Goal: Task Accomplishment & Management: Use online tool/utility

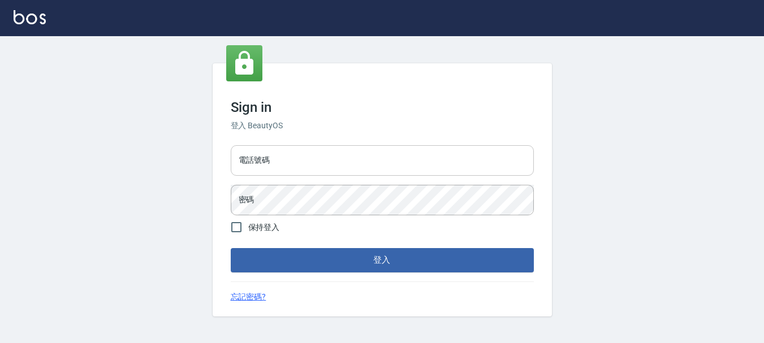
click at [330, 171] on input "電話號碼" at bounding box center [382, 160] width 303 height 31
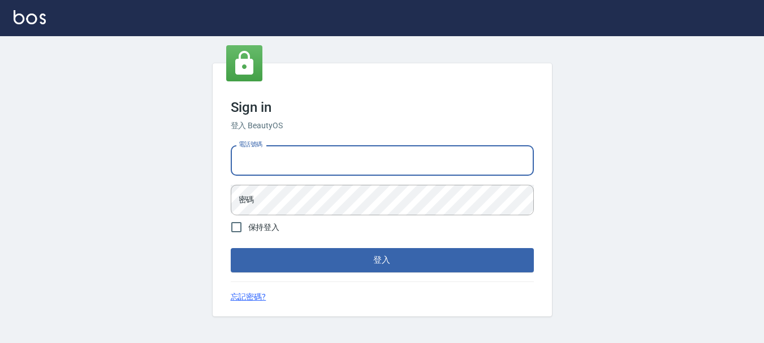
type input "0989239739"
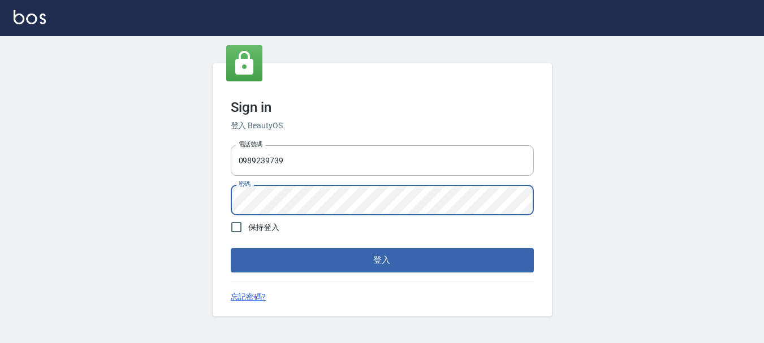
click at [231, 248] on button "登入" at bounding box center [382, 260] width 303 height 24
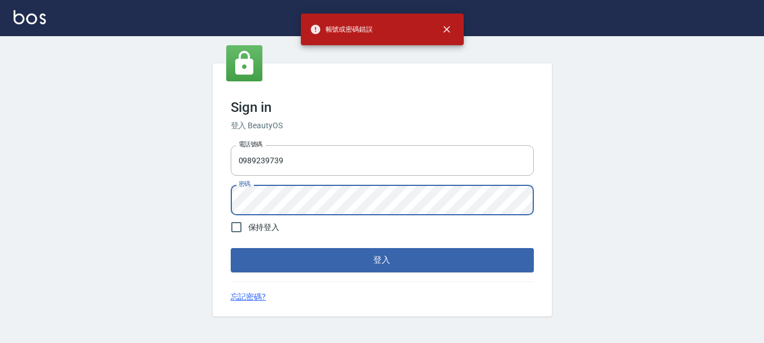
click at [297, 180] on div "電話號碼 [PHONE_NUMBER] 電話號碼 密碼 密碼" at bounding box center [382, 180] width 312 height 79
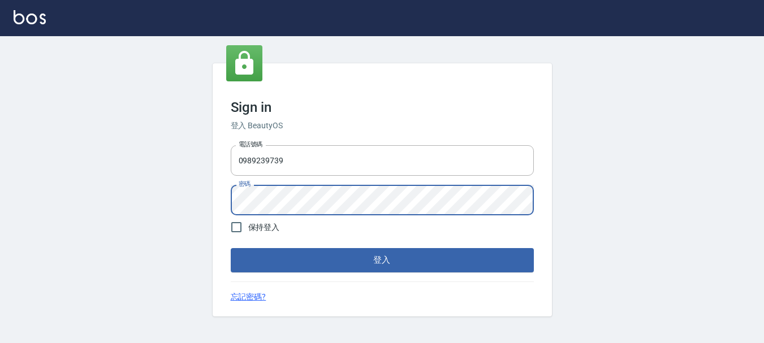
click at [231, 248] on button "登入" at bounding box center [382, 260] width 303 height 24
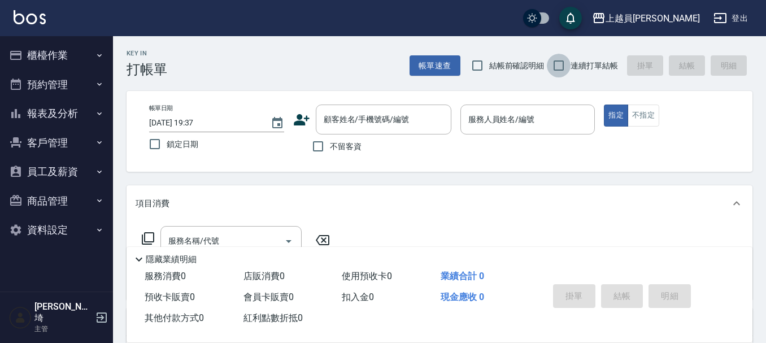
click at [557, 77] on input "連續打單結帳" at bounding box center [559, 66] width 24 height 24
checkbox input "true"
drag, startPoint x: 336, startPoint y: 151, endPoint x: 357, endPoint y: 132, distance: 28.8
click at [334, 150] on span "不留客資" at bounding box center [346, 147] width 32 height 12
click at [330, 150] on input "不留客資" at bounding box center [318, 147] width 24 height 24
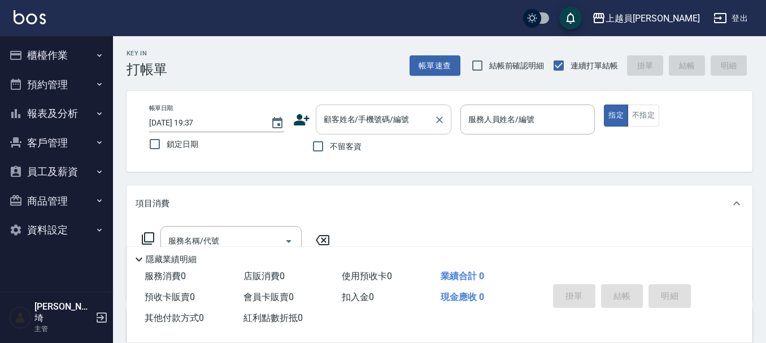
checkbox input "true"
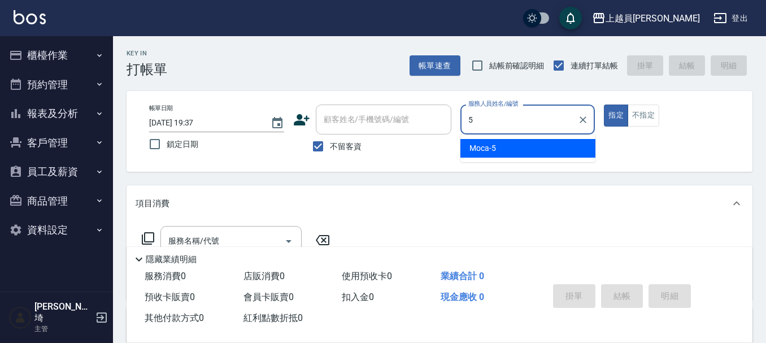
type input "Moca-5"
type button "true"
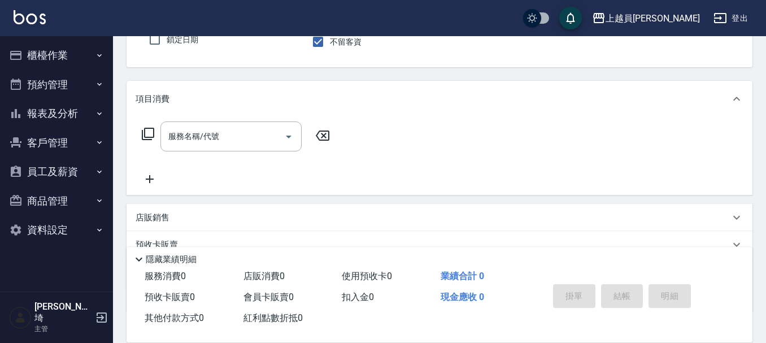
scroll to position [183, 0]
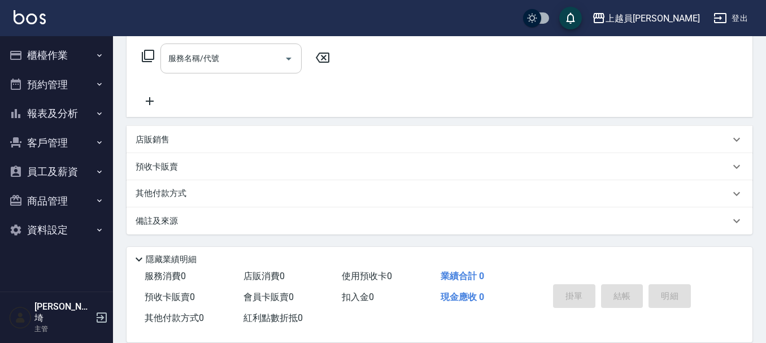
click at [269, 59] on input "服務名稱/代號" at bounding box center [223, 59] width 114 height 20
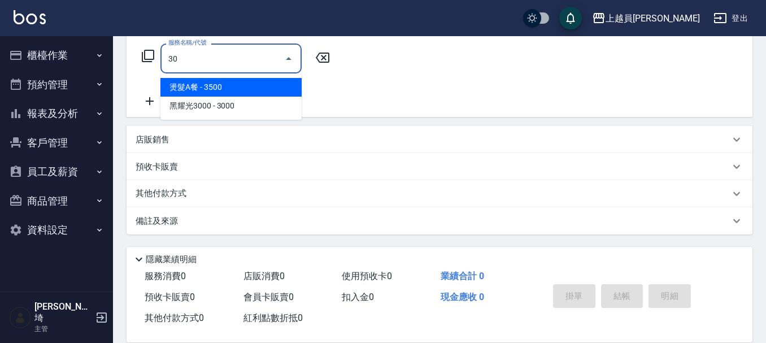
type input "燙髮A餐(30)"
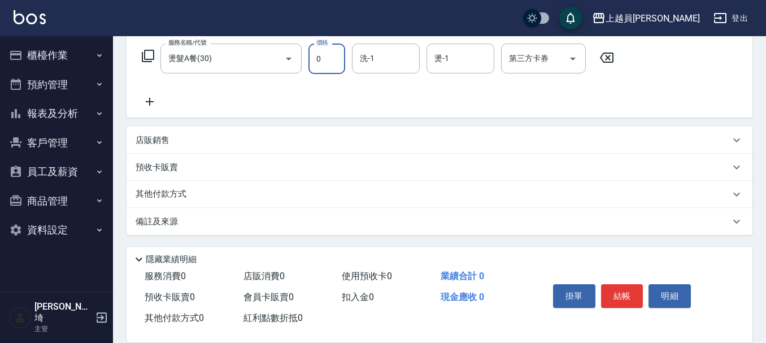
type input "0"
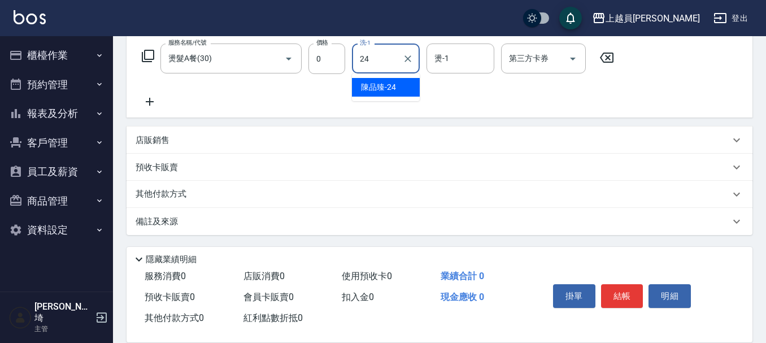
type input "[PERSON_NAME]-24"
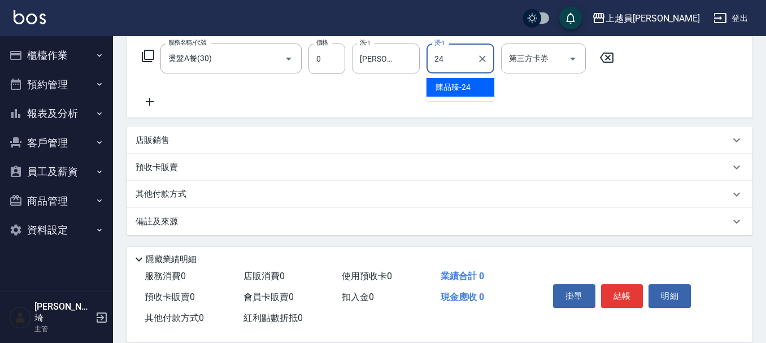
type input "[PERSON_NAME]-24"
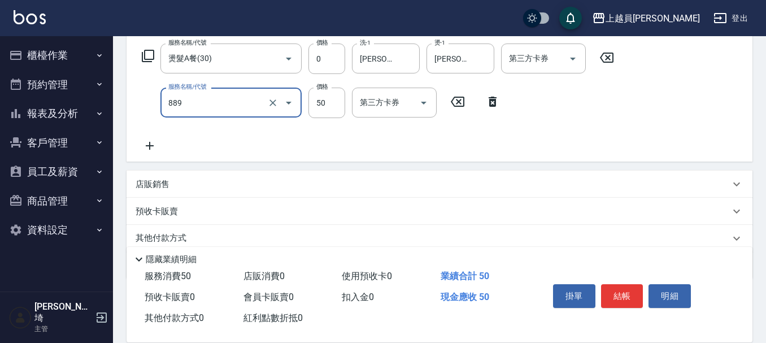
type input "精油(889)"
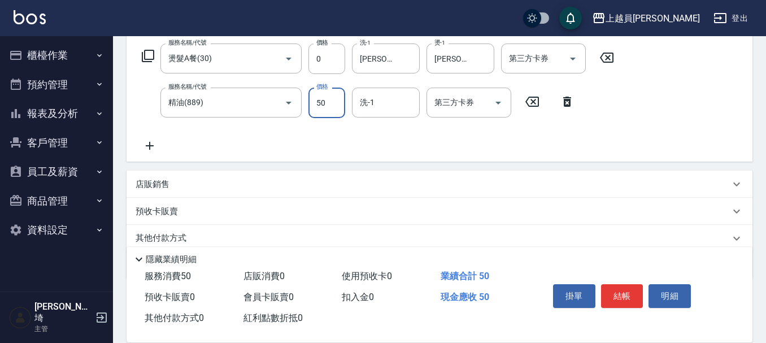
type input "0"
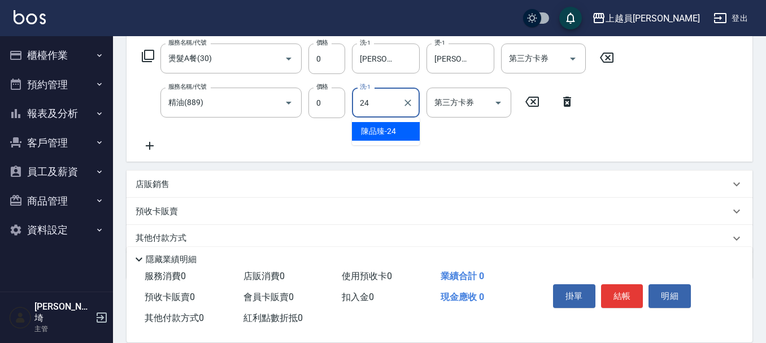
type input "[PERSON_NAME]-24"
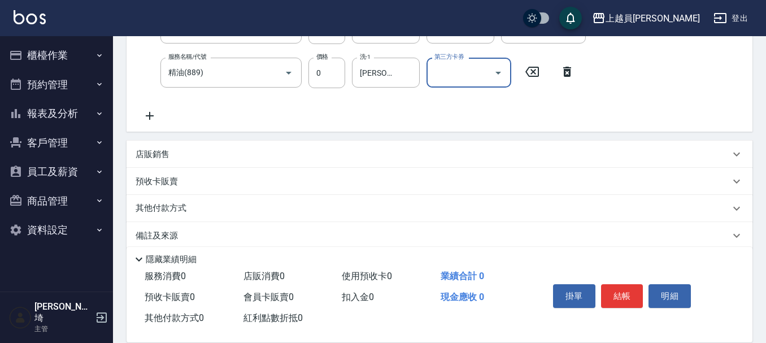
scroll to position [227, 0]
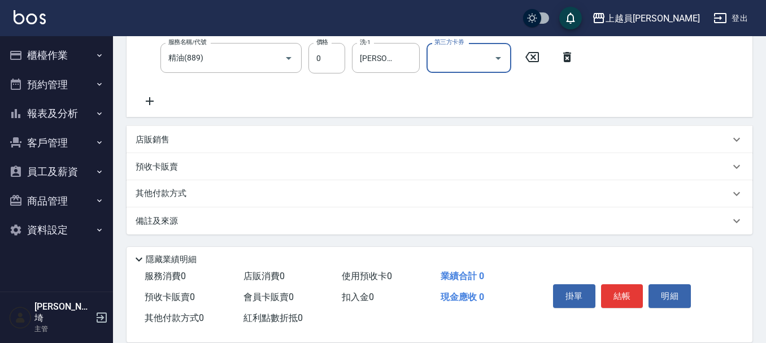
click at [205, 137] on div "店販銷售" at bounding box center [433, 140] width 595 height 12
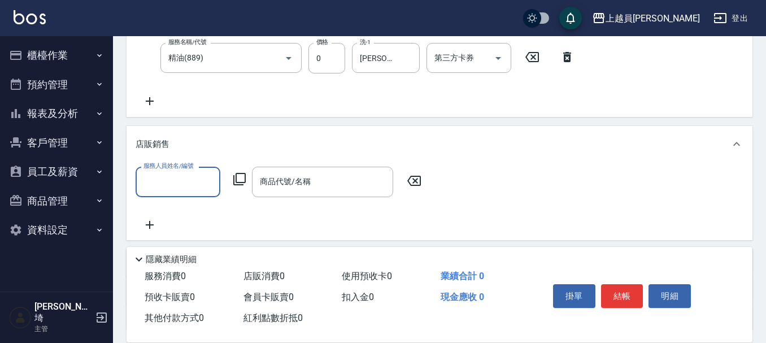
scroll to position [0, 0]
type input "Moca-5"
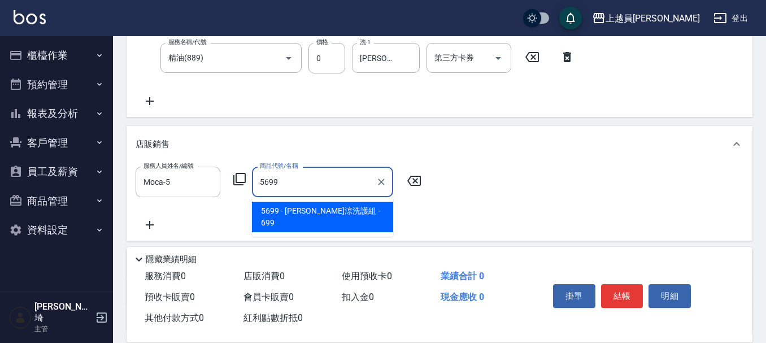
type input "水水沁涼洗護組"
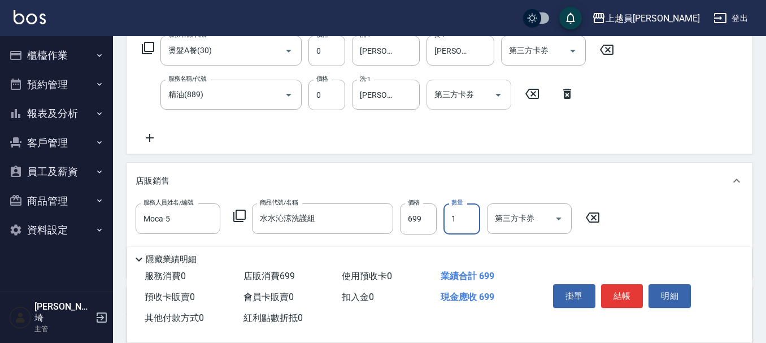
scroll to position [171, 0]
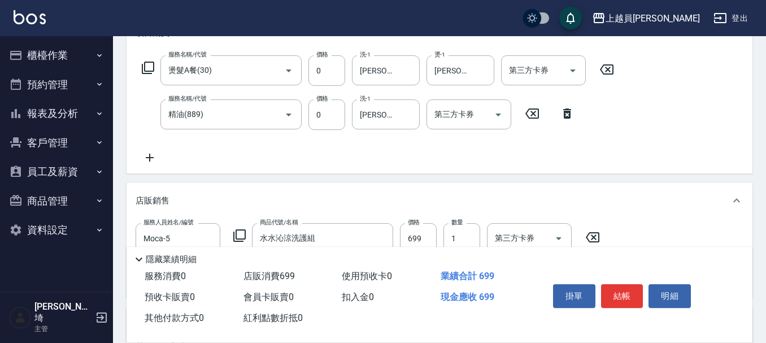
click at [135, 140] on div "服務名稱/代號 燙髮A餐(30) 服務名稱/代號 價格 0 價格 洗-1 [PERSON_NAME]-24 洗-1 燙-1 [PERSON_NAME]-24 …" at bounding box center [440, 112] width 626 height 123
click at [147, 155] on icon at bounding box center [150, 158] width 28 height 14
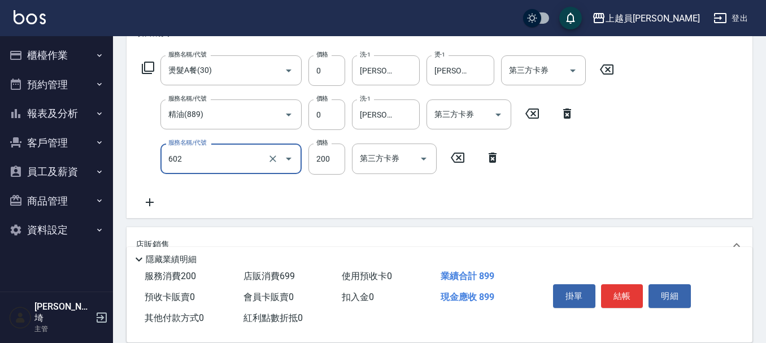
type input "一般洗髮(602)"
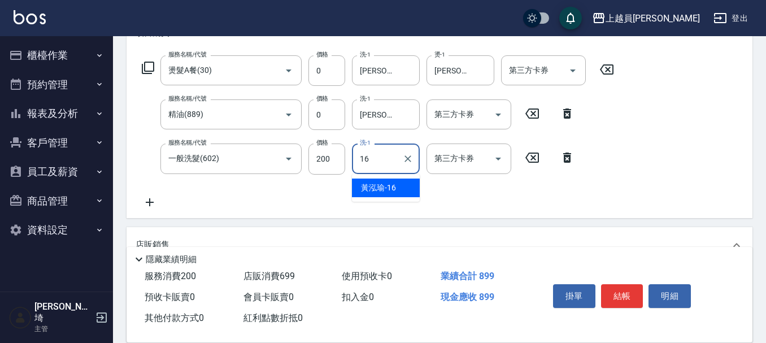
type input "[PERSON_NAME]-16"
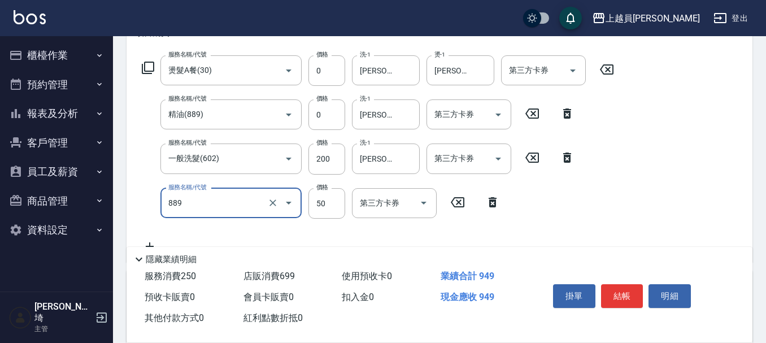
type input "精油(889)"
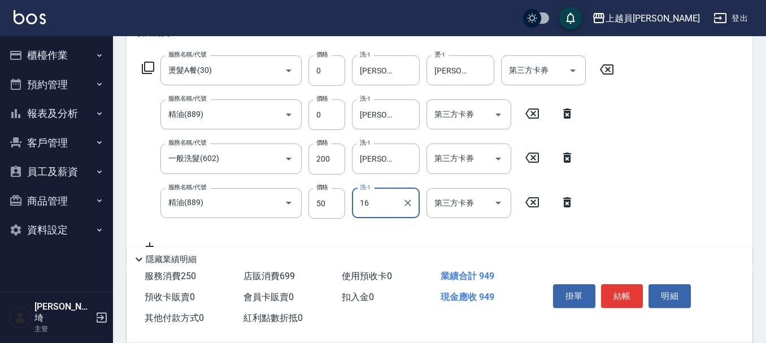
type input "[PERSON_NAME]-16"
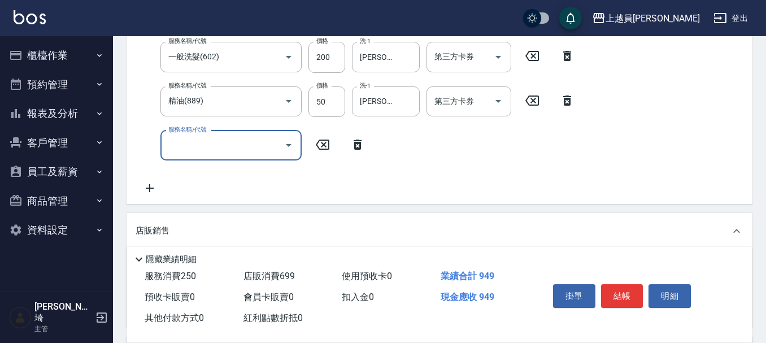
scroll to position [284, 0]
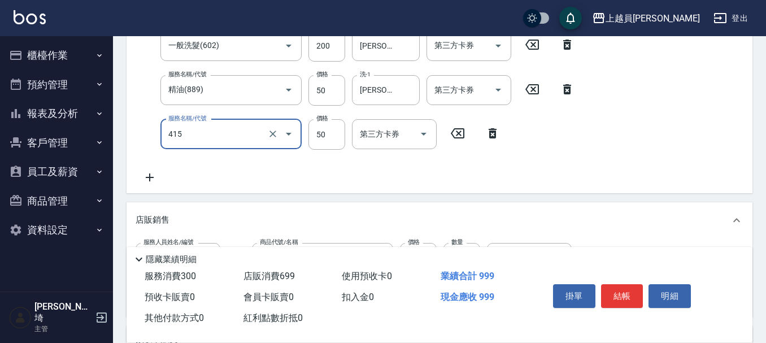
type input "瞬間保養(415)"
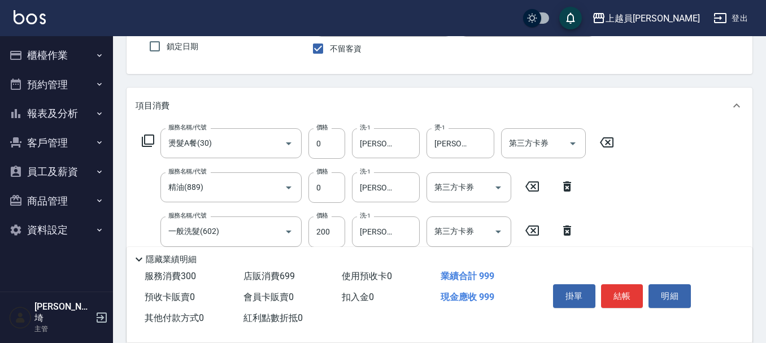
scroll to position [203, 0]
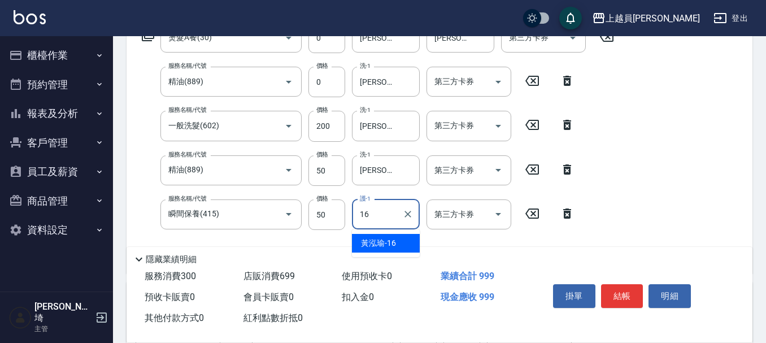
type input "[PERSON_NAME]-16"
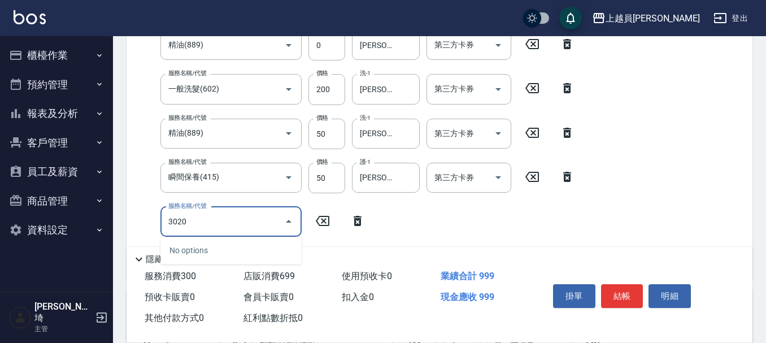
scroll to position [260, 0]
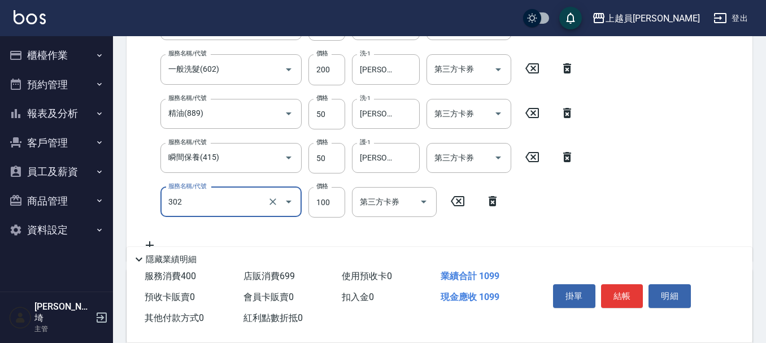
type input "剪髮(302)"
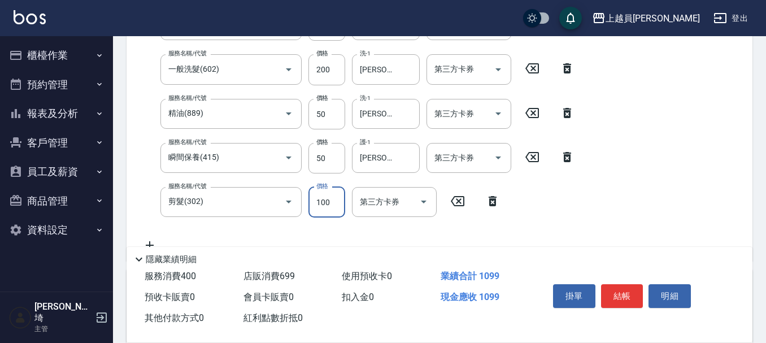
scroll to position [291, 0]
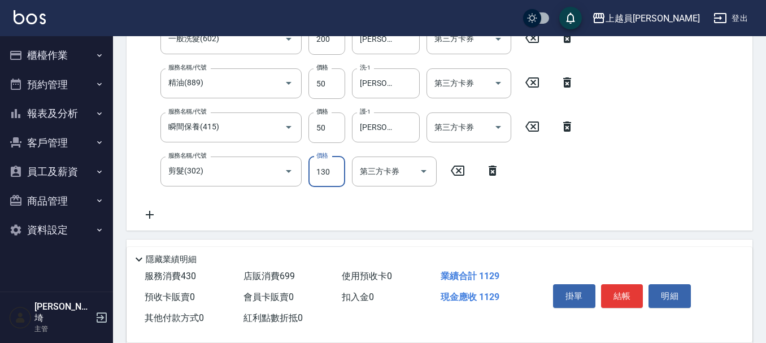
type input "130"
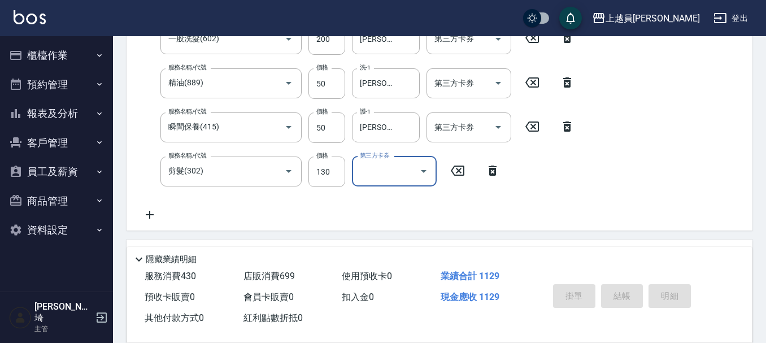
type input "[DATE] 19:39"
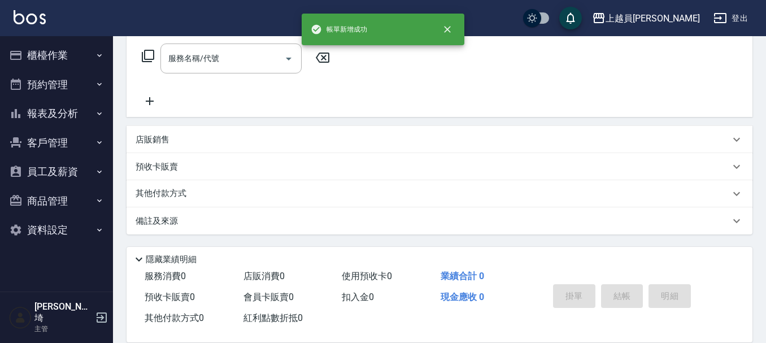
scroll to position [0, 0]
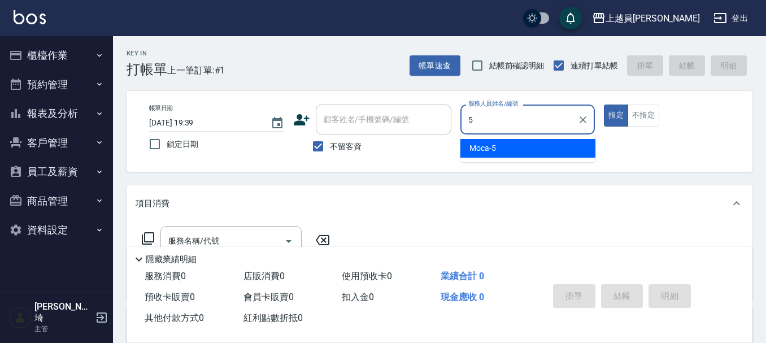
type input "Moca-5"
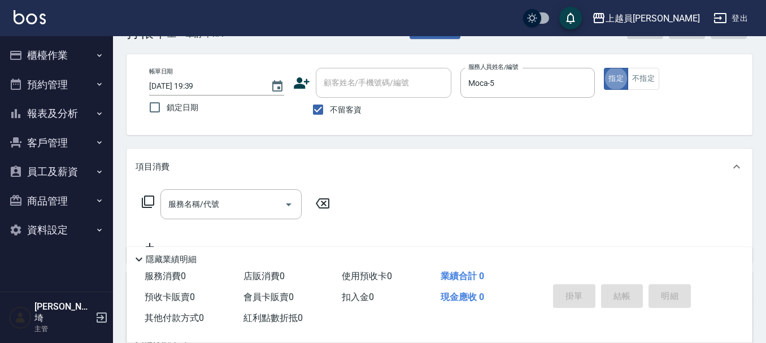
scroll to position [57, 0]
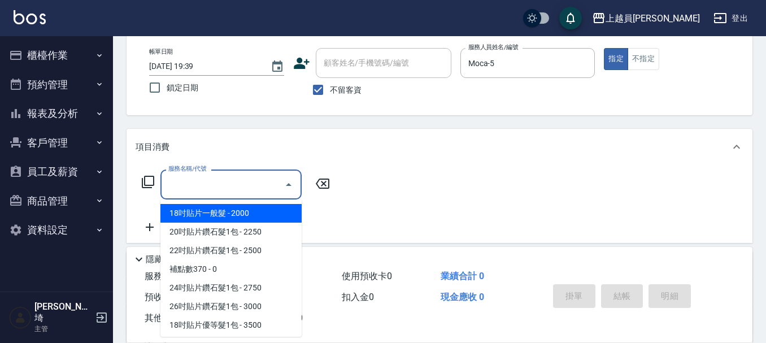
drag, startPoint x: 228, startPoint y: 183, endPoint x: 411, endPoint y: 124, distance: 191.6
click at [231, 183] on input "服務名稱/代號" at bounding box center [223, 185] width 114 height 20
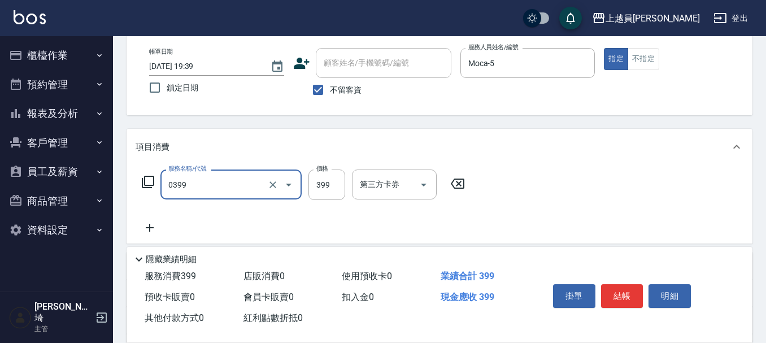
type input "海鹽SPA(0399)"
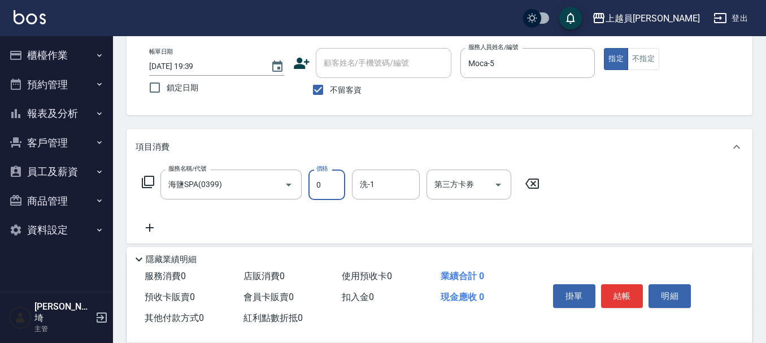
type input "0"
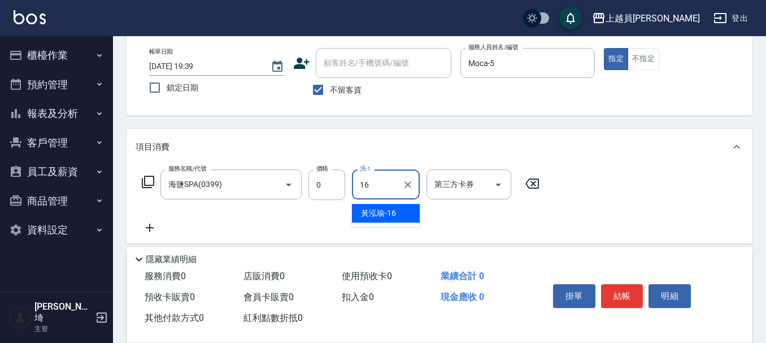
type input "[PERSON_NAME]-16"
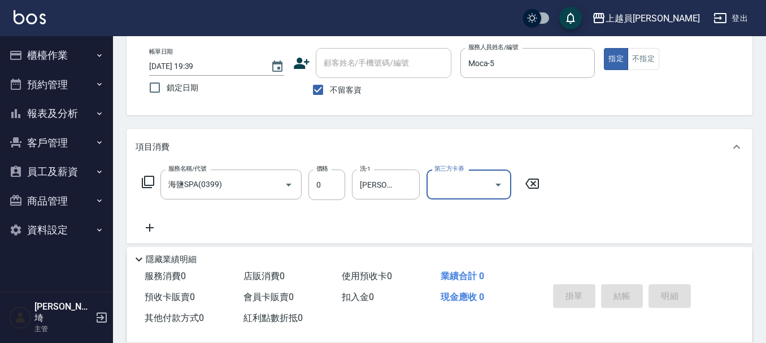
type input "[DATE] 19:40"
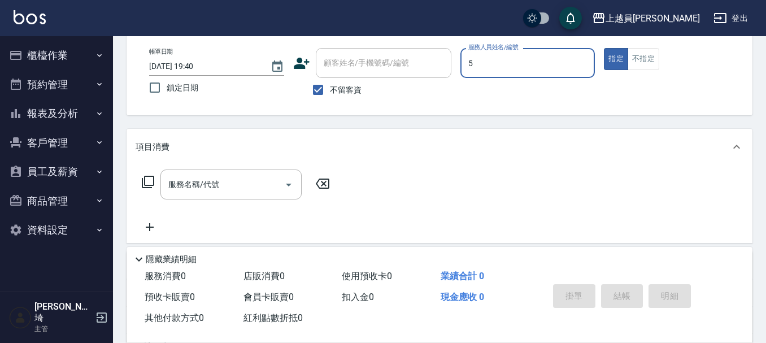
type input "Moca-5"
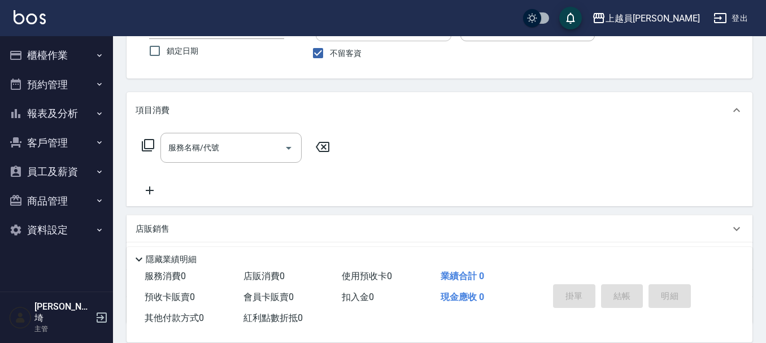
scroll to position [113, 0]
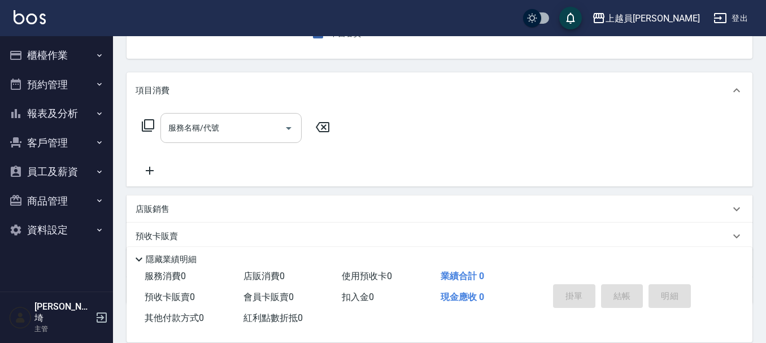
click at [220, 127] on input "服務名稱/代號" at bounding box center [223, 128] width 114 height 20
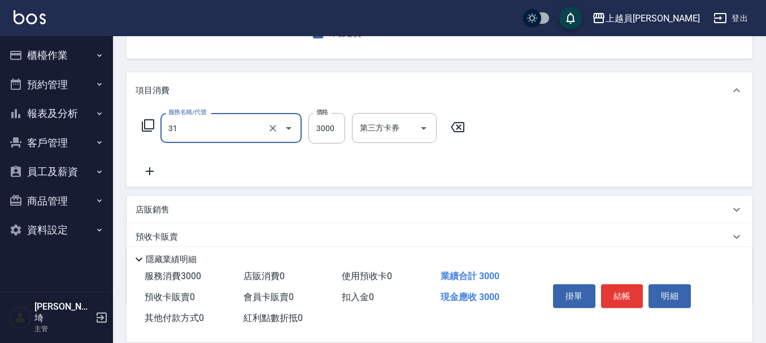
type input "燙髮B餐(31)"
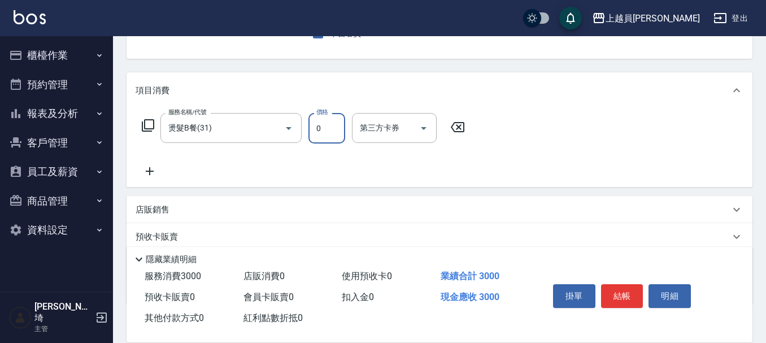
type input "0"
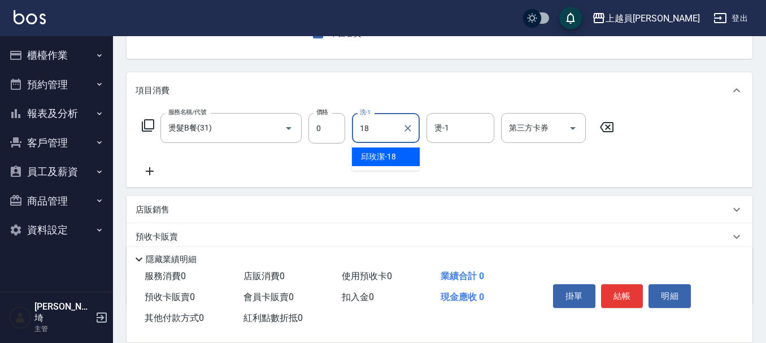
type input "[PERSON_NAME]-18"
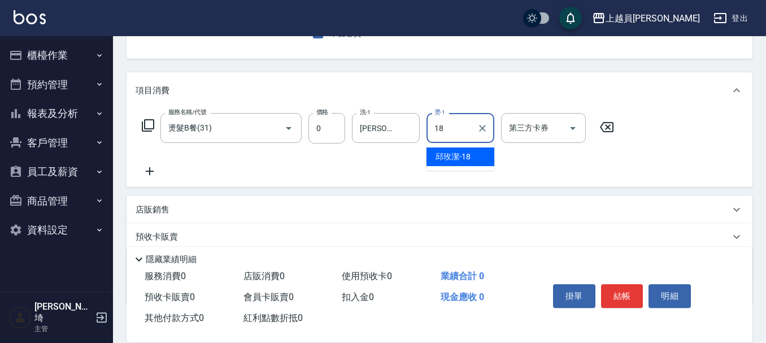
type input "[PERSON_NAME]-18"
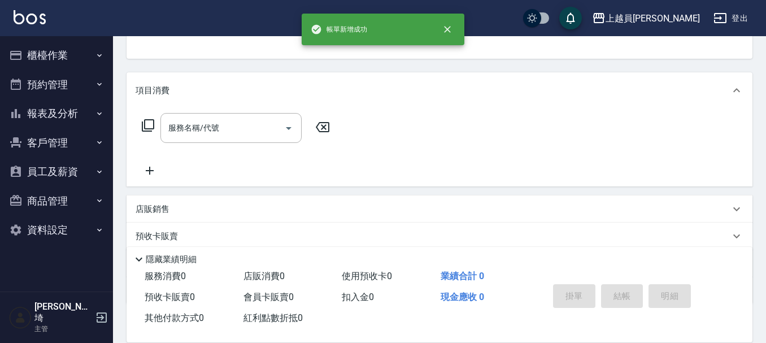
scroll to position [110, 0]
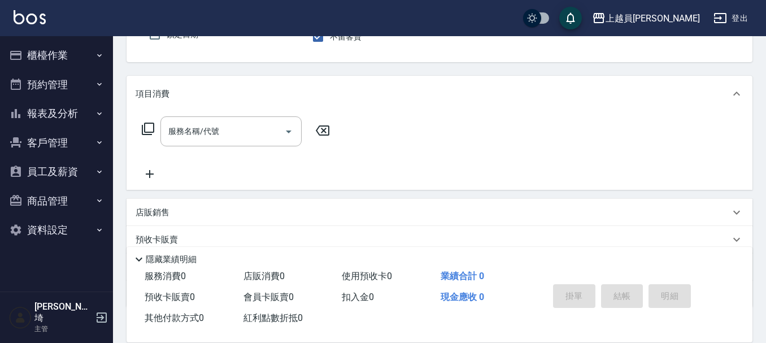
drag, startPoint x: 734, startPoint y: 183, endPoint x: 562, endPoint y: 107, distance: 188.0
click at [562, 107] on div "項目消費" at bounding box center [440, 94] width 626 height 36
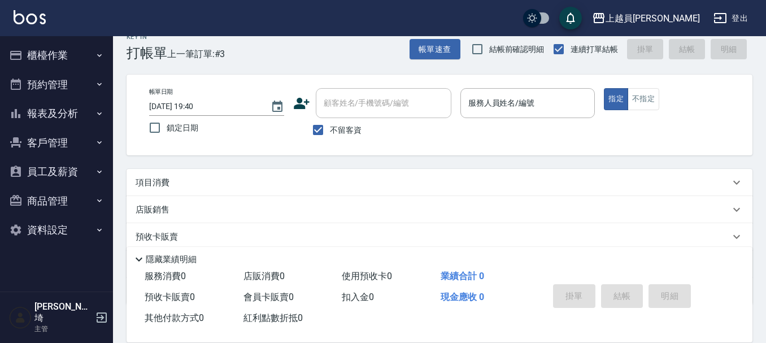
scroll to position [0, 0]
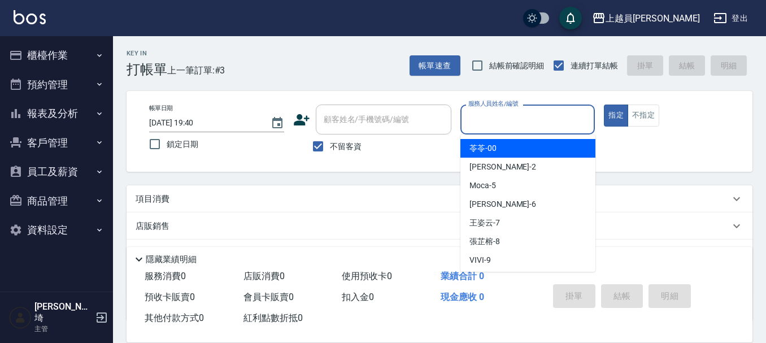
click at [547, 115] on input "服務人員姓名/編號" at bounding box center [528, 120] width 125 height 20
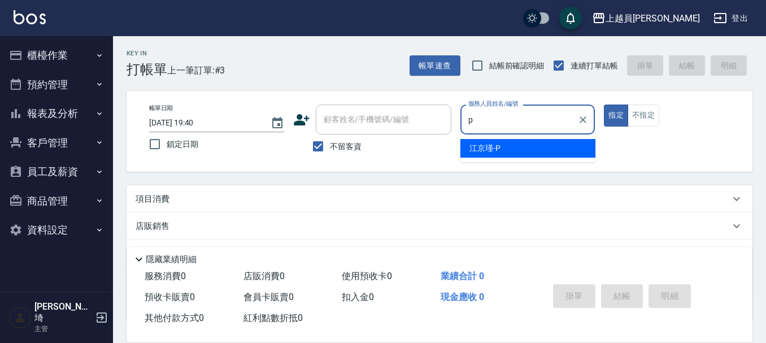
type input "[PERSON_NAME]-P"
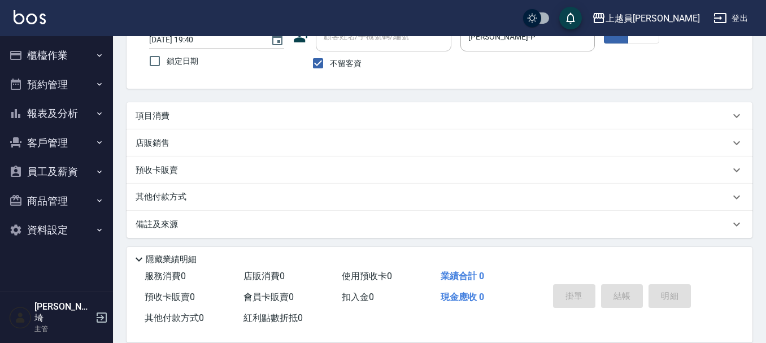
scroll to position [86, 0]
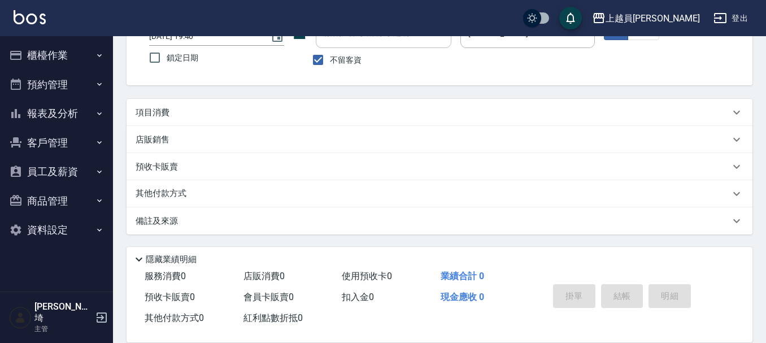
drag, startPoint x: 278, startPoint y: 89, endPoint x: 257, endPoint y: 109, distance: 28.8
click at [279, 93] on div "Key In 打帳單 上一筆訂單:#3 帳單速查 結帳前確認明細 連續打單結帳 掛單 結帳 明細 帳單日期 [DATE] 19:40 鎖定日期 顧客姓名/手機…" at bounding box center [439, 146] width 653 height 393
click at [260, 107] on div "項目消費" at bounding box center [433, 113] width 595 height 12
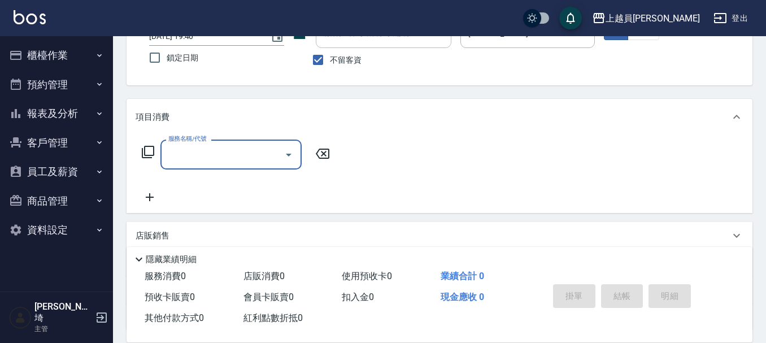
scroll to position [0, 0]
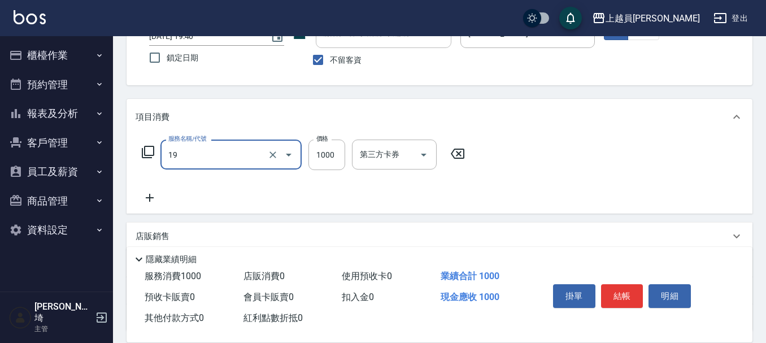
type input "一般燙髮(19)"
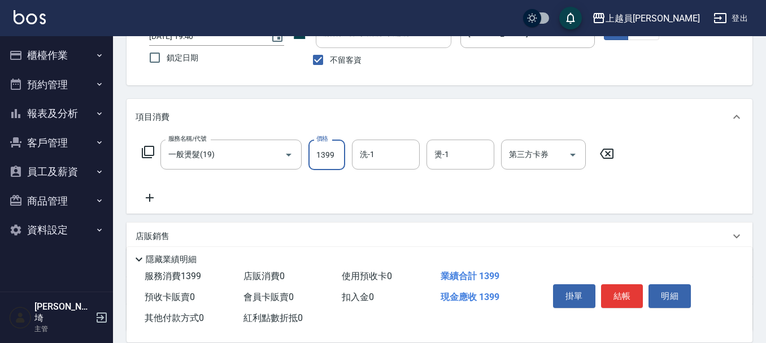
type input "1399"
type input "苓苓-00"
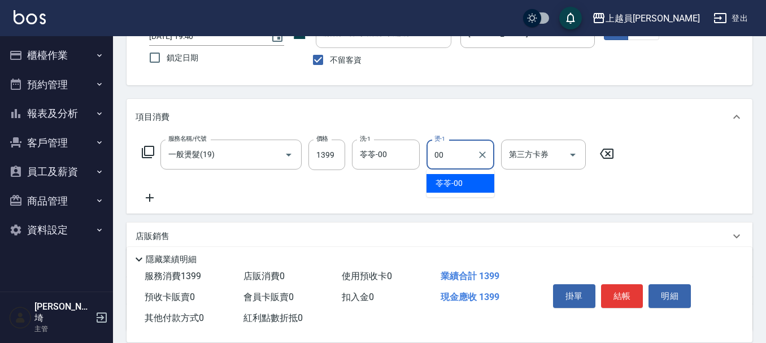
type input "苓苓-00"
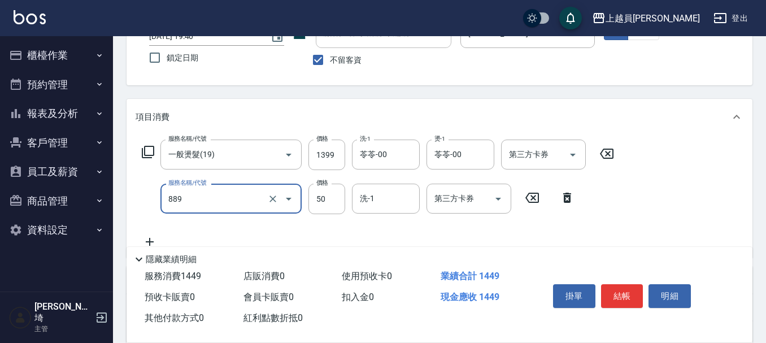
type input "精油(889)"
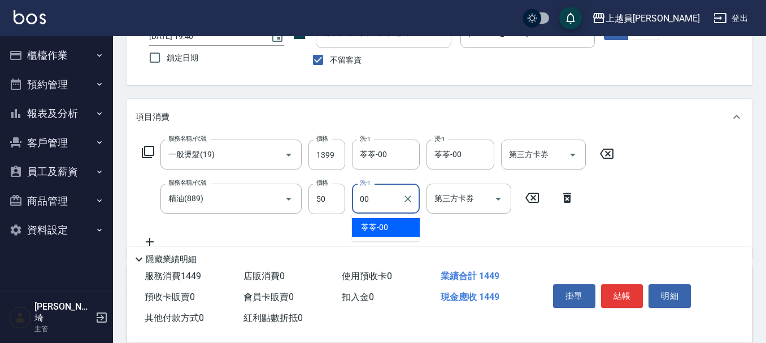
type input "苓苓-00"
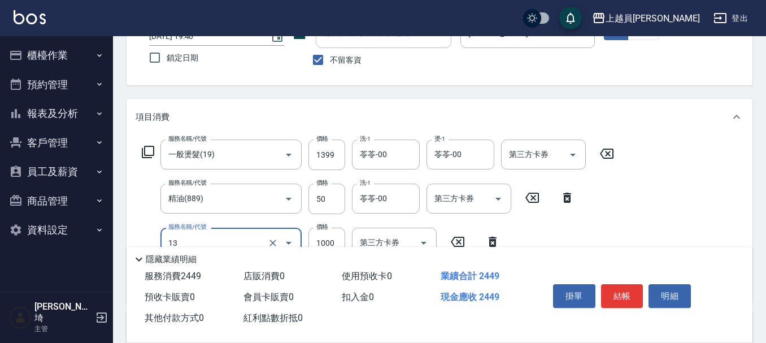
type input "酵素護髮(13)"
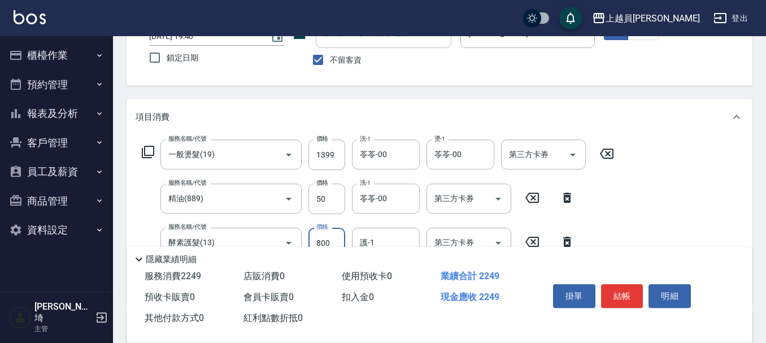
type input "800"
type input "苓苓-00"
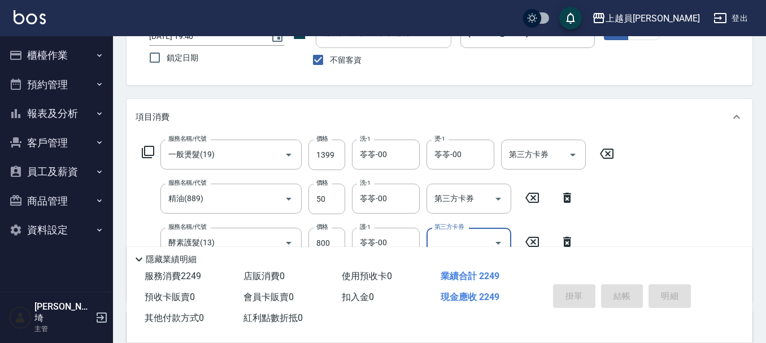
type input "[DATE] 19:42"
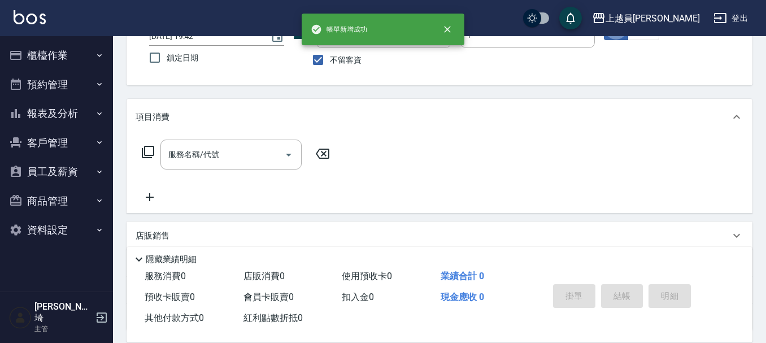
type input "[PERSON_NAME]-P"
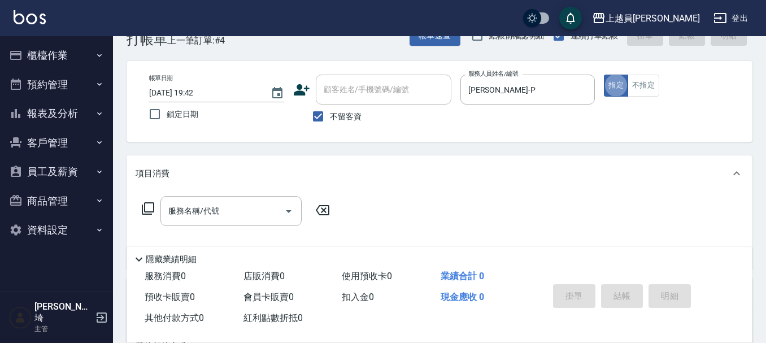
scroll to position [86, 0]
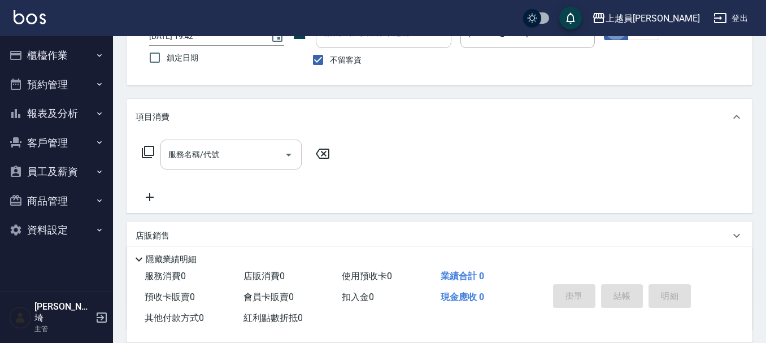
click at [222, 145] on input "服務名稱/代號" at bounding box center [223, 155] width 114 height 20
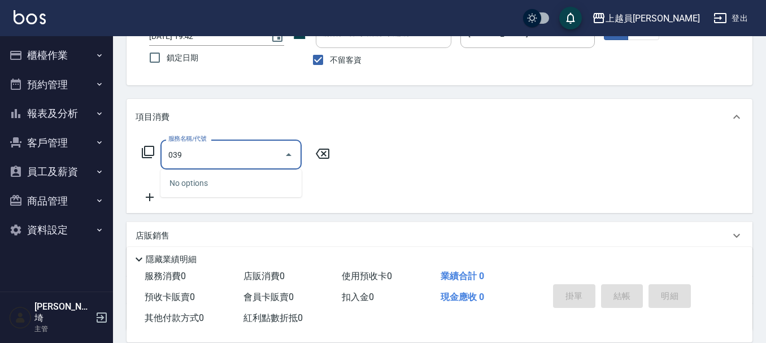
type input "0399"
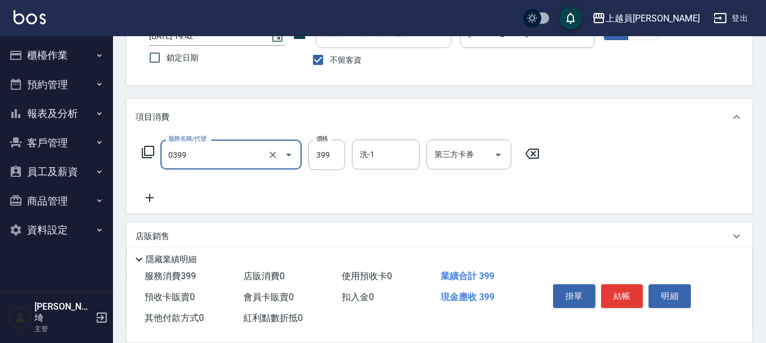
type input "海鹽SPA(0399)"
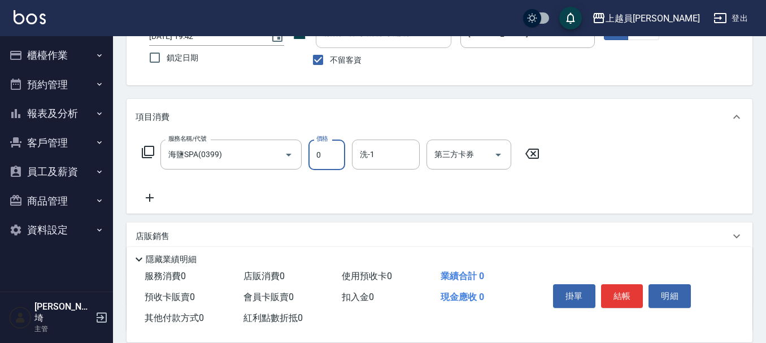
type input "0"
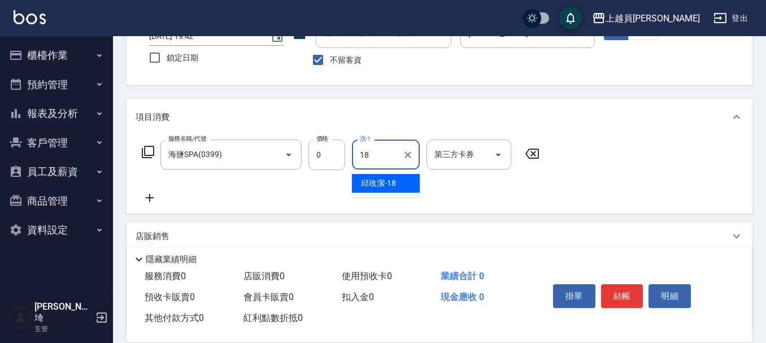
type input "[PERSON_NAME]-18"
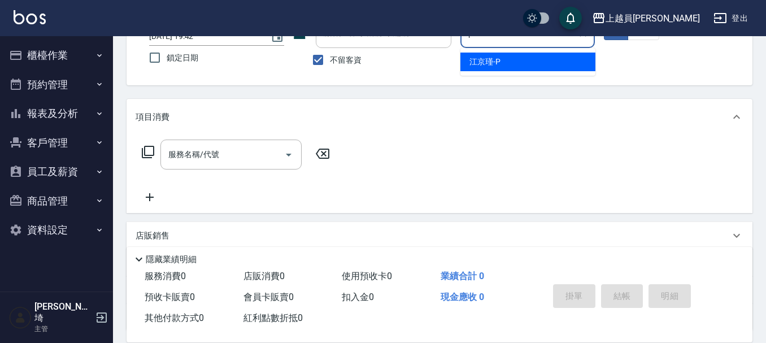
type input "[PERSON_NAME]-P"
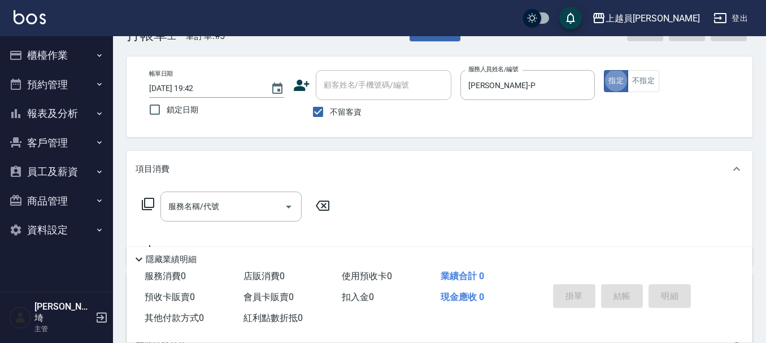
scroll to position [30, 0]
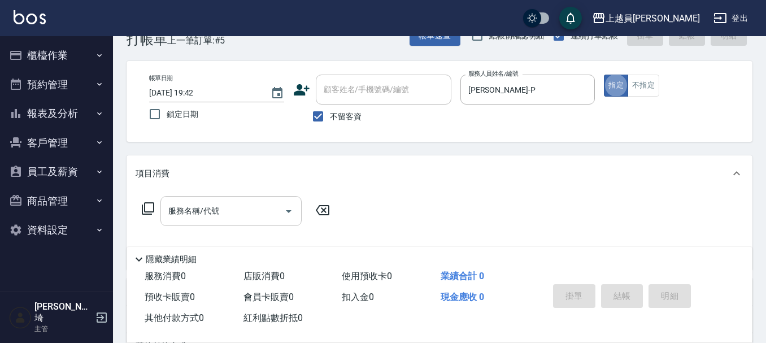
click at [226, 199] on div "服務名稱/代號" at bounding box center [231, 211] width 141 height 30
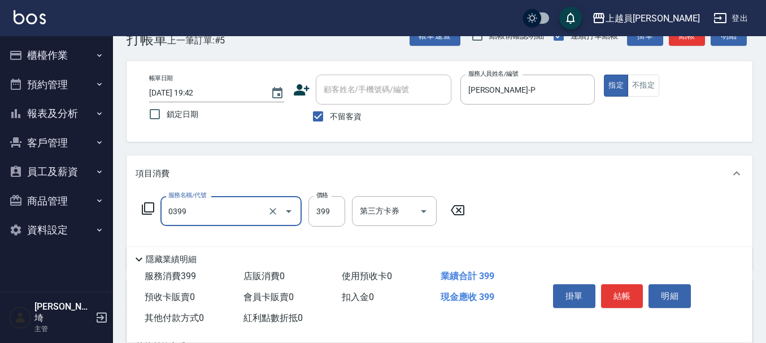
type input "海鹽SPA(0399)"
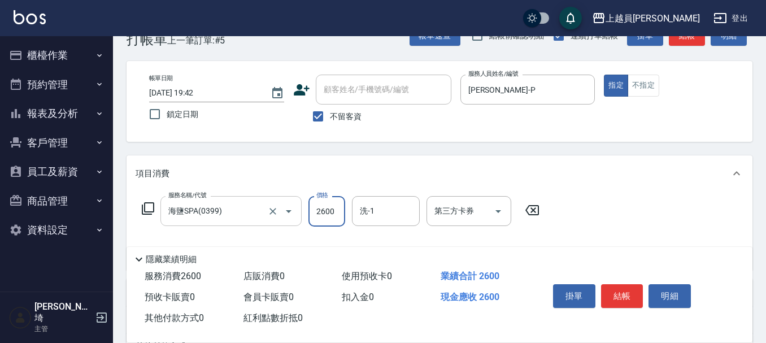
type input "2600"
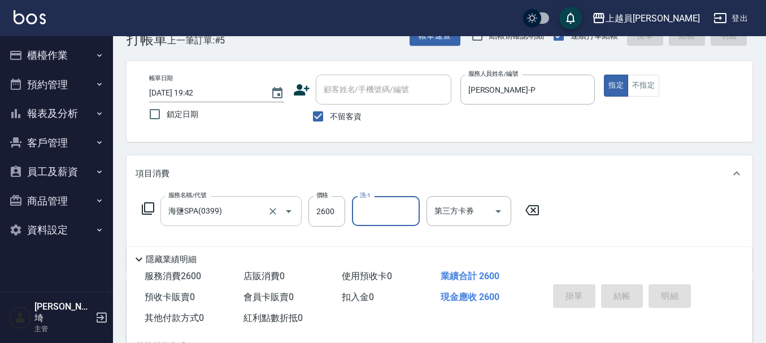
type input "[DATE] 19:43"
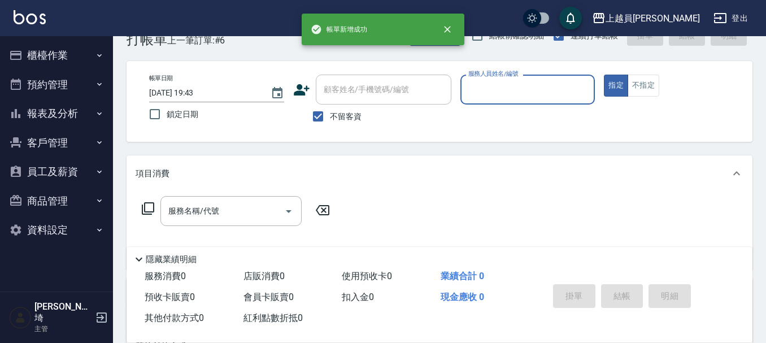
click at [28, 46] on button "櫃檯作業" at bounding box center [57, 55] width 104 height 29
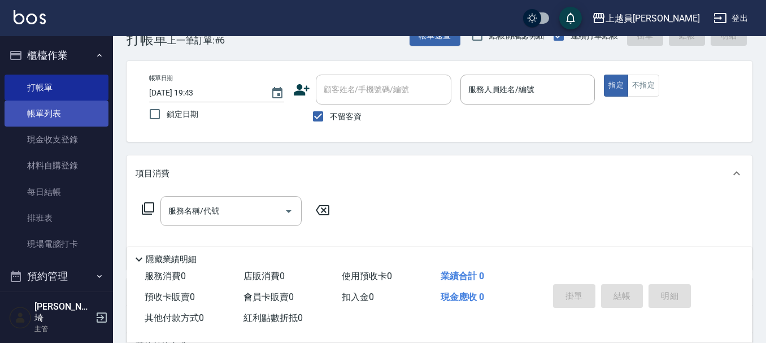
click at [80, 109] on link "帳單列表" at bounding box center [57, 114] width 104 height 26
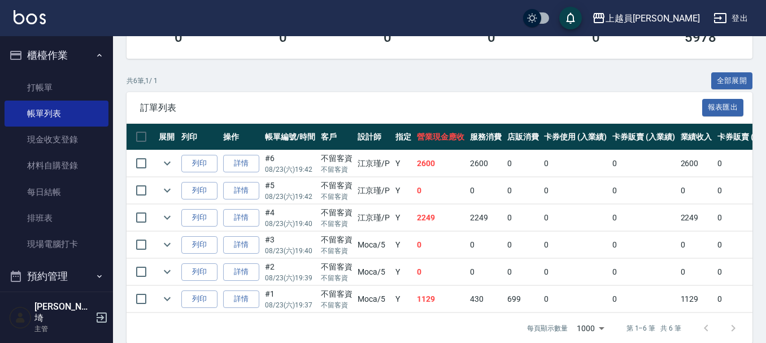
scroll to position [226, 0]
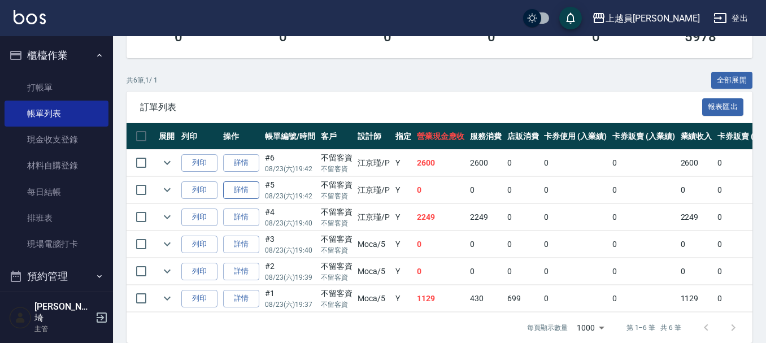
click at [238, 196] on link "詳情" at bounding box center [241, 190] width 36 height 18
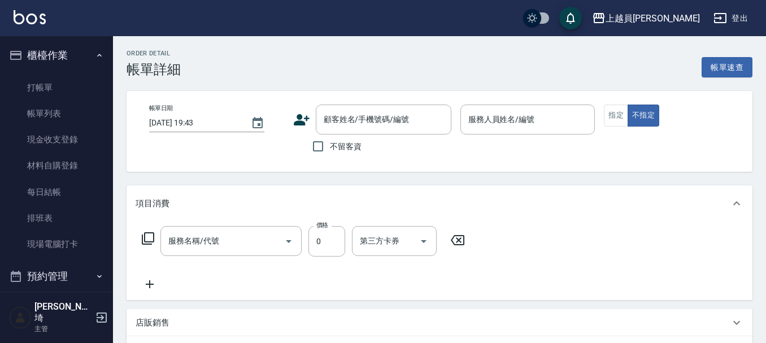
type input "[DATE] 19:42"
checkbox input "true"
type input "[PERSON_NAME]-P"
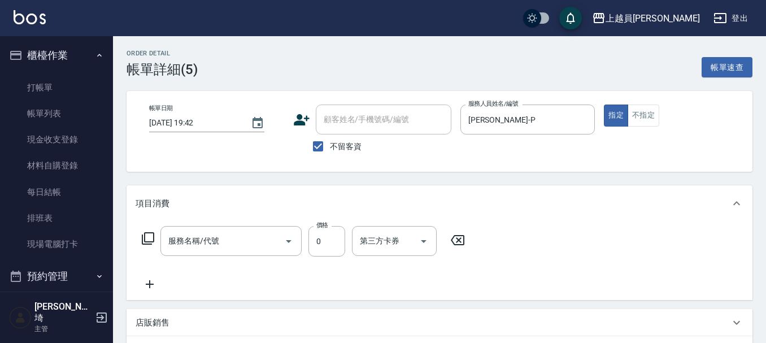
type input "海鹽SPA(0399)"
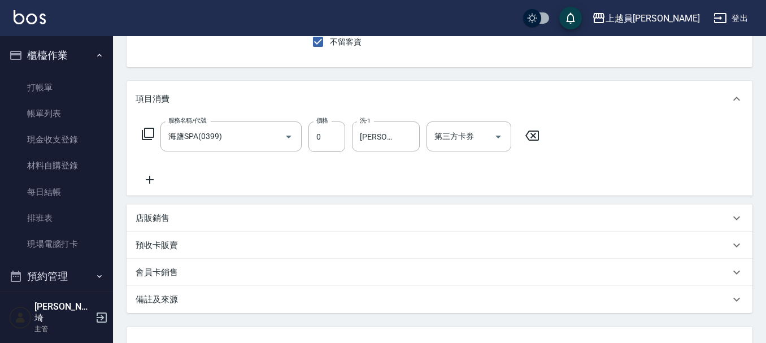
scroll to position [113, 0]
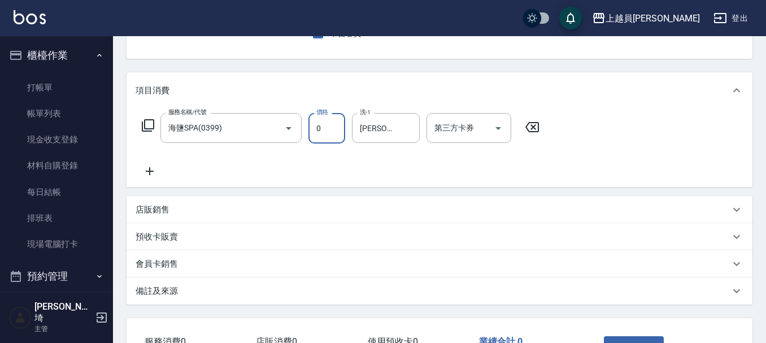
click at [336, 138] on input "0" at bounding box center [327, 128] width 37 height 31
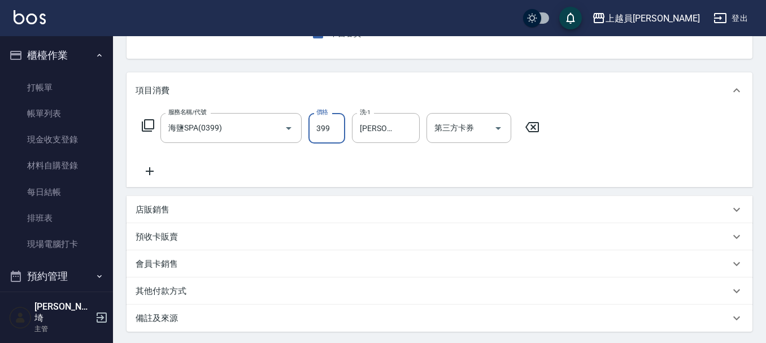
type input "399"
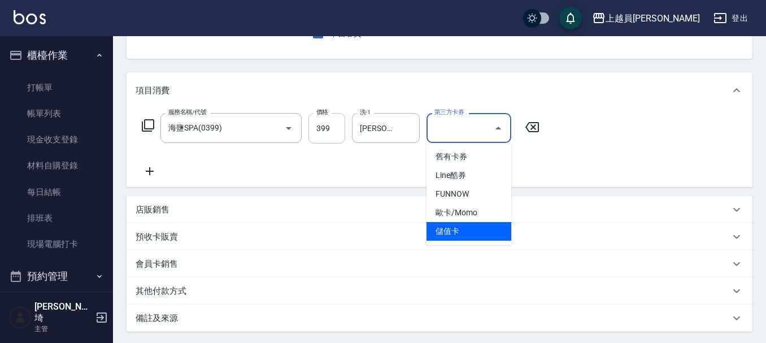
type input "儲值卡"
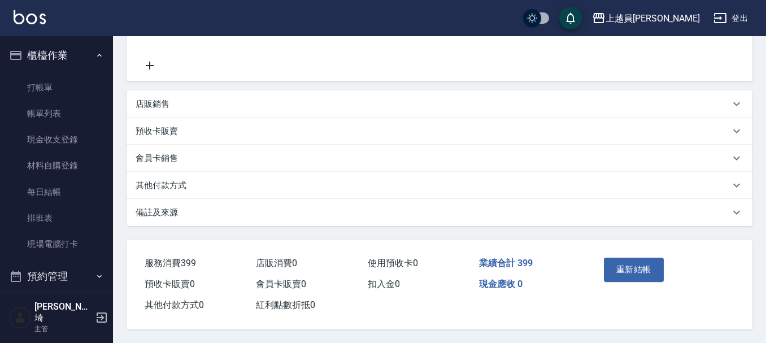
scroll to position [235, 0]
click at [608, 258] on button "重新結帳" at bounding box center [634, 270] width 60 height 24
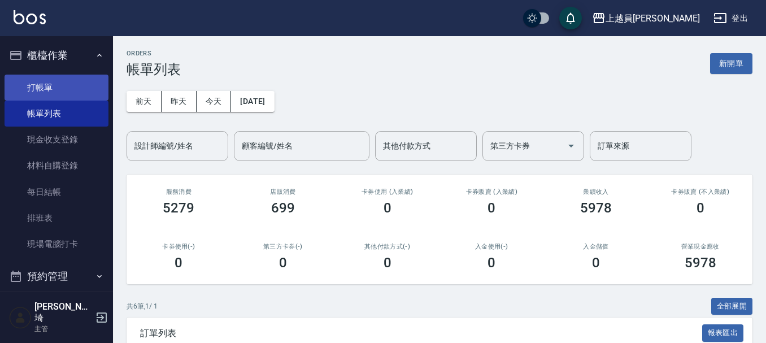
click at [79, 77] on link "打帳單" at bounding box center [57, 88] width 104 height 26
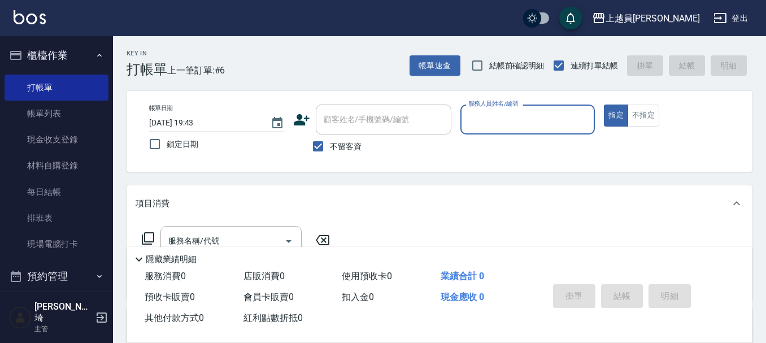
type input "o"
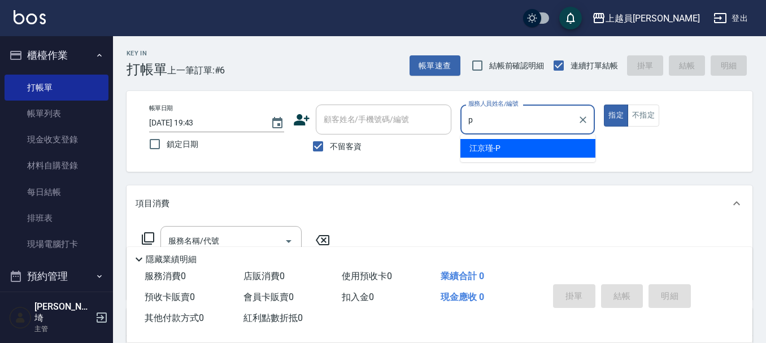
type input "[PERSON_NAME]-P"
type button "true"
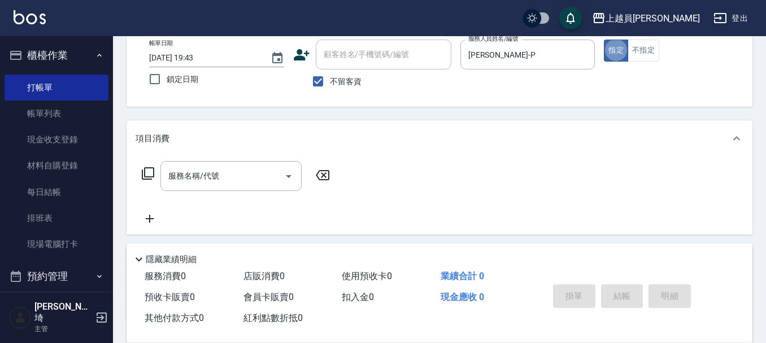
scroll to position [113, 0]
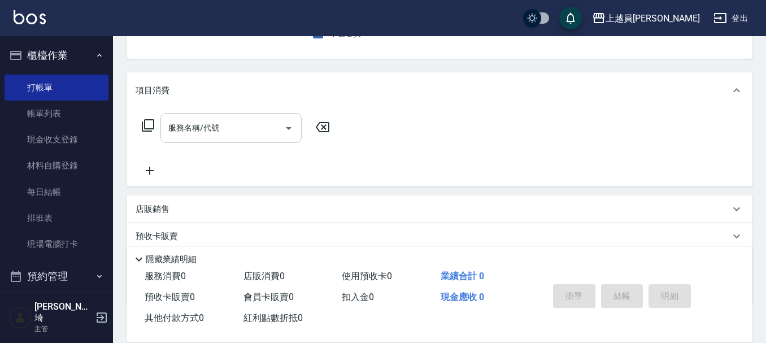
click at [251, 114] on div "服務名稱/代號" at bounding box center [231, 128] width 141 height 30
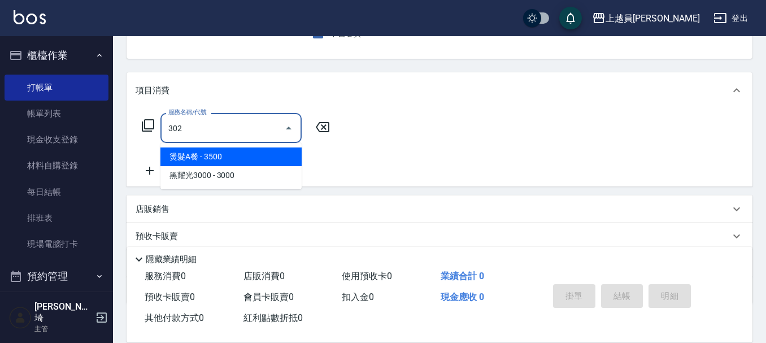
type input "剪髮(302)"
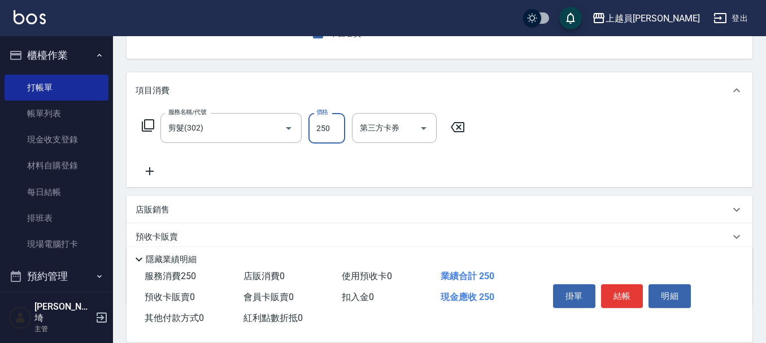
type input "250"
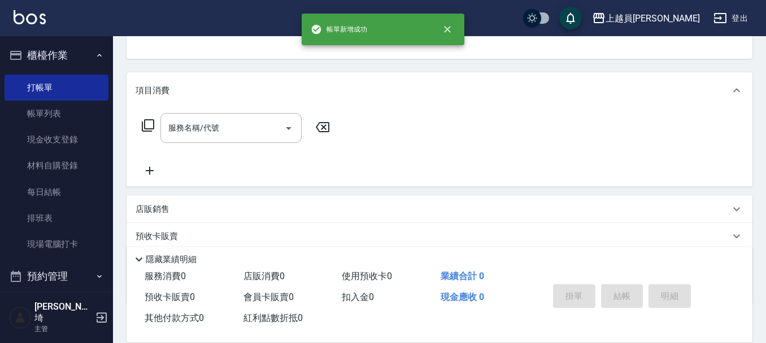
scroll to position [110, 0]
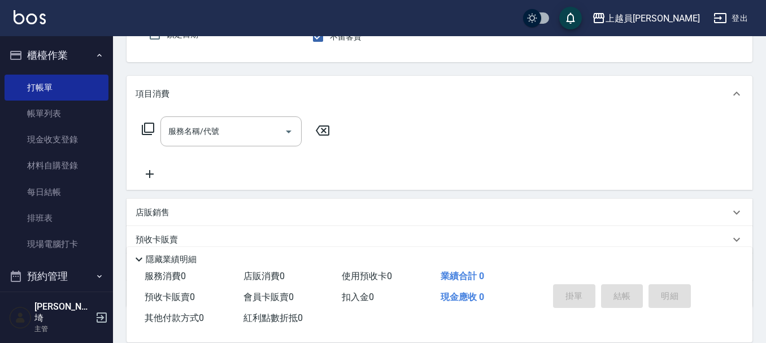
type input "[PERSON_NAME]-P"
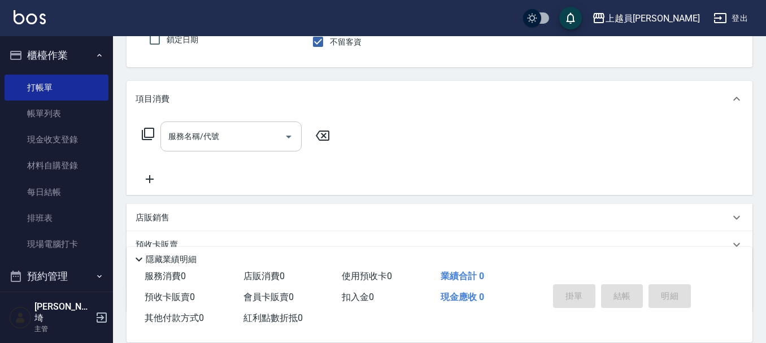
click at [221, 143] on input "服務名稱/代號" at bounding box center [223, 137] width 114 height 20
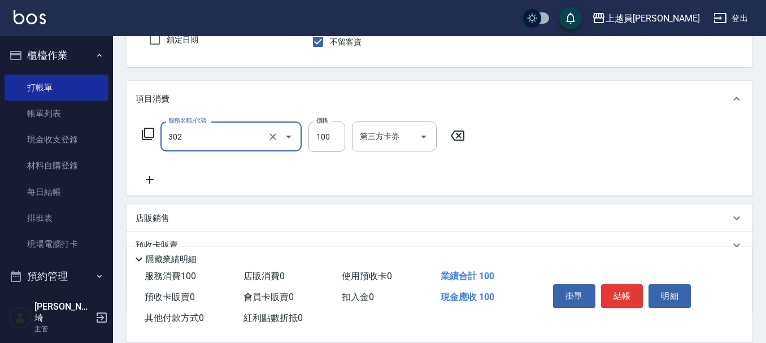
type input "剪髮(302)"
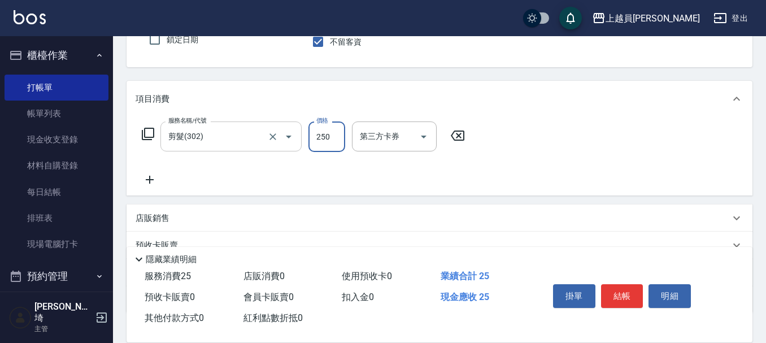
type input "250"
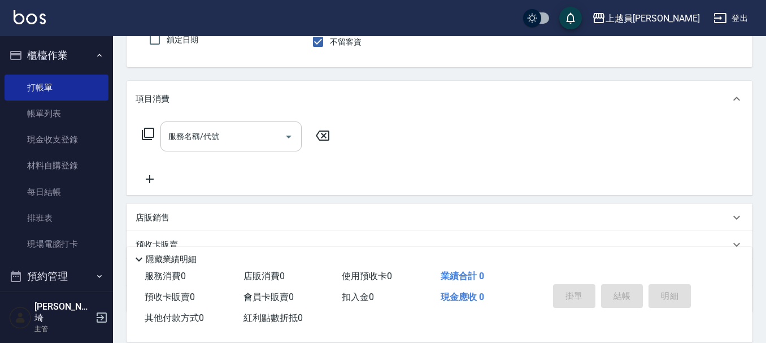
type input "[PERSON_NAME]-P"
click at [239, 112] on div "項目消費" at bounding box center [440, 99] width 626 height 36
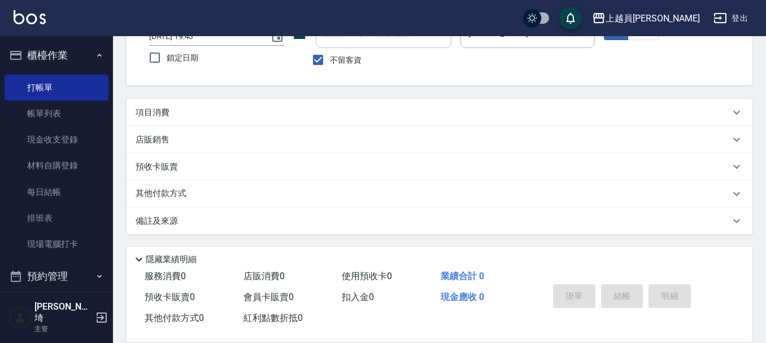
scroll to position [86, 0]
click at [239, 112] on div "項目消費" at bounding box center [433, 113] width 595 height 12
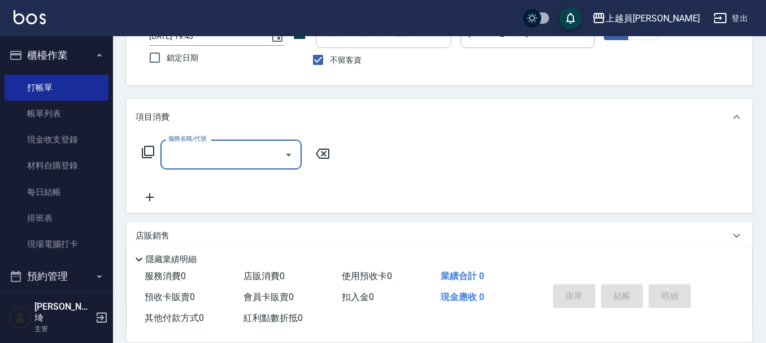
scroll to position [0, 0]
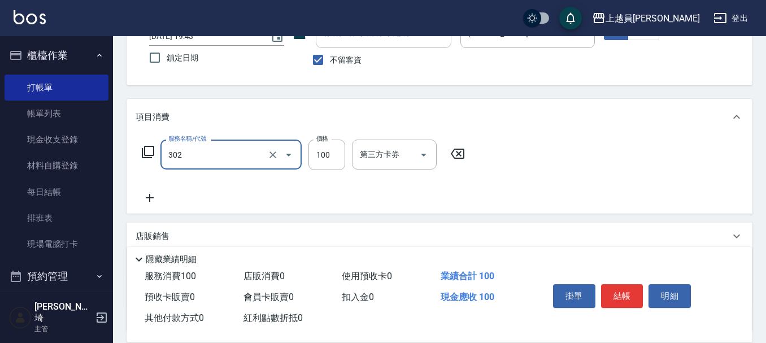
type input "剪髮(302)"
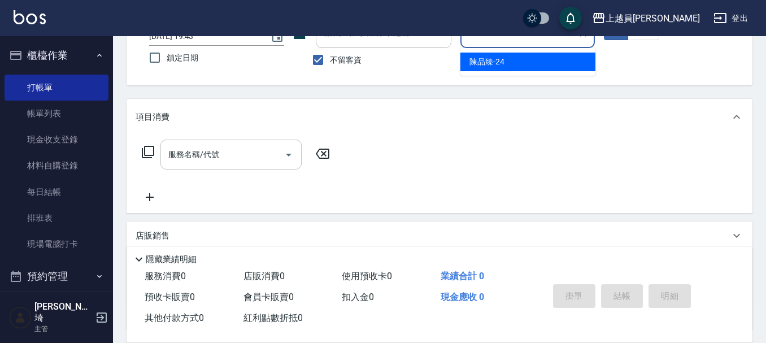
type input "[PERSON_NAME]-24"
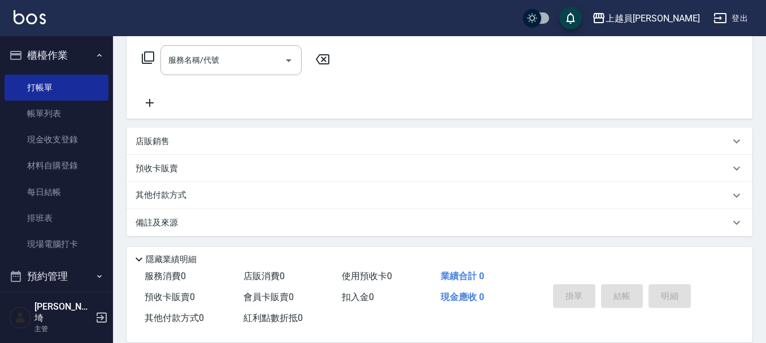
scroll to position [183, 0]
click at [193, 141] on div "店販銷售" at bounding box center [433, 140] width 595 height 12
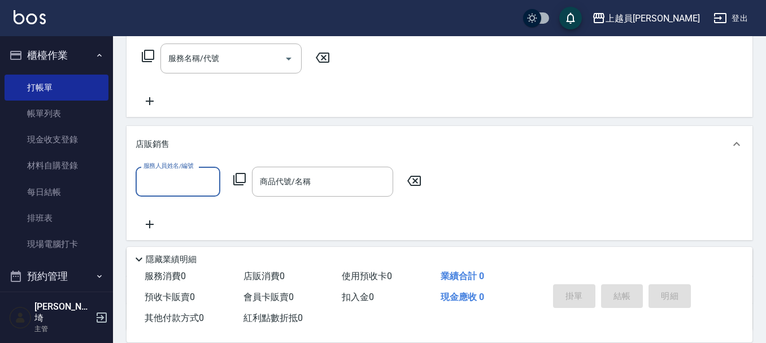
scroll to position [0, 0]
type input "5699"
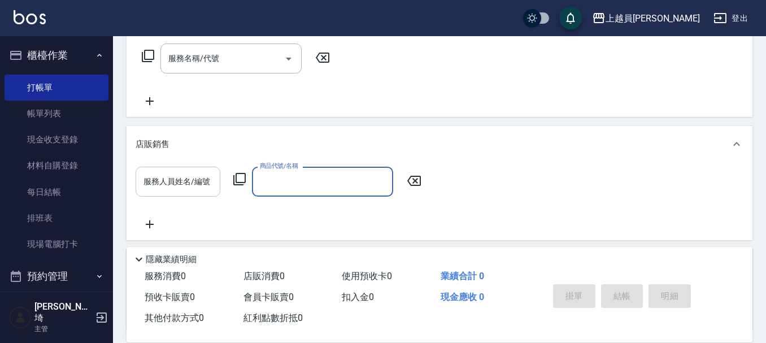
click at [191, 174] on input "服務人員姓名/編號" at bounding box center [178, 182] width 75 height 20
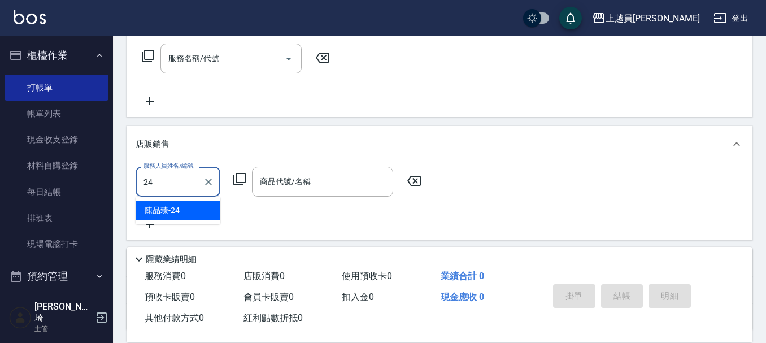
type input "[PERSON_NAME]-24"
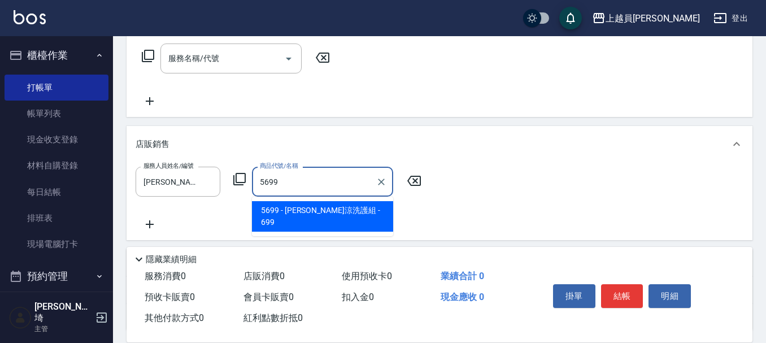
type input "水水沁涼洗護組"
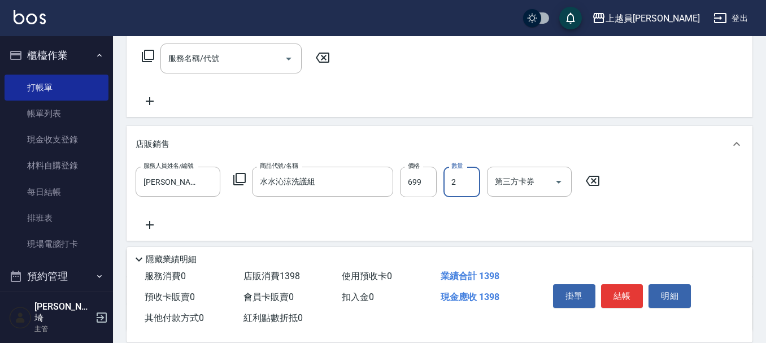
type input "2"
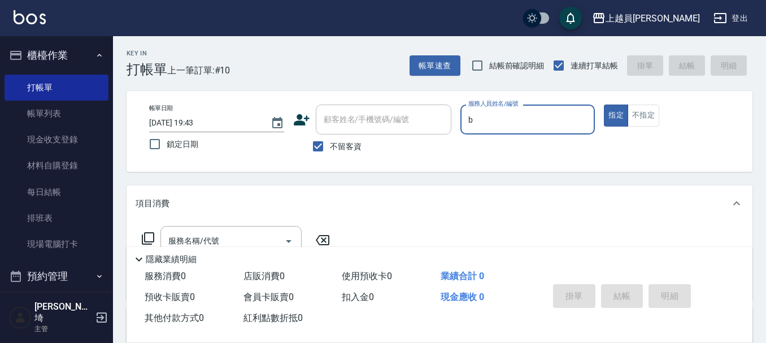
type input "Bonnie-B"
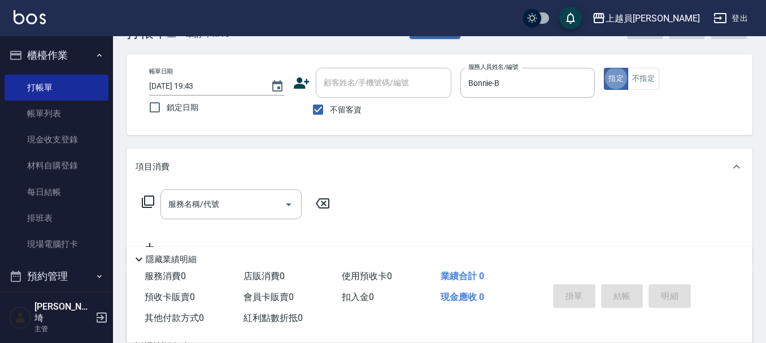
scroll to position [57, 0]
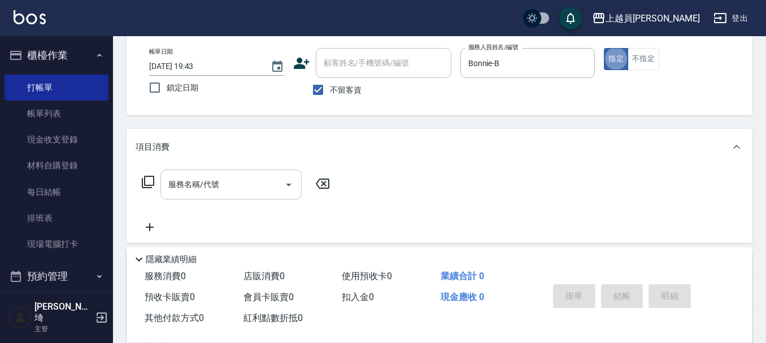
click at [217, 194] on input "服務名稱/代號" at bounding box center [223, 185] width 114 height 20
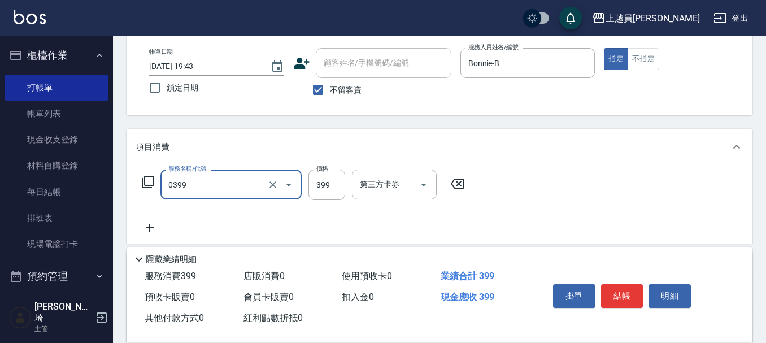
type input "海鹽SPA(0399)"
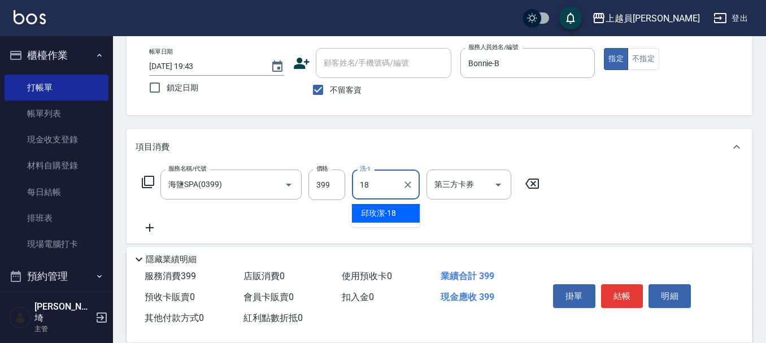
type input "[PERSON_NAME]-18"
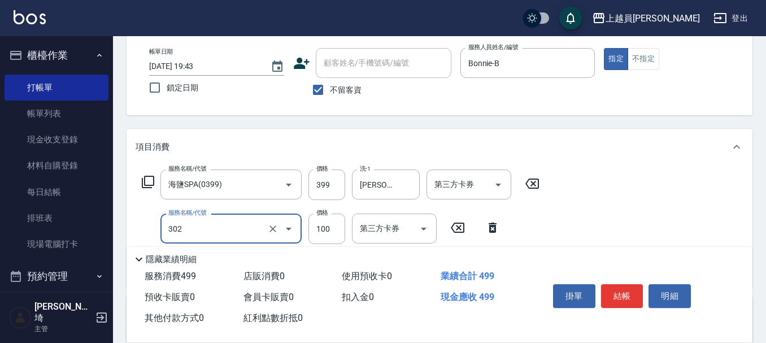
type input "剪髮(302)"
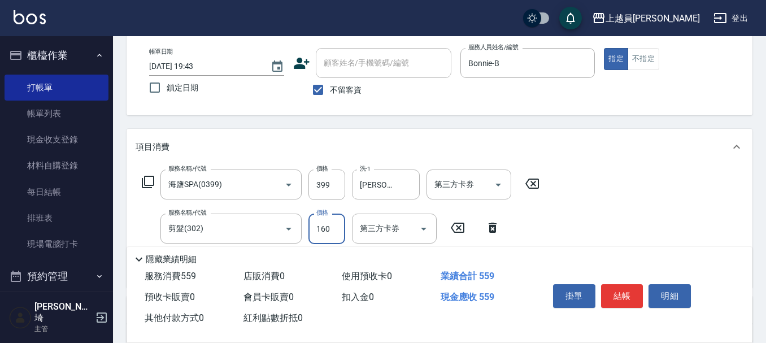
type input "160"
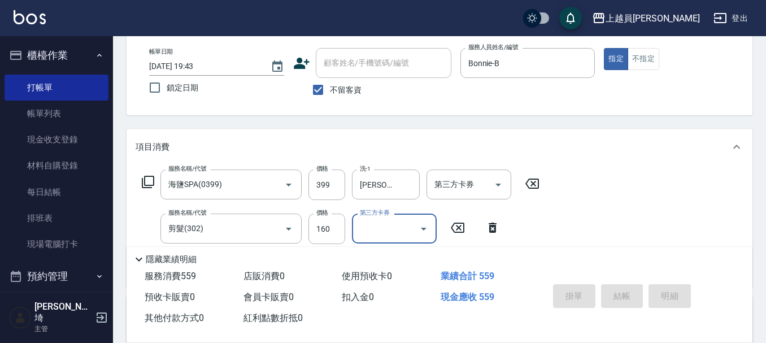
type input "[DATE] 19:44"
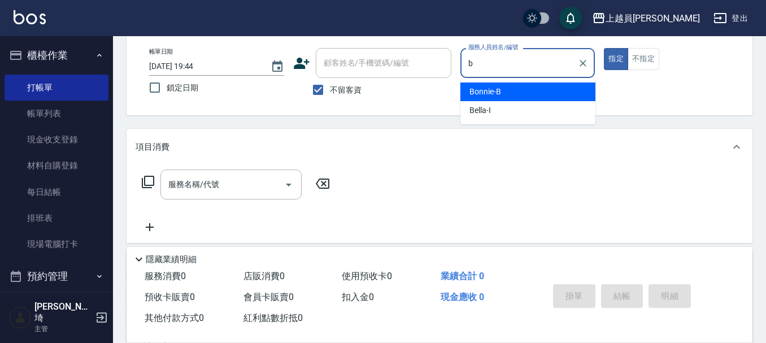
type input "Bonnie-B"
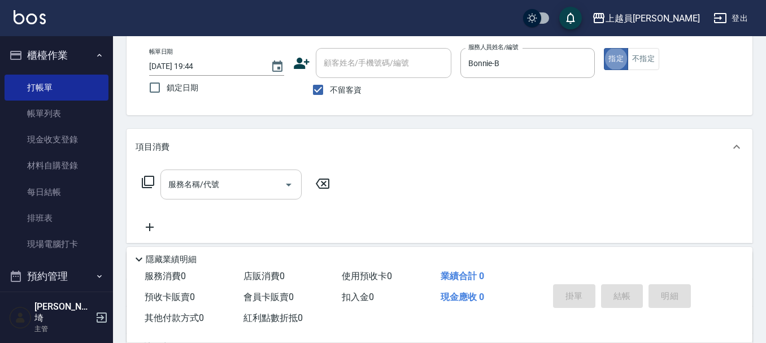
click at [279, 189] on input "服務名稱/代號" at bounding box center [223, 185] width 114 height 20
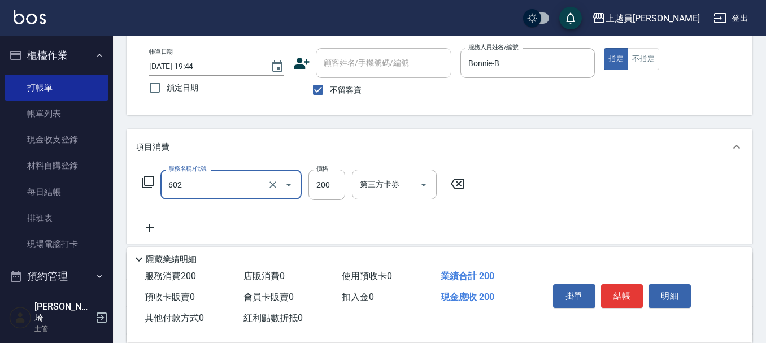
type input "一般洗髮(602)"
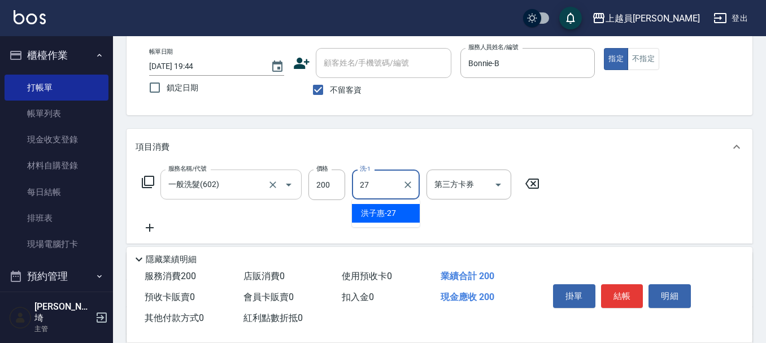
type input "[PERSON_NAME]-27"
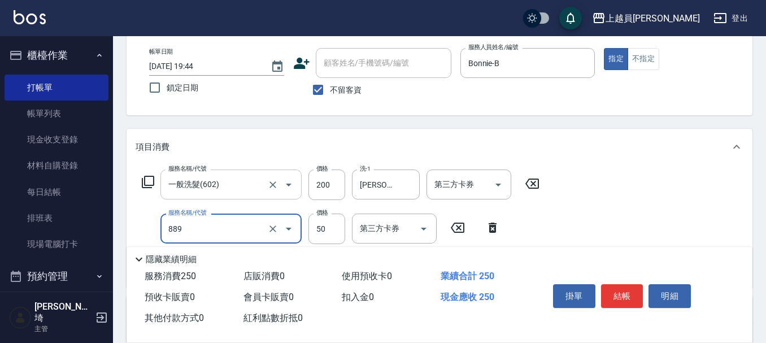
type input "精油(889)"
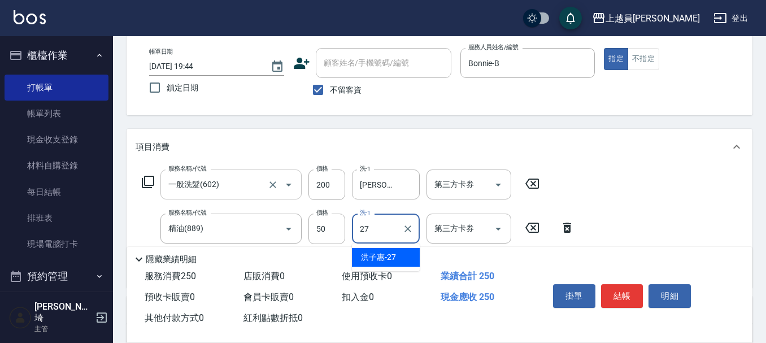
type input "[PERSON_NAME]-27"
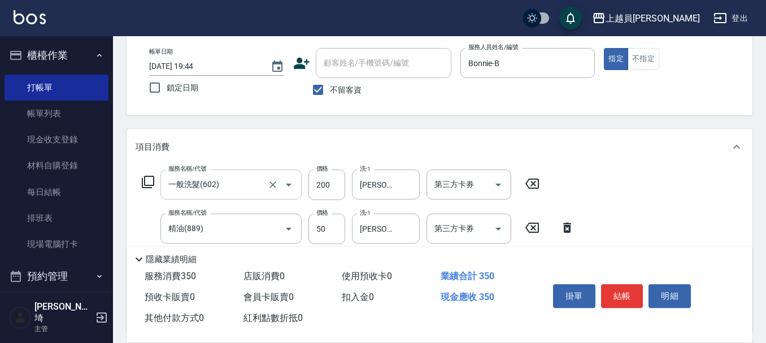
type input "剪髮(302)"
type input "200"
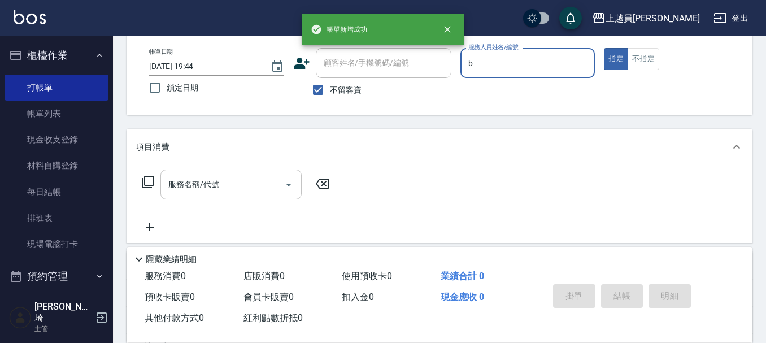
type input "Bonnie-B"
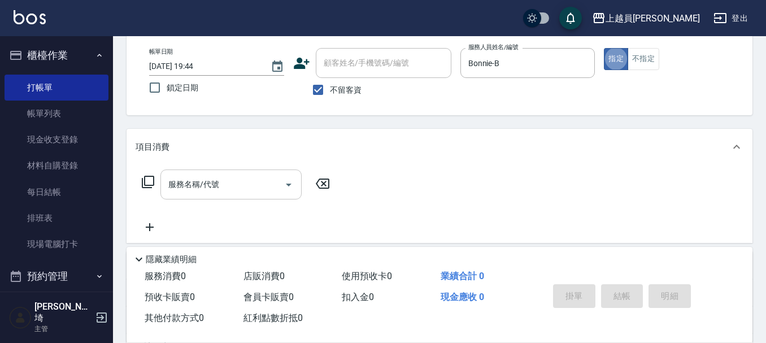
click at [259, 194] on input "服務名稱/代號" at bounding box center [223, 185] width 114 height 20
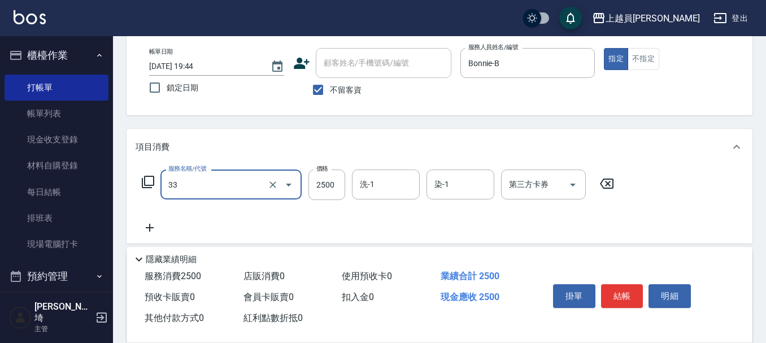
type input "染髮B餐(33)"
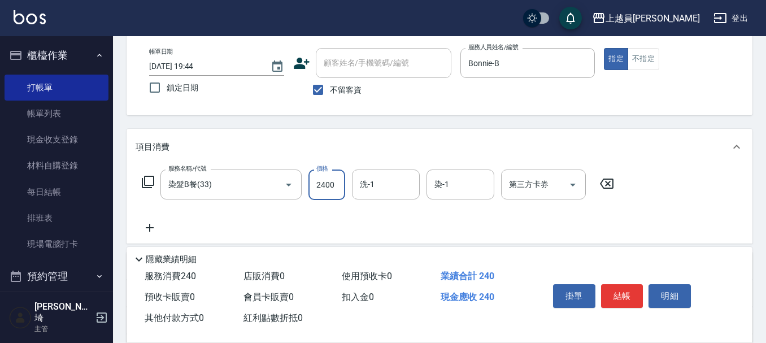
type input "2400"
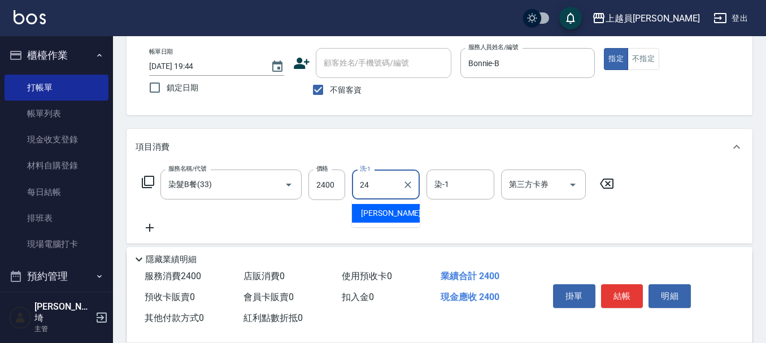
type input "[PERSON_NAME]-24"
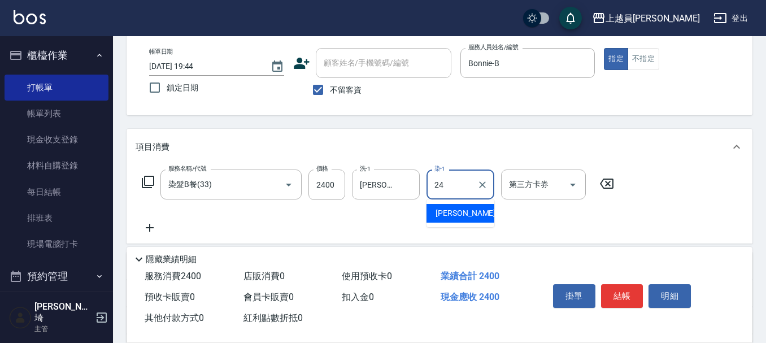
type input "[PERSON_NAME]-24"
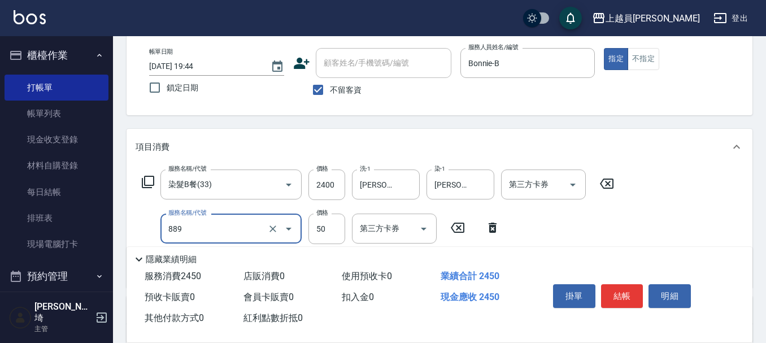
type input "精油(889)"
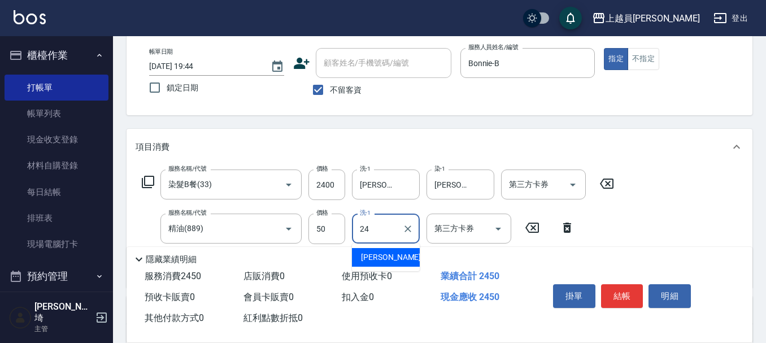
type input "[PERSON_NAME]-24"
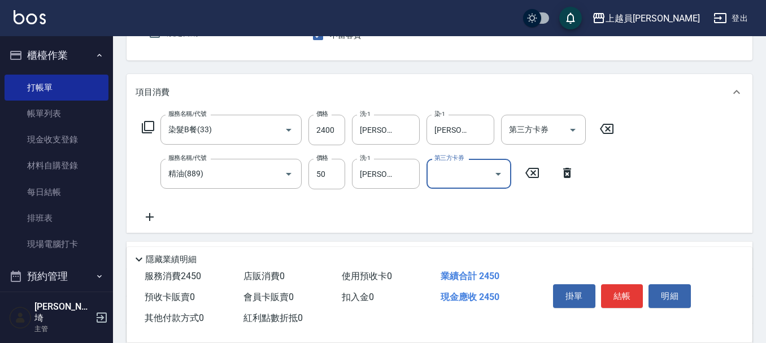
scroll to position [226, 0]
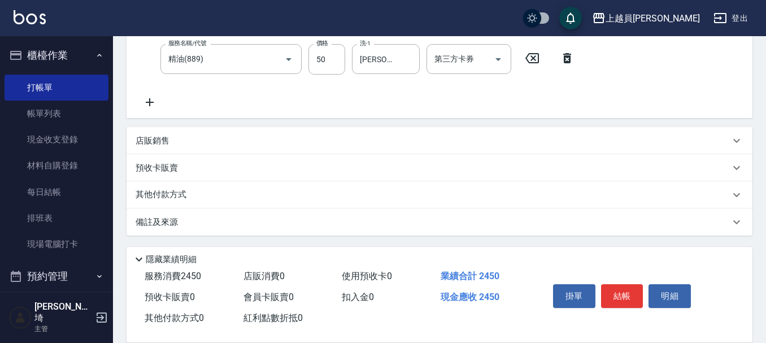
click at [257, 144] on div "店販銷售" at bounding box center [433, 141] width 595 height 12
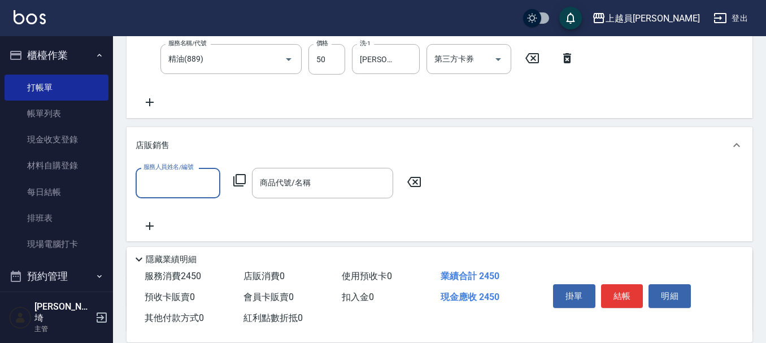
scroll to position [0, 0]
type input "Bonnie-B"
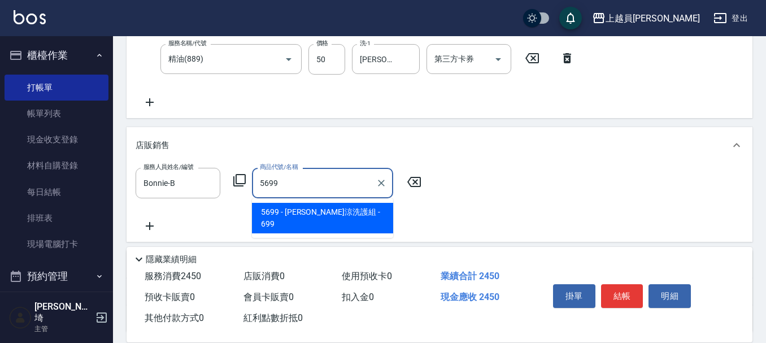
type input "水水沁涼洗護組"
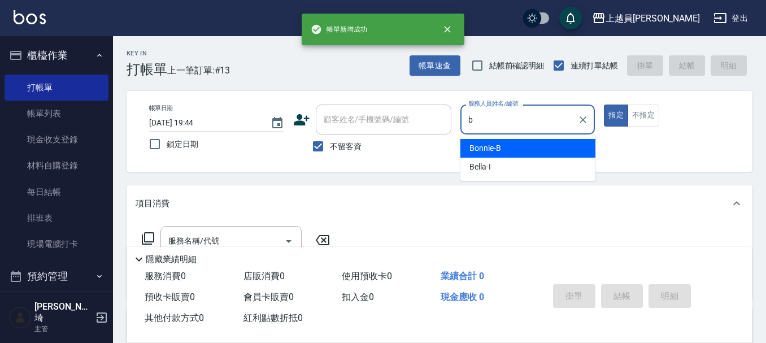
type input "Bonnie-B"
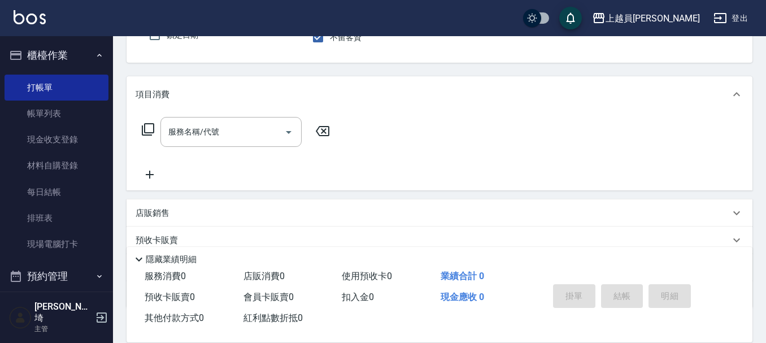
scroll to position [113, 0]
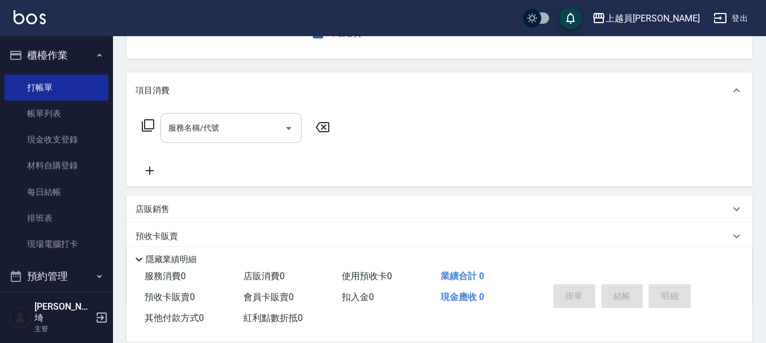
click at [181, 125] on div "服務名稱/代號 服務名稱/代號" at bounding box center [231, 128] width 141 height 30
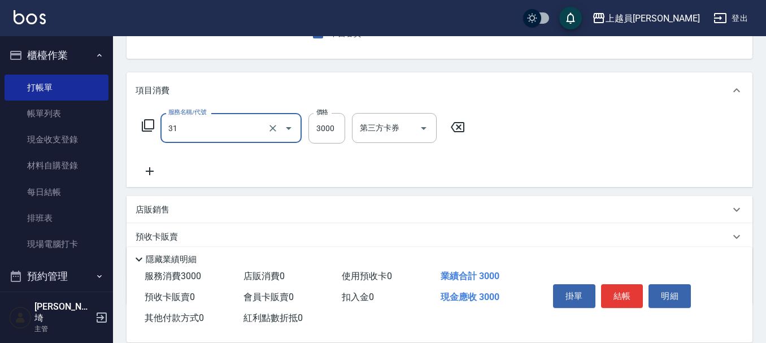
type input "燙髮B餐(31)"
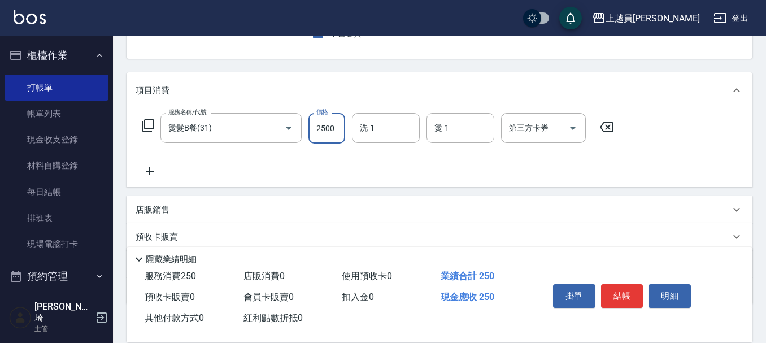
type input "2500"
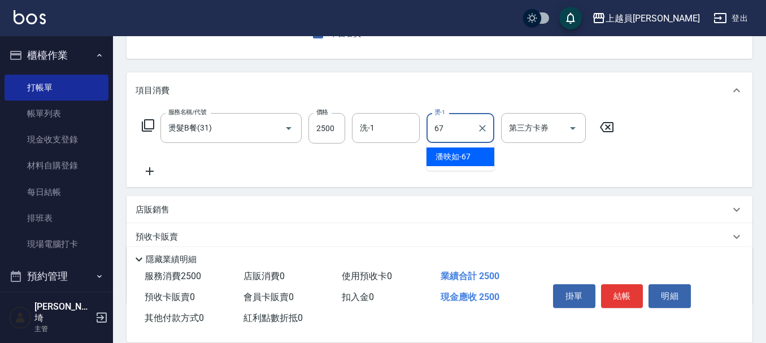
type input "[PERSON_NAME]-67"
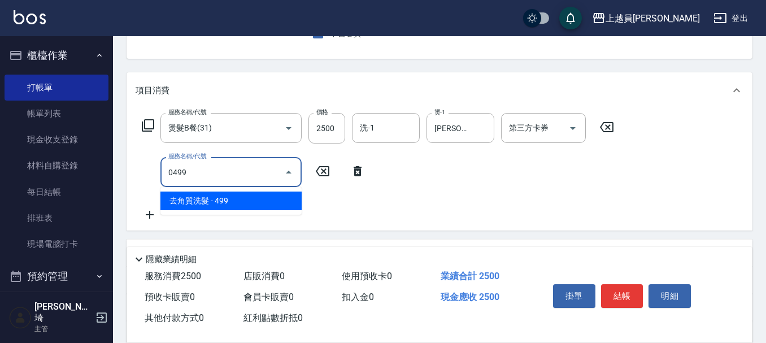
type input "去角質洗髮(0499)"
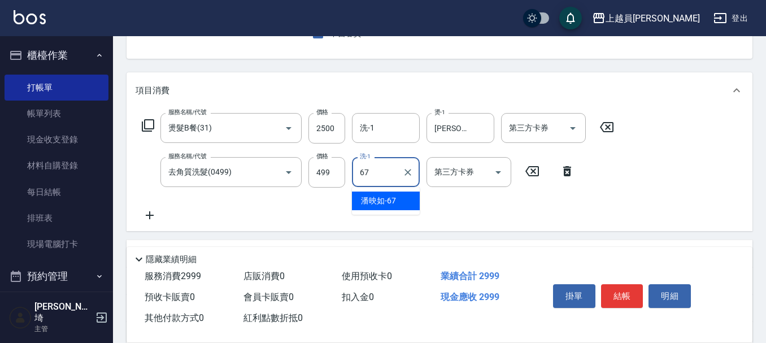
type input "[PERSON_NAME]-67"
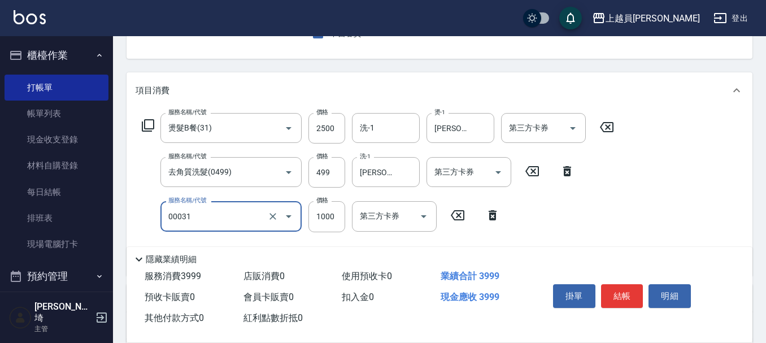
type input "單卸髮片(00031)"
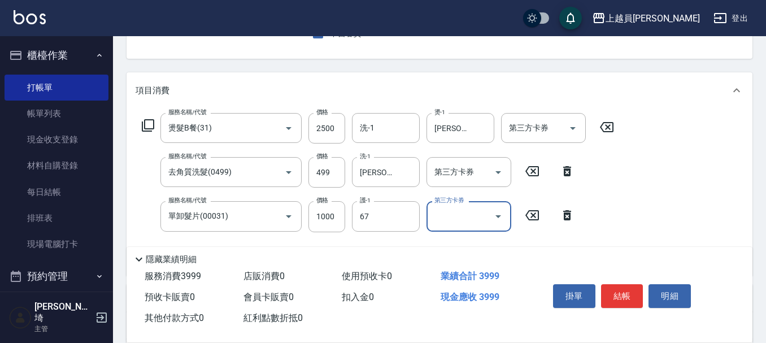
type input "[PERSON_NAME]-67"
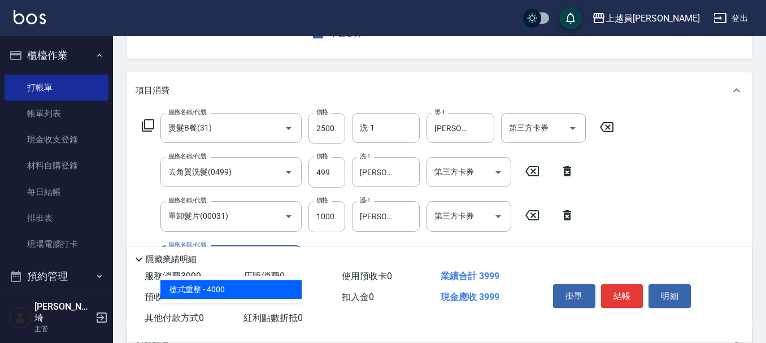
type input "槍式重整(00028)"
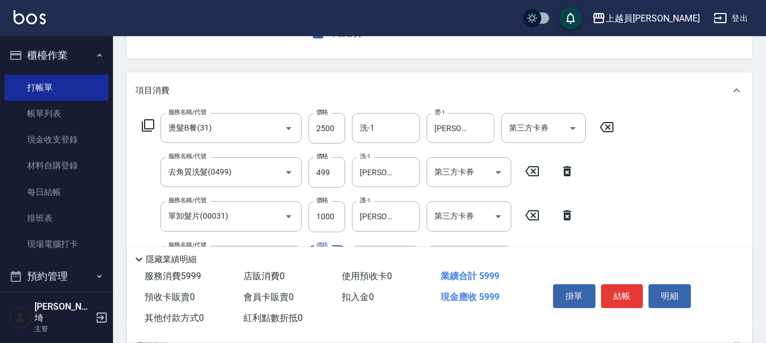
type input "2000"
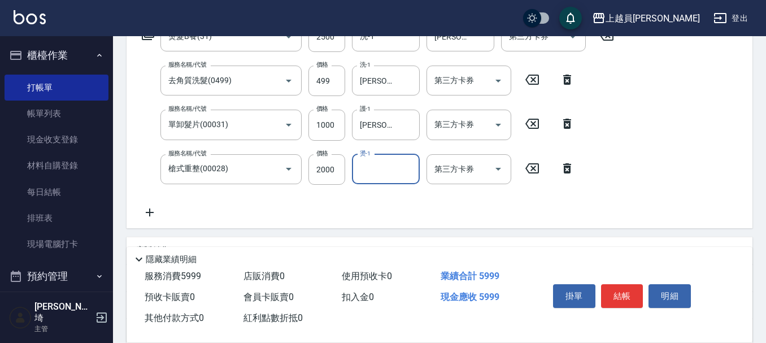
scroll to position [226, 0]
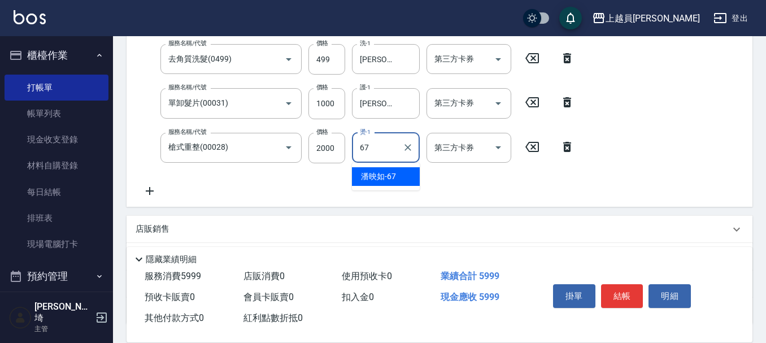
type input "[PERSON_NAME]-67"
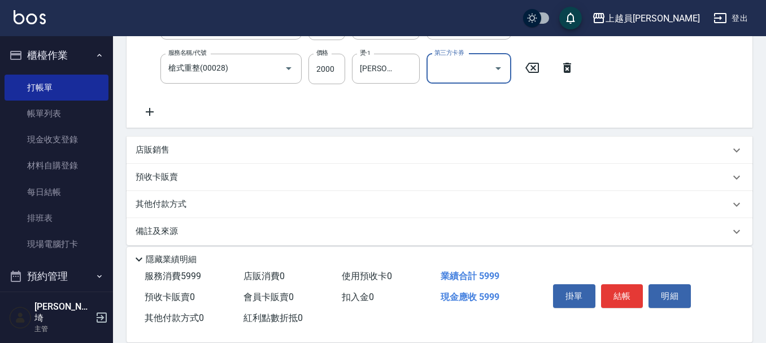
scroll to position [316, 0]
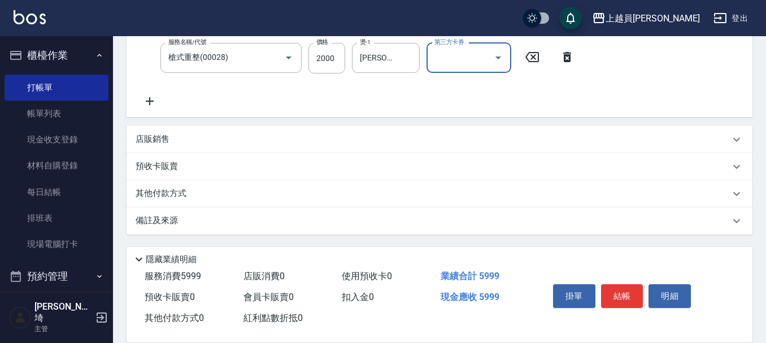
click at [289, 138] on div "店販銷售" at bounding box center [433, 139] width 595 height 12
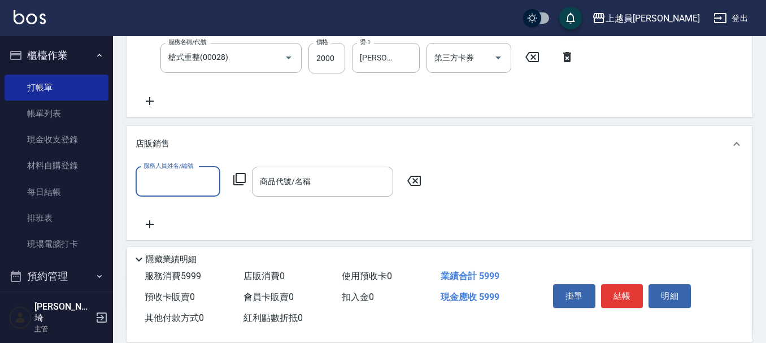
scroll to position [0, 0]
type input "Bonnie-B"
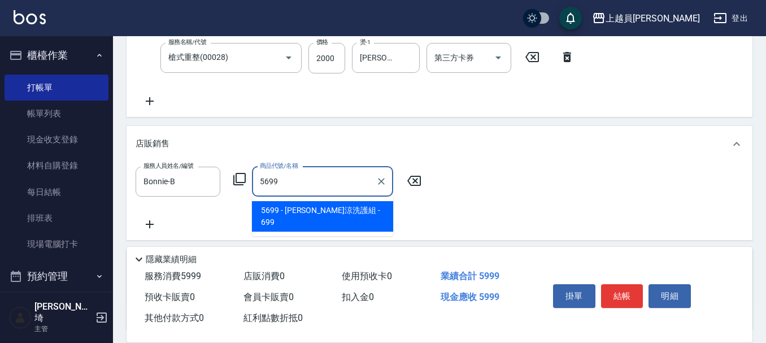
type input "水水沁涼洗護組"
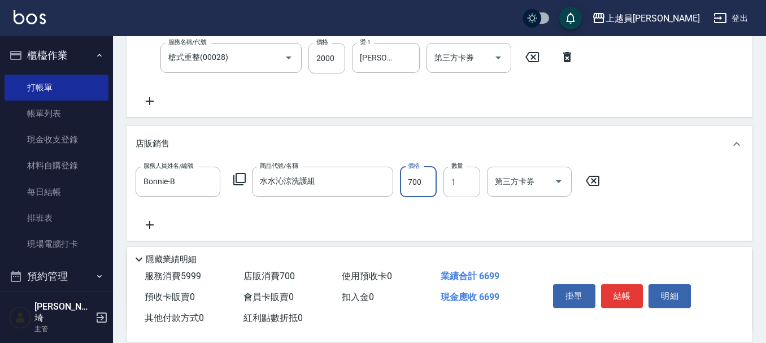
type input "700"
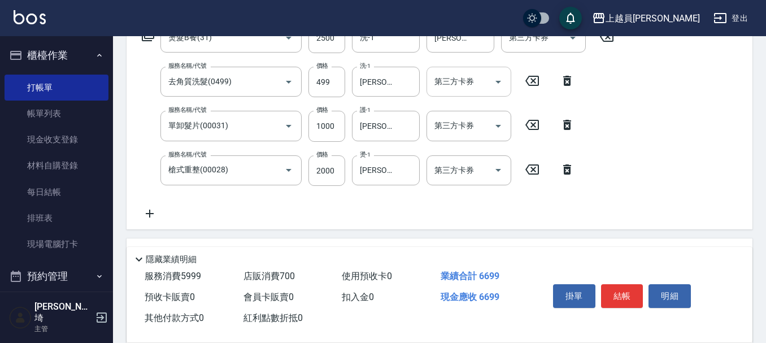
scroll to position [203, 0]
click at [315, 74] on input "499" at bounding box center [327, 82] width 37 height 31
click at [317, 74] on input "499" at bounding box center [327, 82] width 37 height 31
type input "500"
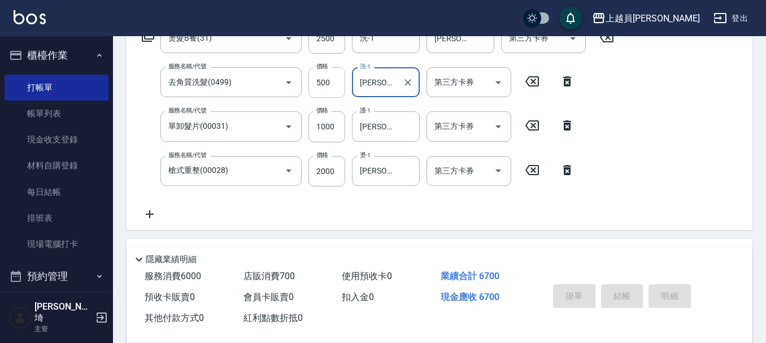
type input "[DATE] 19:45"
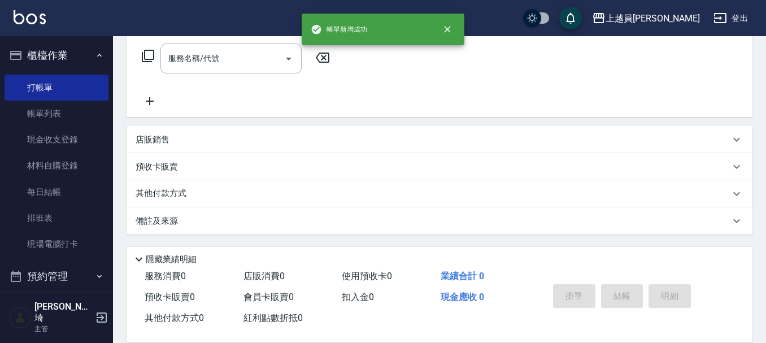
scroll to position [0, 0]
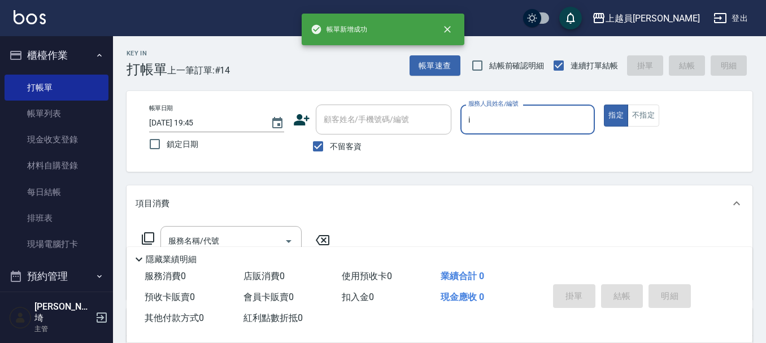
type input "Bella-I"
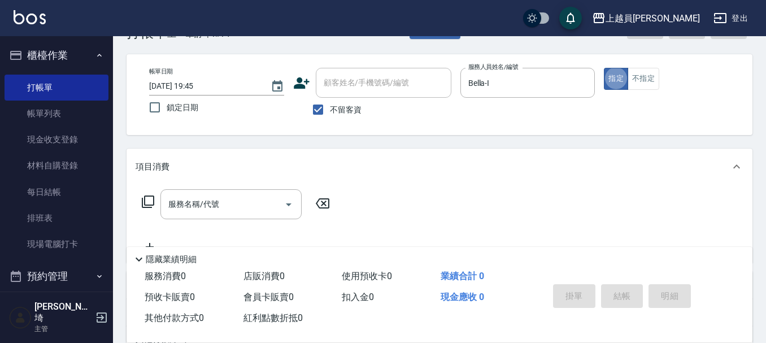
scroll to position [57, 0]
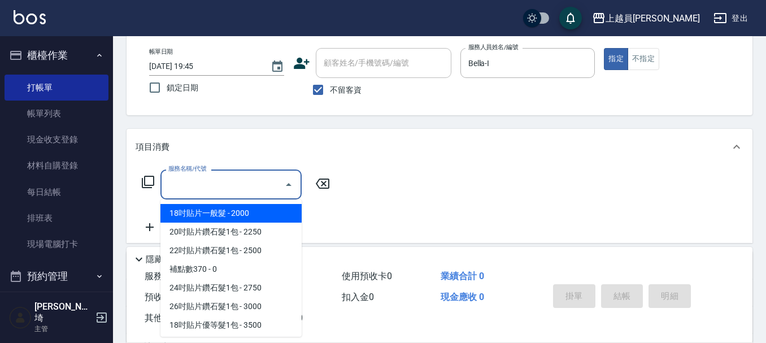
drag, startPoint x: 214, startPoint y: 188, endPoint x: 272, endPoint y: 174, distance: 60.5
click at [215, 187] on input "服務名稱/代號" at bounding box center [223, 185] width 114 height 20
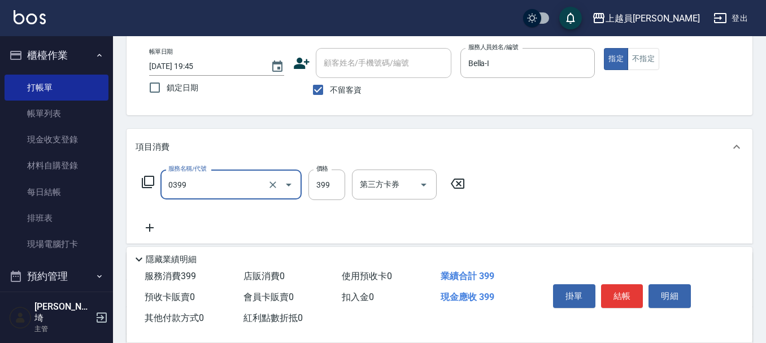
type input "海鹽SPA(0399)"
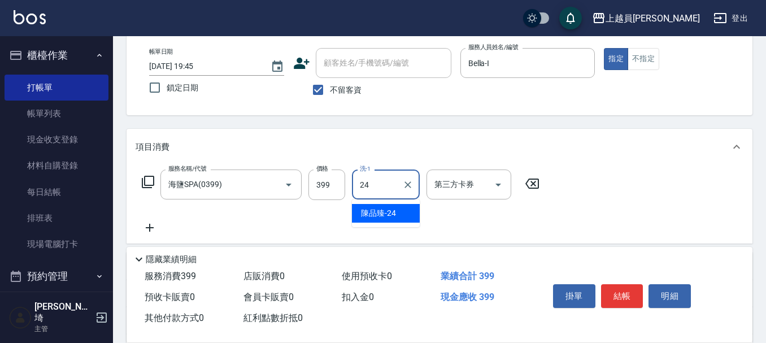
type input "[PERSON_NAME]-24"
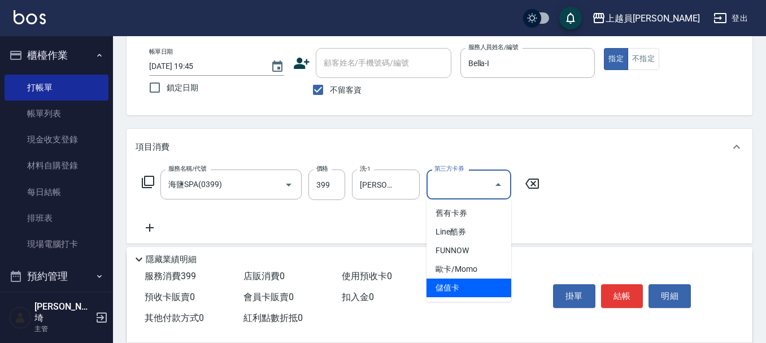
type input "儲值卡"
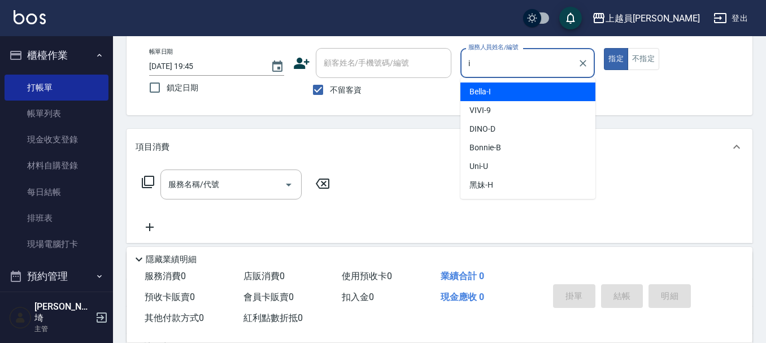
type input "Bella-I"
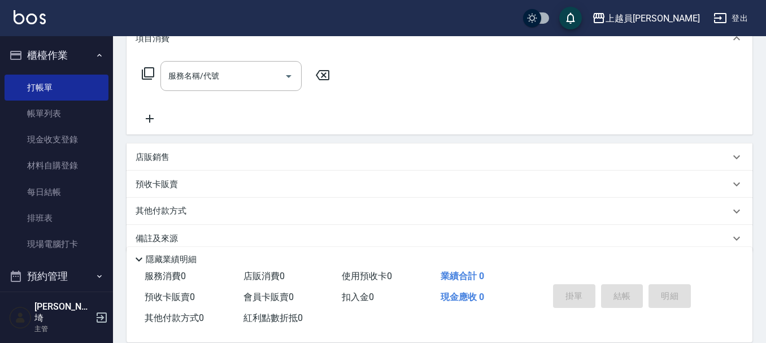
scroll to position [170, 0]
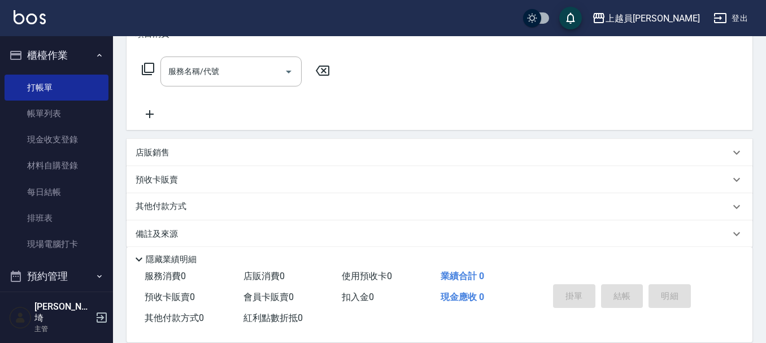
click at [238, 151] on div "店販銷售" at bounding box center [433, 153] width 595 height 12
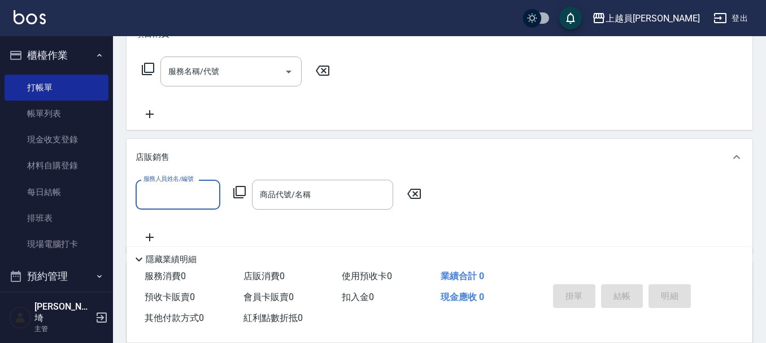
scroll to position [0, 0]
type input "Bella-I"
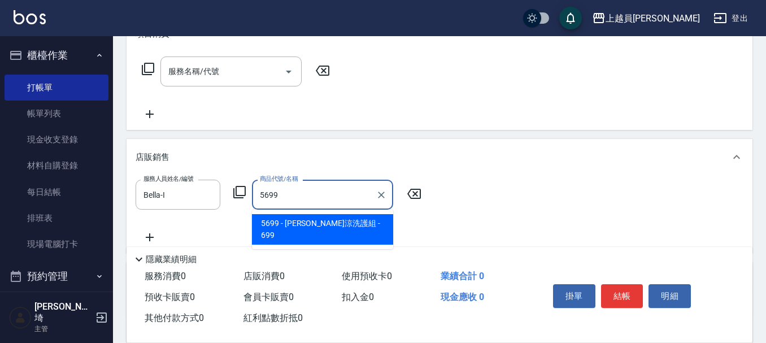
type input "水水沁涼洗護組"
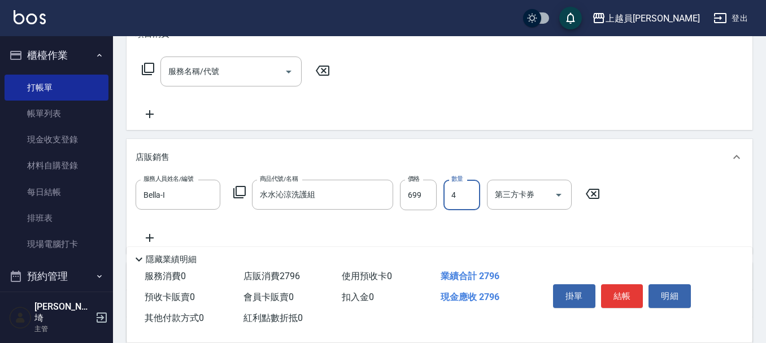
type input "4"
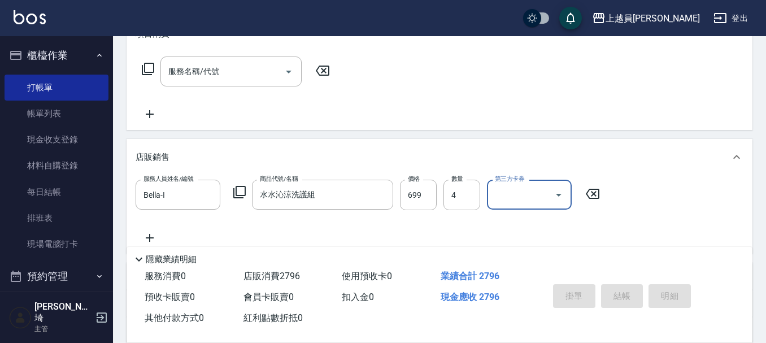
type input "[DATE] 19:46"
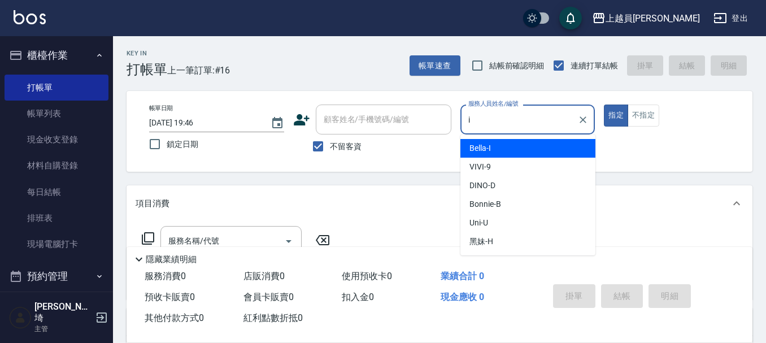
type input "Bella-I"
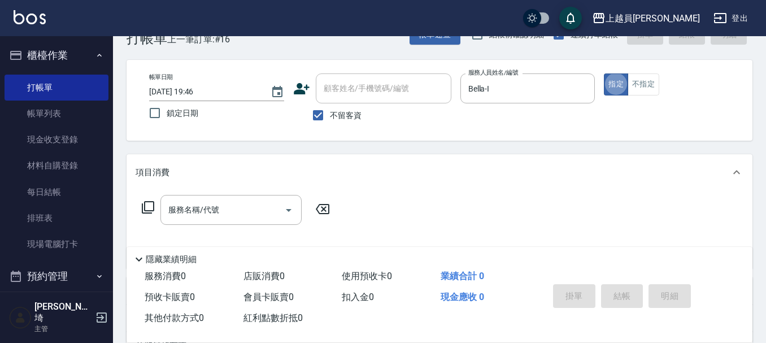
scroll to position [57, 0]
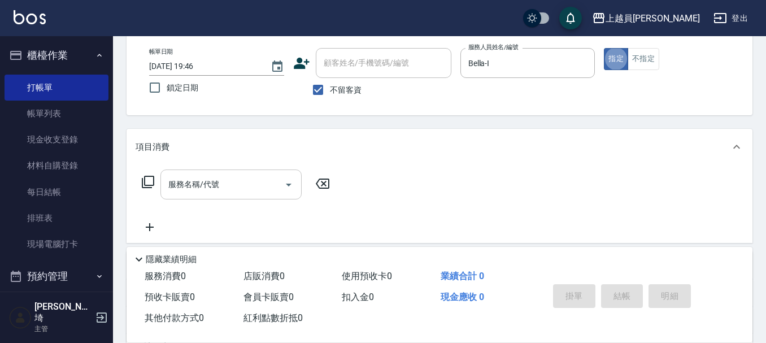
click at [228, 195] on div "服務名稱/代號" at bounding box center [231, 185] width 141 height 30
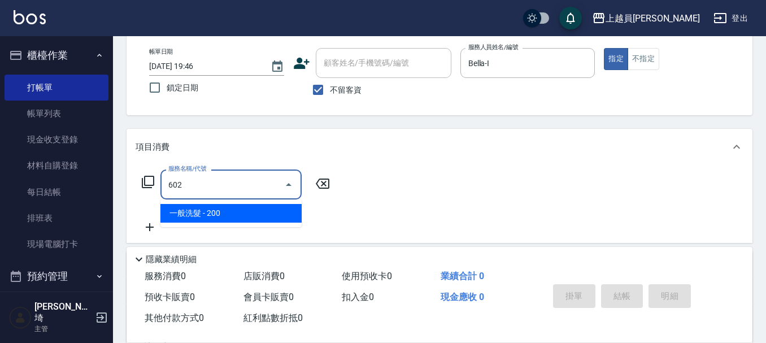
type input "一般洗髮(602)"
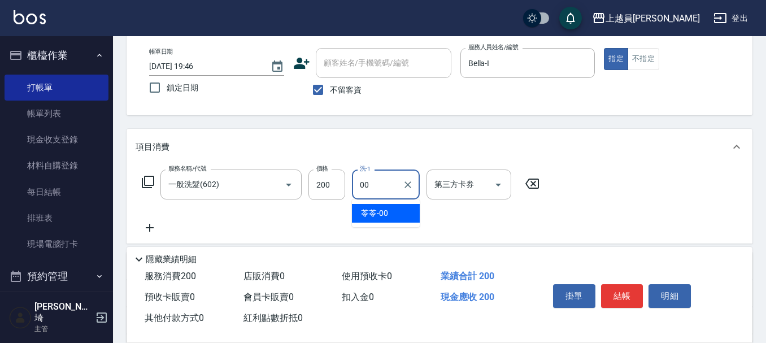
type input "苓苓-00"
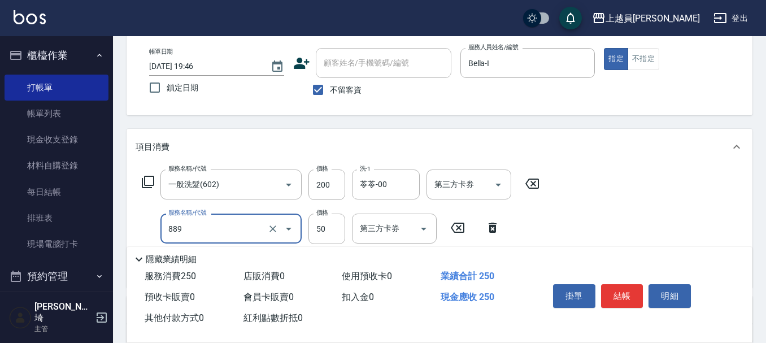
type input "精油(889)"
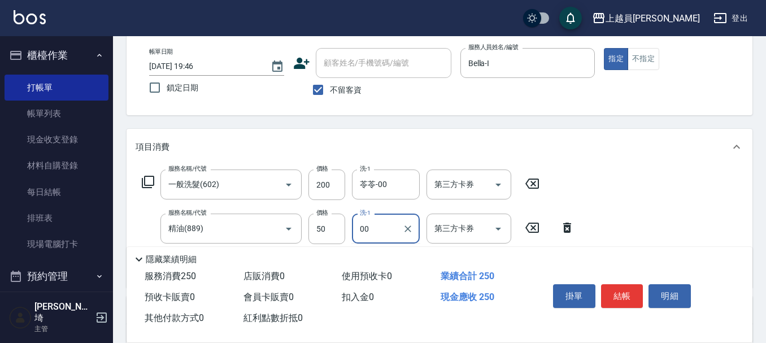
type input "苓苓-00"
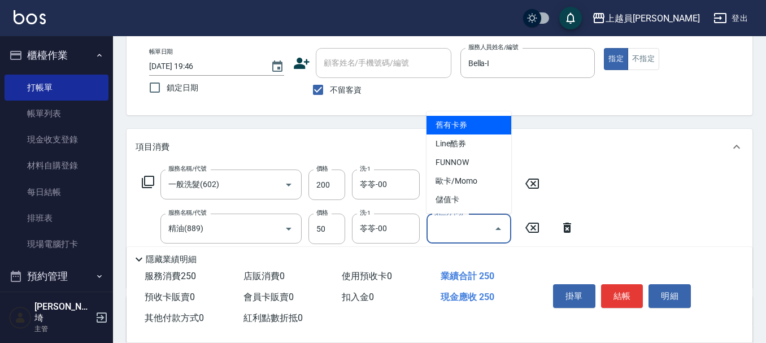
type input "儲值卡"
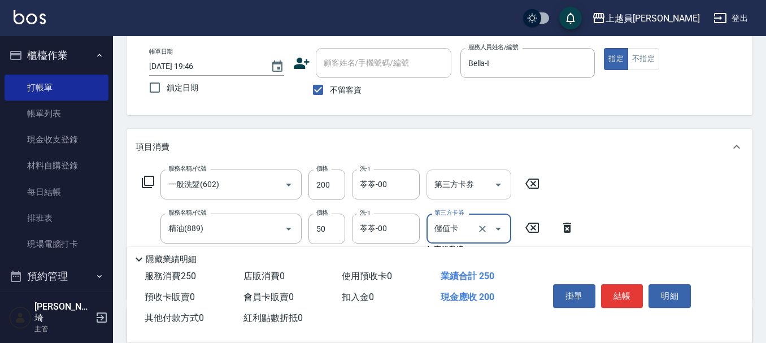
click at [504, 190] on icon "Open" at bounding box center [499, 185] width 14 height 14
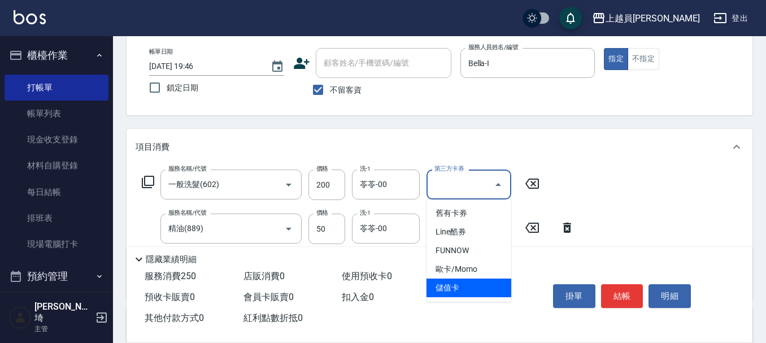
click at [480, 296] on ul "舊有卡券 Line酷券 FUNNOW 歐卡/Momo 儲值卡" at bounding box center [469, 251] width 85 height 102
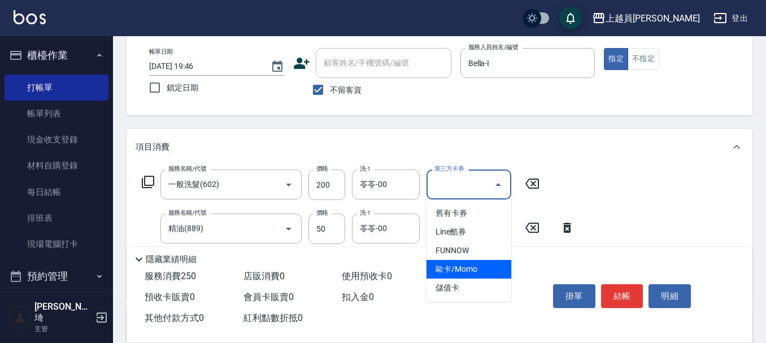
scroll to position [113, 0]
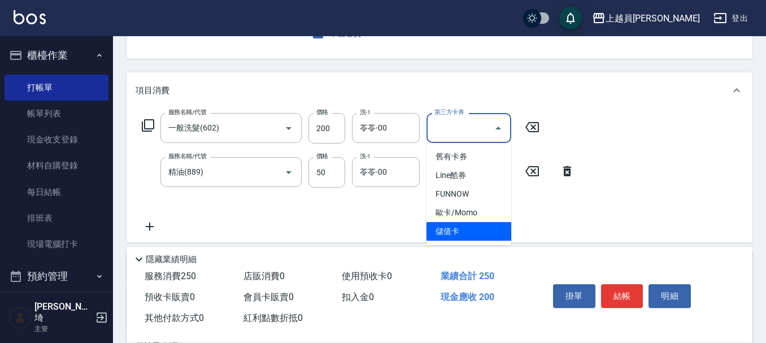
click at [483, 229] on span "儲值卡" at bounding box center [469, 231] width 85 height 19
type input "儲值卡"
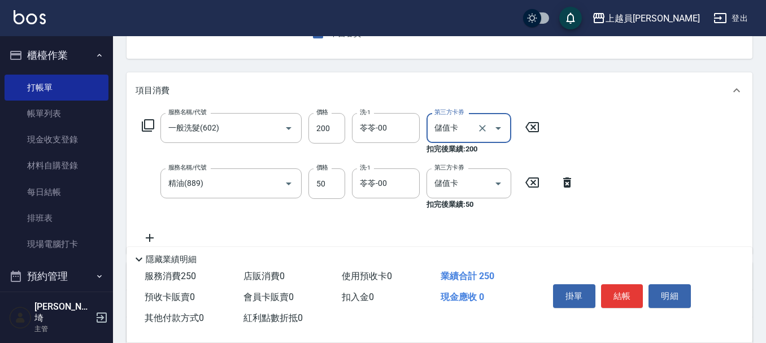
click at [163, 241] on icon at bounding box center [150, 238] width 28 height 14
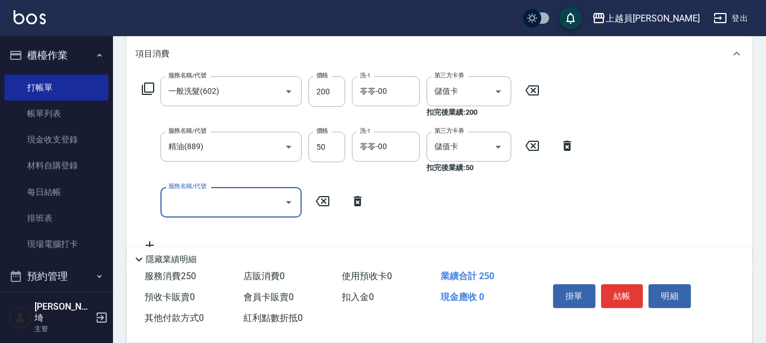
scroll to position [170, 0]
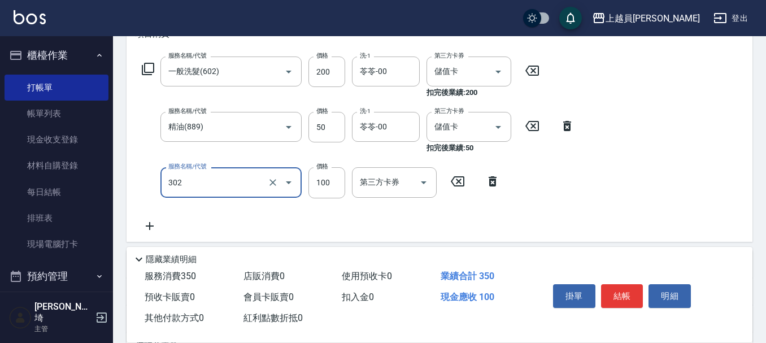
type input "剪髮(302)"
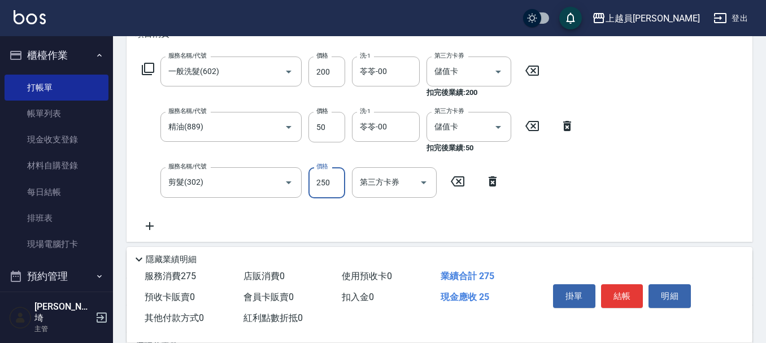
type input "250"
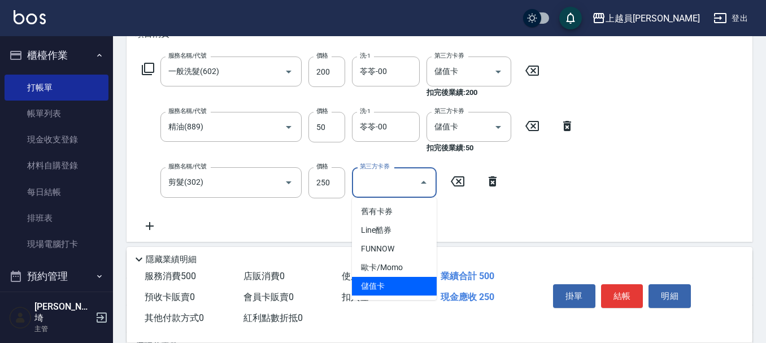
type input "儲值卡"
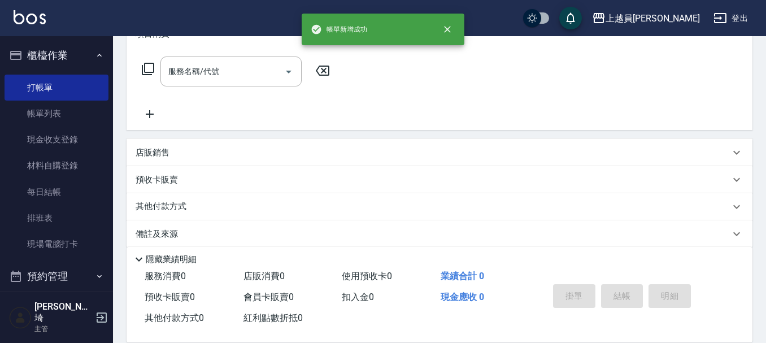
scroll to position [0, 0]
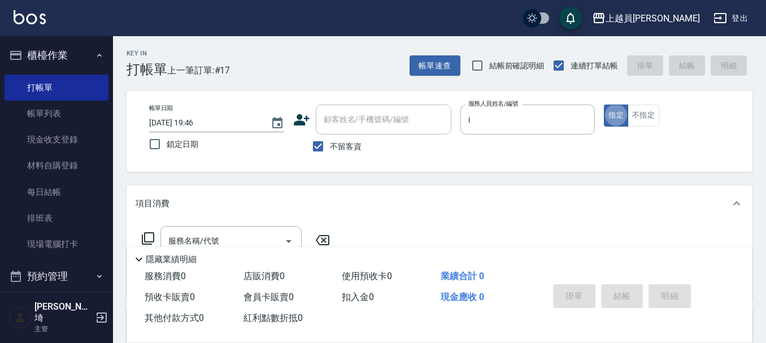
type input "Bella-I"
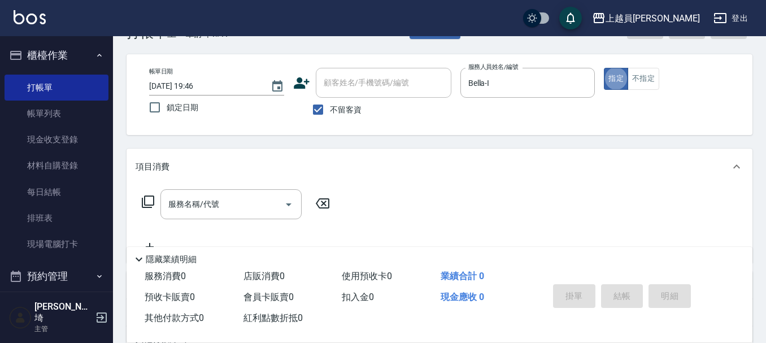
scroll to position [57, 0]
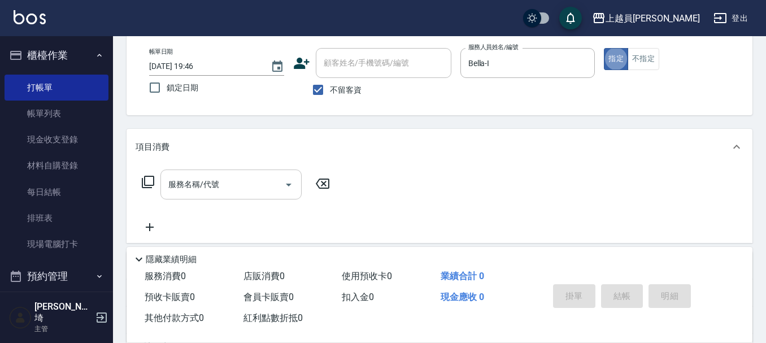
click at [259, 179] on input "服務名稱/代號" at bounding box center [223, 185] width 114 height 20
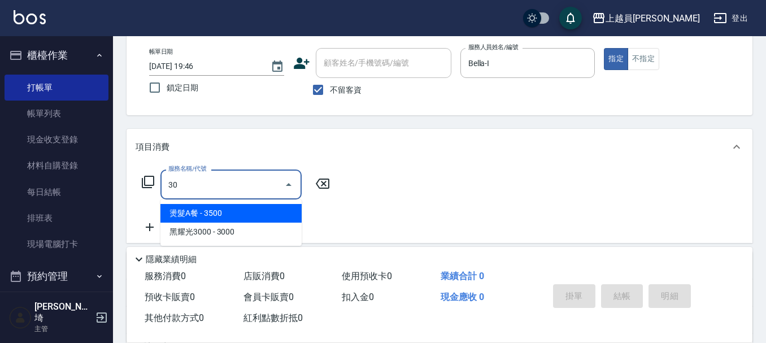
type input "3"
type input "一般洗髮(602)"
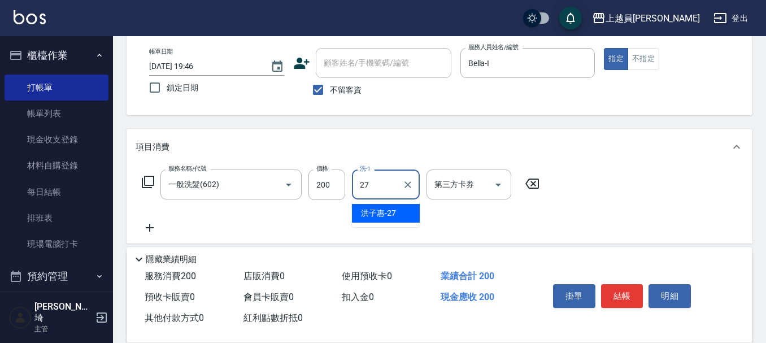
type input "[PERSON_NAME]-27"
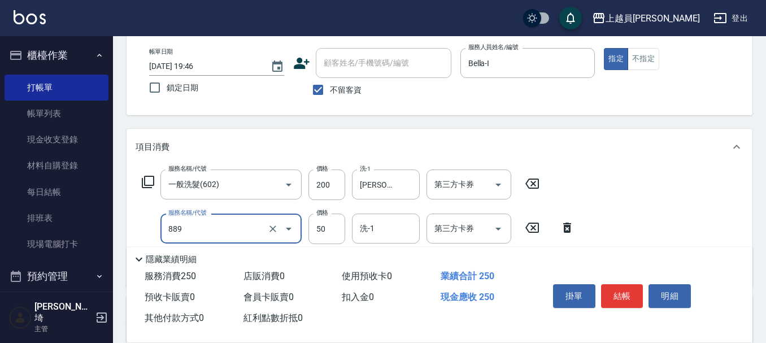
type input "精油(889)"
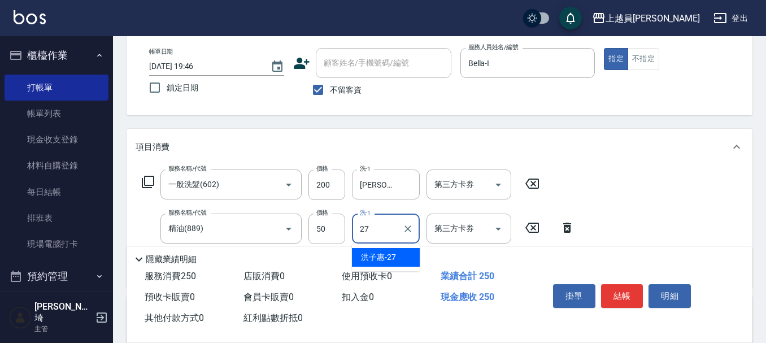
type input "[PERSON_NAME]-27"
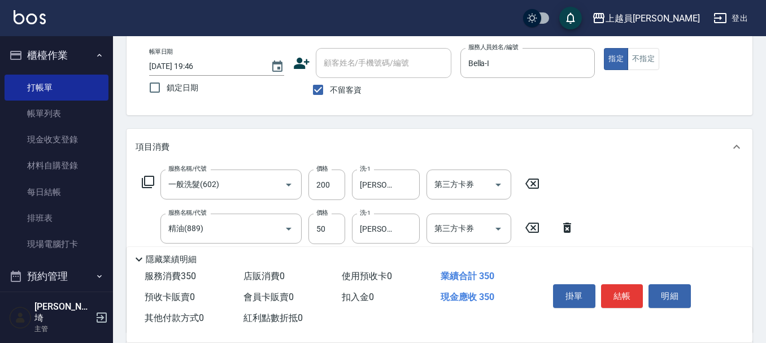
type input "剪髮(302)"
type input "200"
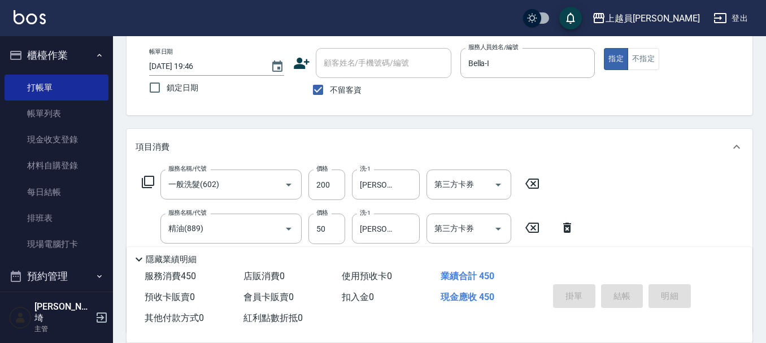
type input "[DATE] 19:47"
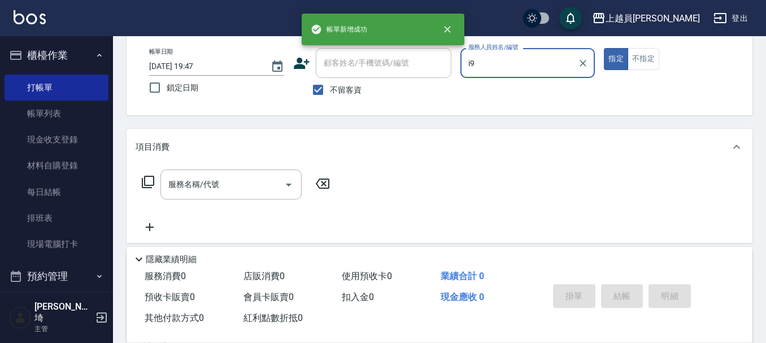
type input "i9"
click at [604, 48] on button "指定" at bounding box center [616, 59] width 24 height 22
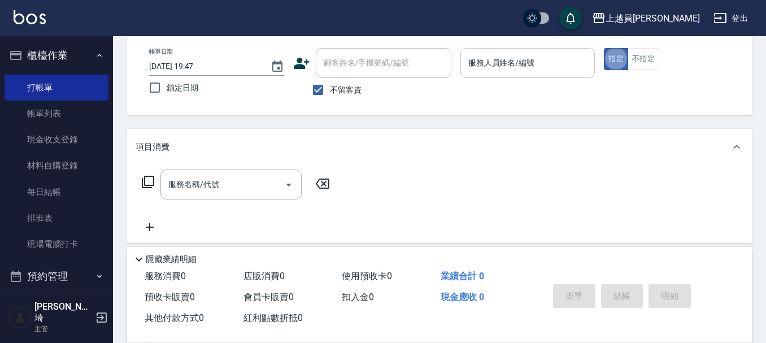
click at [501, 74] on div "服務人員姓名/編號" at bounding box center [528, 63] width 135 height 30
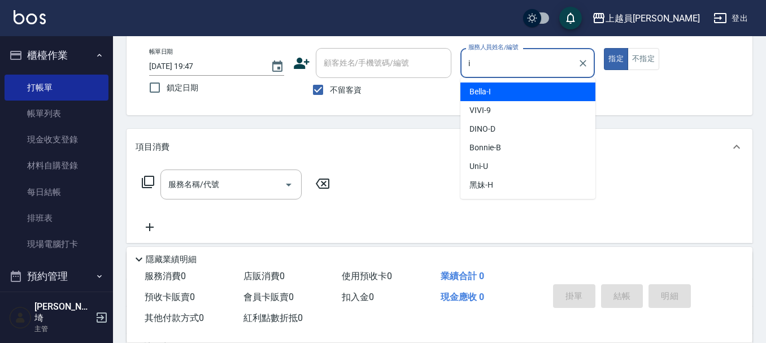
type input "Bella-I"
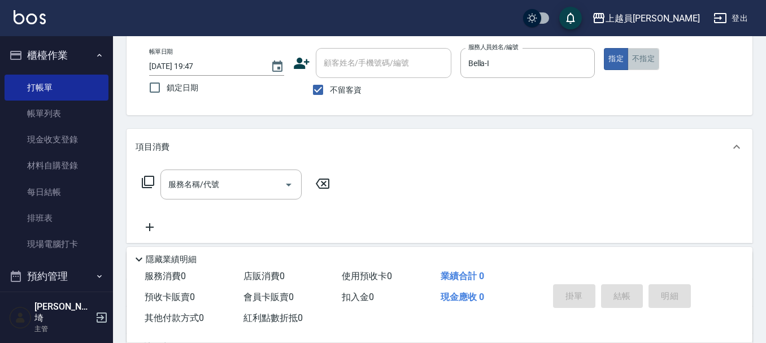
click at [651, 59] on button "不指定" at bounding box center [644, 59] width 32 height 22
drag, startPoint x: 222, startPoint y: 190, endPoint x: 232, endPoint y: 191, distance: 9.7
click at [222, 190] on input "服務名稱/代號" at bounding box center [223, 185] width 114 height 20
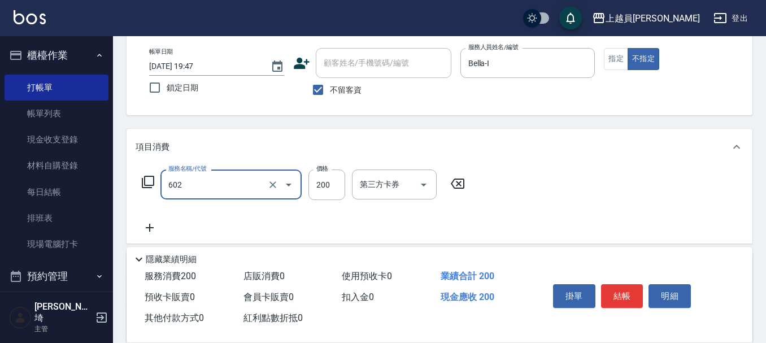
type input "一般洗髮(602)"
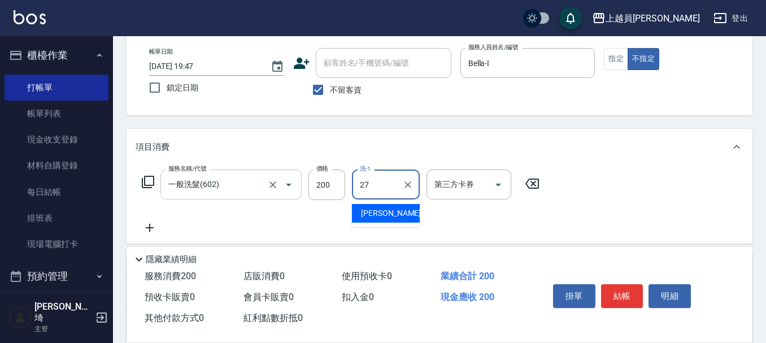
type input "[PERSON_NAME]-27"
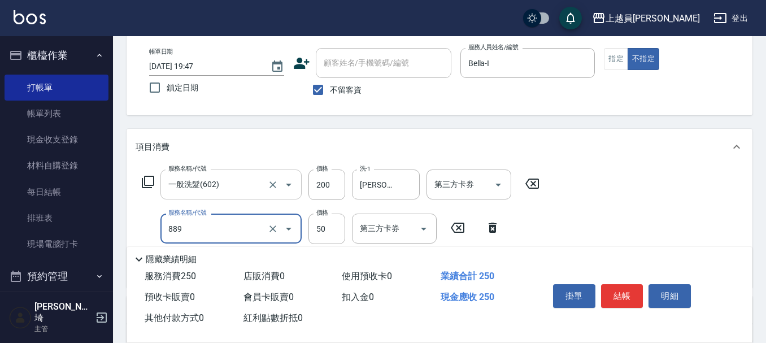
type input "精油(889)"
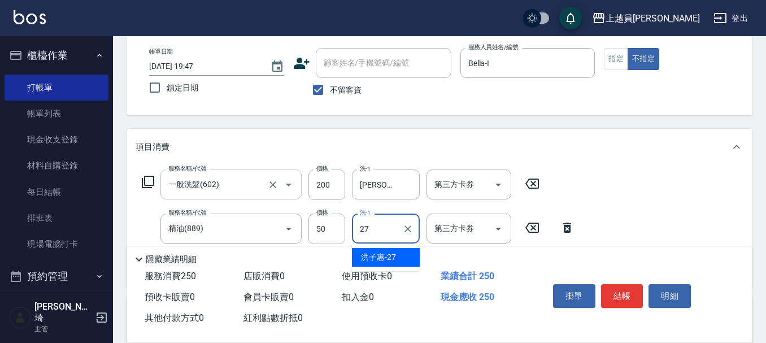
type input "[PERSON_NAME]-27"
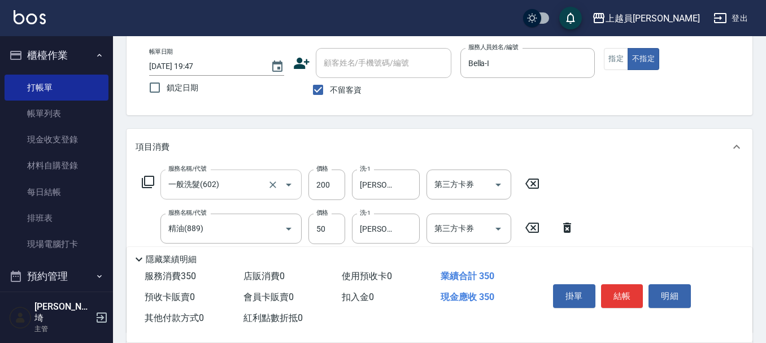
type input "剪髮(302)"
type input "130"
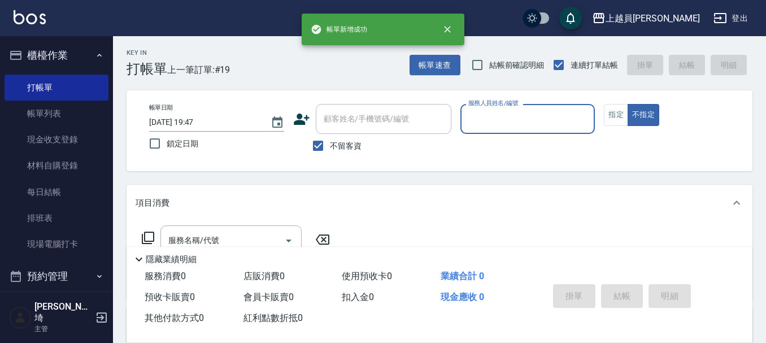
scroll to position [0, 0]
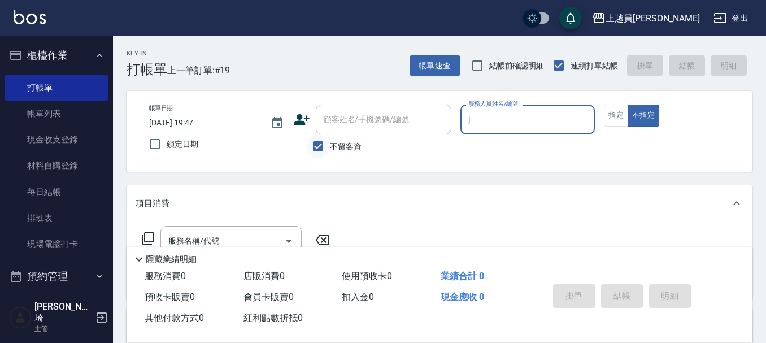
type input "[PERSON_NAME]"
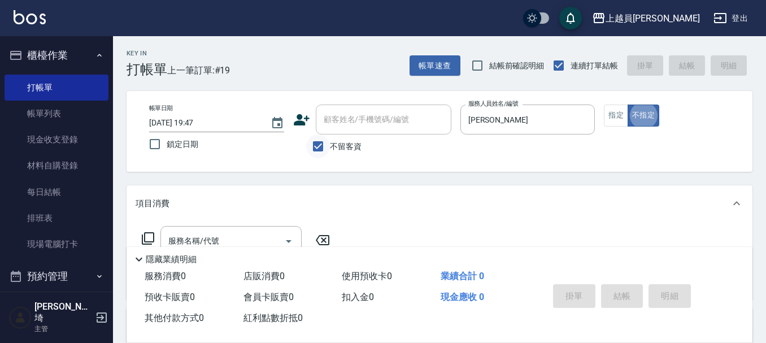
type button "false"
click at [629, 116] on button "不指定" at bounding box center [644, 116] width 32 height 22
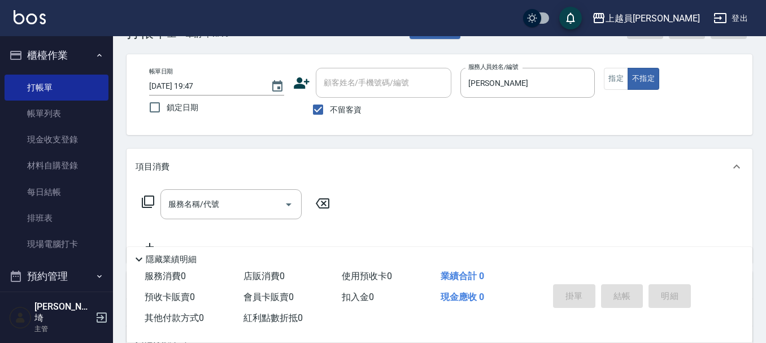
scroll to position [57, 0]
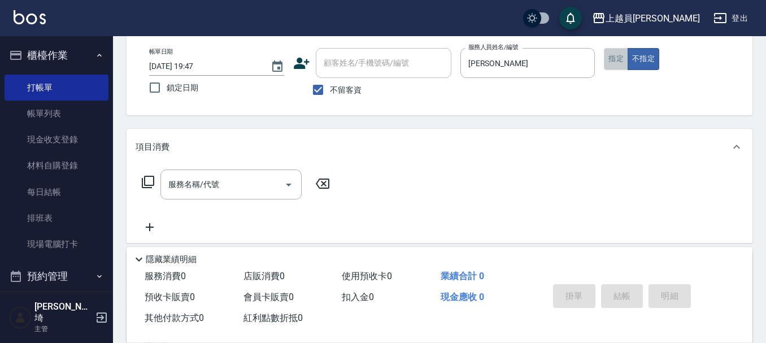
click at [612, 52] on button "指定" at bounding box center [616, 59] width 24 height 22
click at [224, 174] on div "服務名稱/代號" at bounding box center [231, 185] width 141 height 30
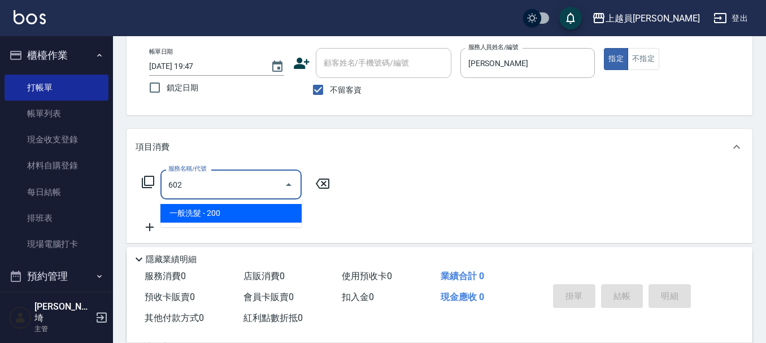
type input "一般洗髮(602)"
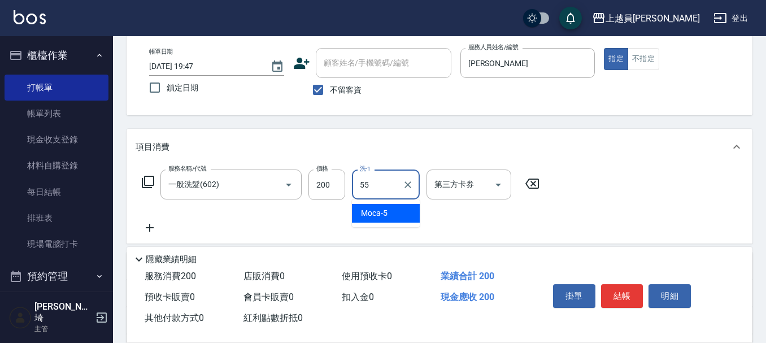
type input "妞妞-55"
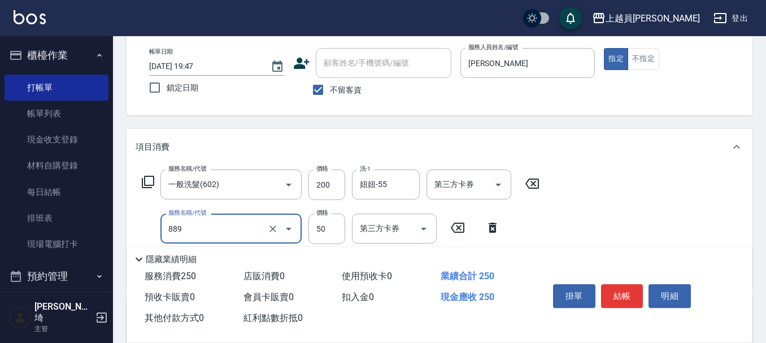
type input "精油(889)"
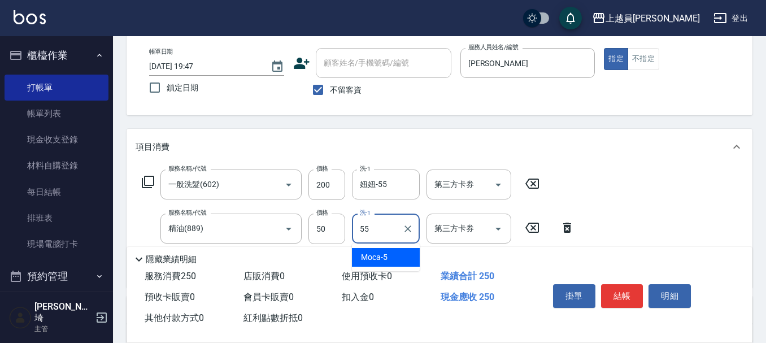
type input "妞妞-55"
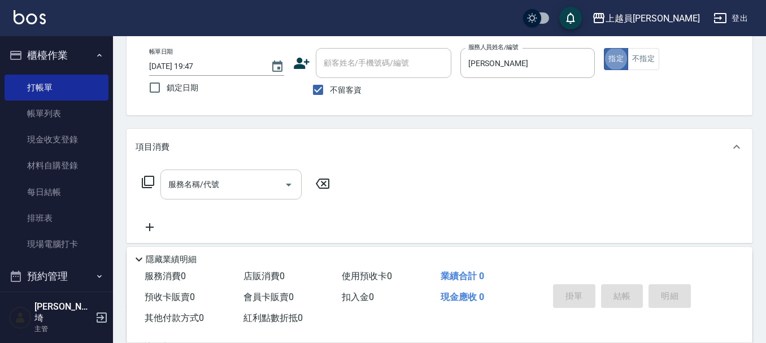
click at [193, 194] on input "服務名稱/代號" at bounding box center [223, 185] width 114 height 20
click at [241, 194] on input "服務名稱/代號" at bounding box center [223, 185] width 114 height 20
click at [650, 53] on button "不指定" at bounding box center [644, 59] width 32 height 22
click at [225, 175] on input "服務名稱/代號" at bounding box center [223, 185] width 114 height 20
click at [608, 56] on button "指定" at bounding box center [616, 59] width 24 height 22
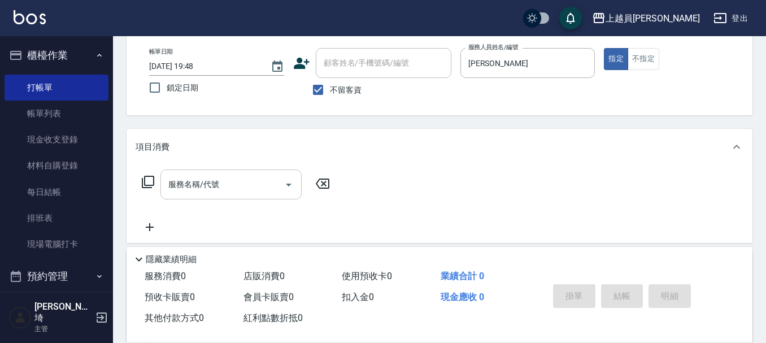
click at [232, 175] on input "服務名稱/代號" at bounding box center [223, 185] width 114 height 20
click at [647, 62] on button "不指定" at bounding box center [644, 59] width 32 height 22
click at [224, 181] on input "服務名稱/代號" at bounding box center [223, 185] width 114 height 20
click at [602, 55] on div "帳單日期 [DATE] 19:48 鎖定日期 顧客姓名/手機號碼/編號 顧客姓名/手機號碼/編號 不留客資 服務人員姓名/編號 [PERSON_NAME]-J…" at bounding box center [439, 75] width 599 height 54
click at [607, 60] on button "指定" at bounding box center [616, 59] width 24 height 22
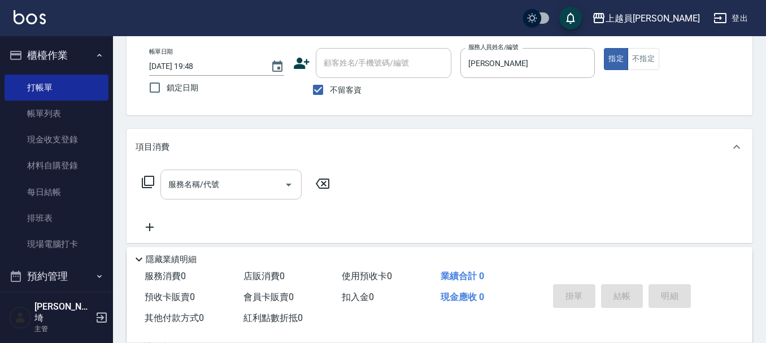
click at [239, 194] on input "服務名稱/代號" at bounding box center [223, 185] width 114 height 20
drag, startPoint x: 242, startPoint y: 190, endPoint x: 246, endPoint y: 183, distance: 8.3
click at [243, 190] on input "服務名稱/代號" at bounding box center [223, 185] width 114 height 20
click at [235, 193] on input "服務名稱/代號" at bounding box center [223, 185] width 114 height 20
click at [218, 200] on div "服務名稱/代號 服務名稱/代號" at bounding box center [236, 202] width 201 height 64
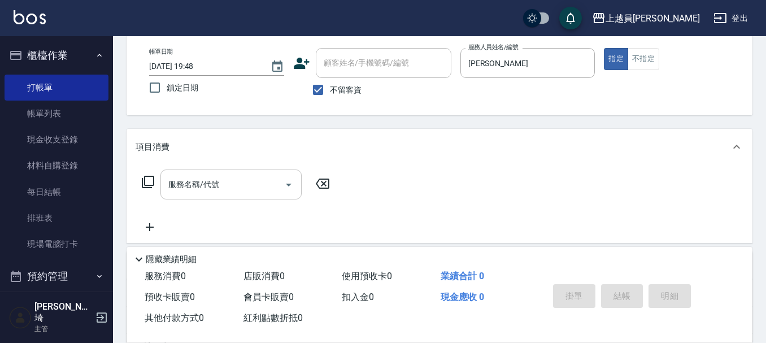
click at [238, 188] on input "服務名稱/代號" at bounding box center [223, 185] width 114 height 20
click at [209, 172] on div "服務名稱/代號" at bounding box center [231, 185] width 141 height 30
click at [234, 181] on input "服務名稱/代號" at bounding box center [223, 185] width 114 height 20
click at [234, 183] on input "服務名稱/代號" at bounding box center [223, 185] width 114 height 20
click at [217, 175] on input "服務名稱/代號" at bounding box center [223, 185] width 114 height 20
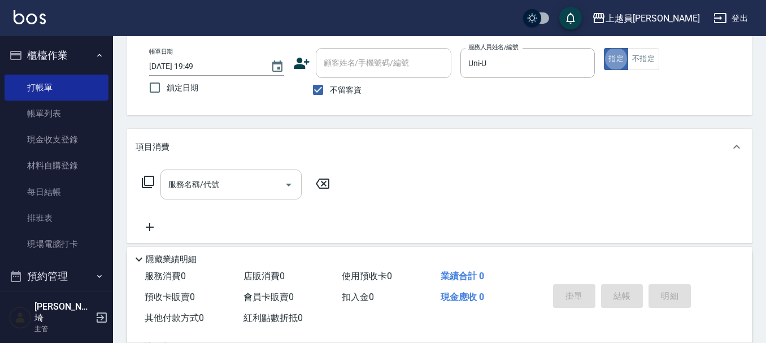
click at [201, 189] on div "服務名稱/代號 服務名稱/代號" at bounding box center [231, 185] width 141 height 30
click at [651, 57] on button "不指定" at bounding box center [644, 59] width 32 height 22
click at [198, 192] on input "服務名稱/代號" at bounding box center [223, 185] width 114 height 20
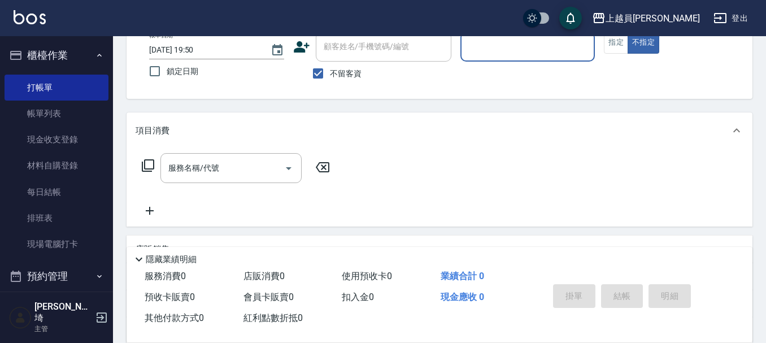
scroll to position [53, 0]
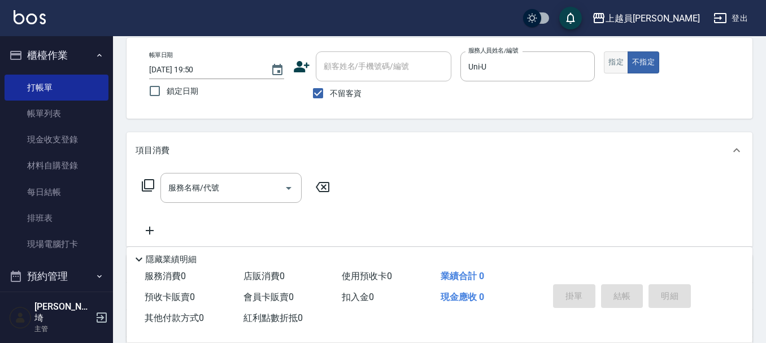
click at [616, 60] on button "指定" at bounding box center [616, 62] width 24 height 22
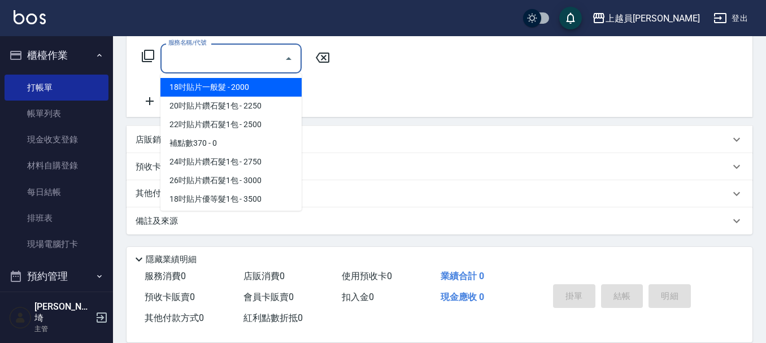
click at [214, 59] on div "服務名稱/代號 服務名稱/代號" at bounding box center [231, 59] width 141 height 30
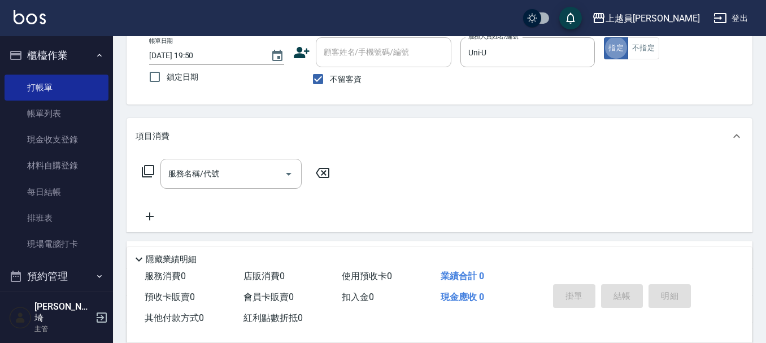
scroll to position [170, 0]
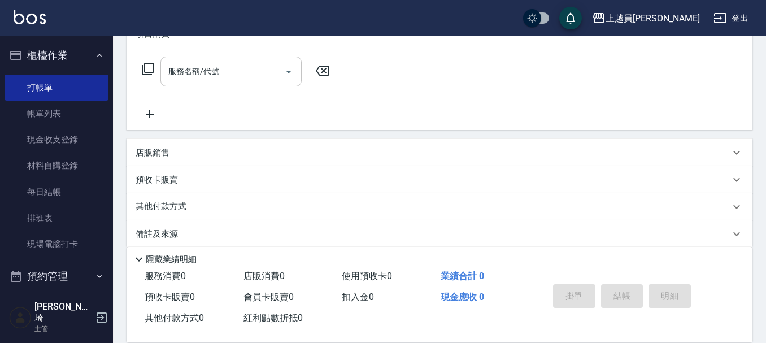
click at [224, 60] on div "服務名稱/代號" at bounding box center [231, 72] width 141 height 30
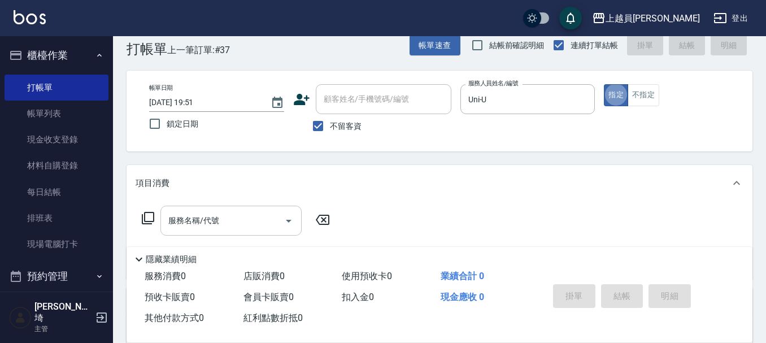
scroll to position [57, 0]
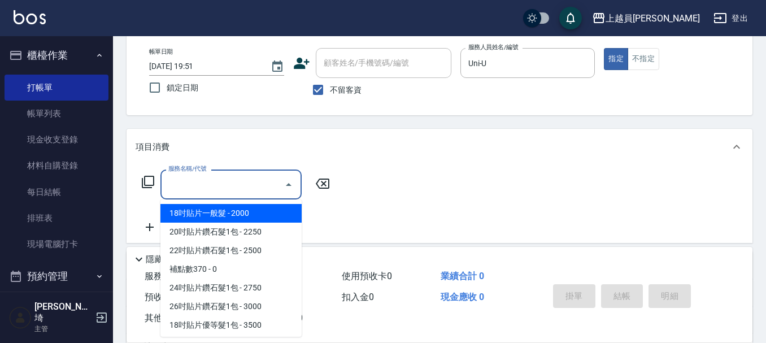
click at [223, 181] on input "服務名稱/代號" at bounding box center [223, 185] width 114 height 20
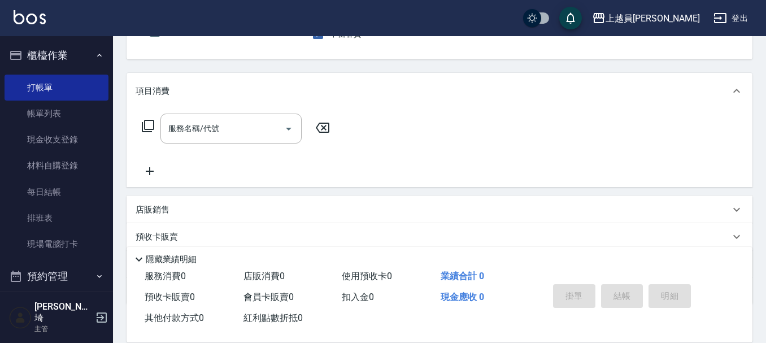
scroll to position [113, 0]
drag, startPoint x: 240, startPoint y: 127, endPoint x: 306, endPoint y: 122, distance: 66.3
click at [239, 127] on input "服務名稱/代號" at bounding box center [223, 128] width 114 height 20
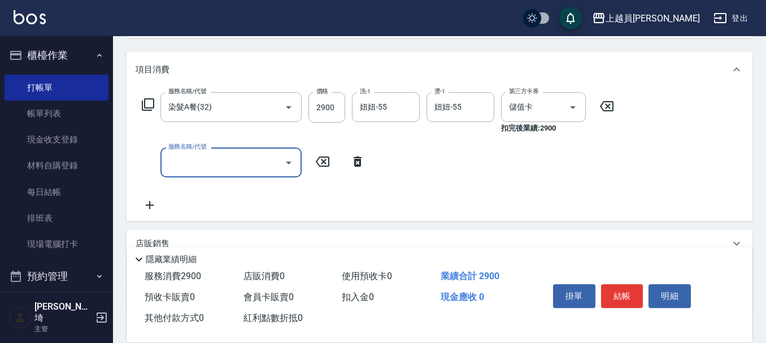
scroll to position [170, 0]
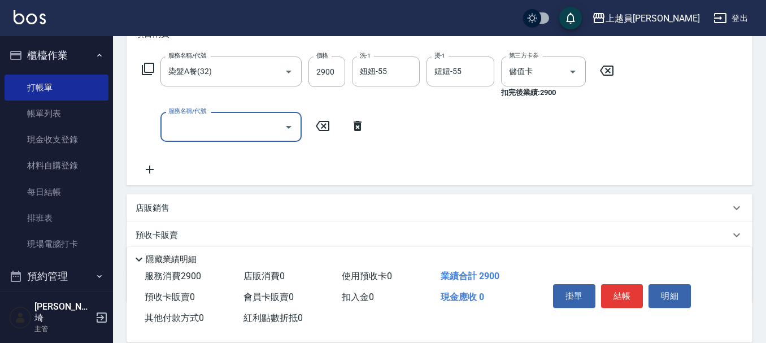
click at [222, 196] on div "店販銷售" at bounding box center [440, 207] width 626 height 27
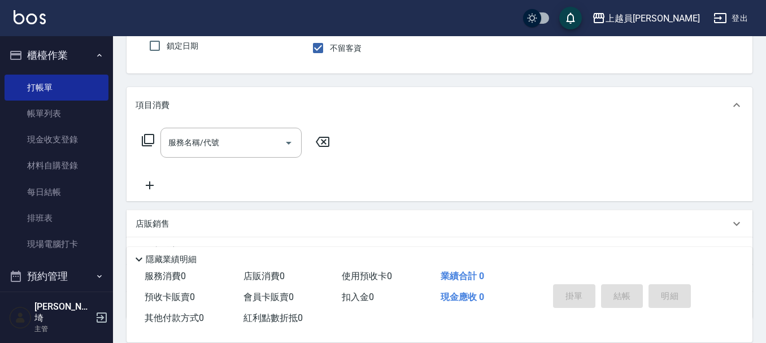
scroll to position [113, 0]
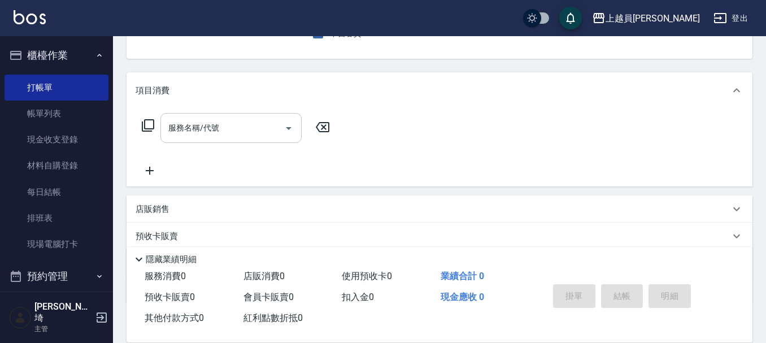
click at [240, 140] on div "服務名稱/代號" at bounding box center [231, 128] width 141 height 30
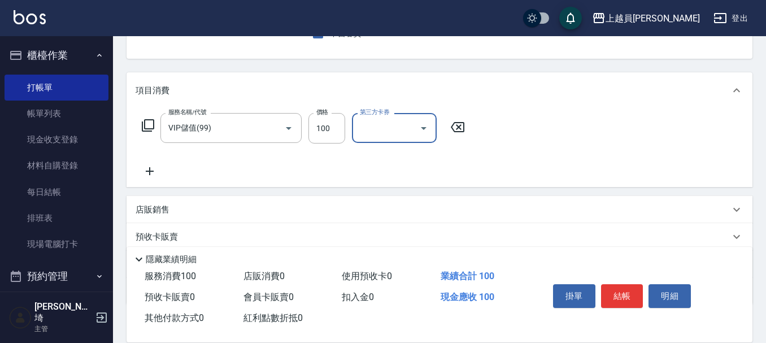
drag, startPoint x: 337, startPoint y: 131, endPoint x: 347, endPoint y: 124, distance: 11.9
click at [337, 131] on input "100" at bounding box center [327, 128] width 37 height 31
click at [323, 118] on input "2600" at bounding box center [327, 128] width 37 height 31
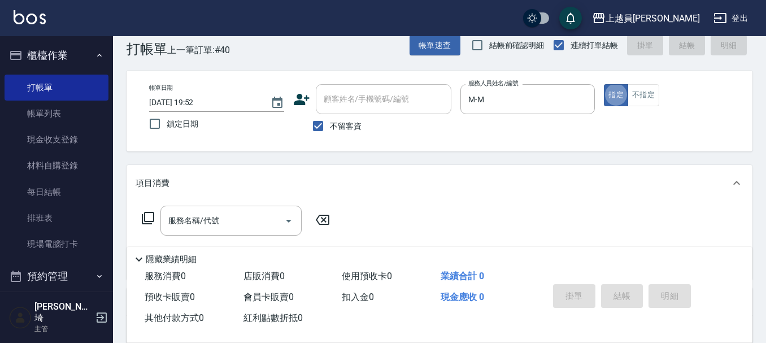
scroll to position [57, 0]
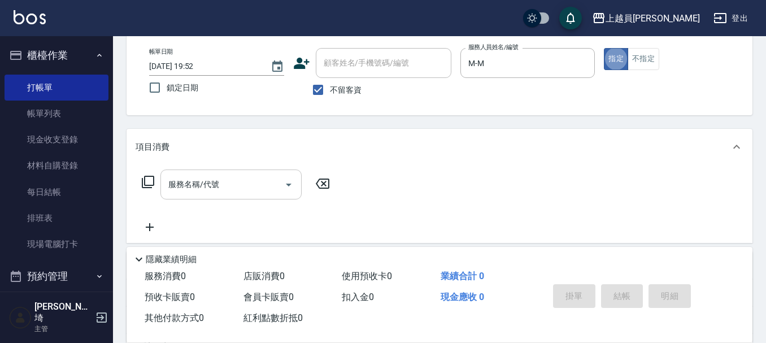
click at [222, 181] on input "服務名稱/代號" at bounding box center [223, 185] width 114 height 20
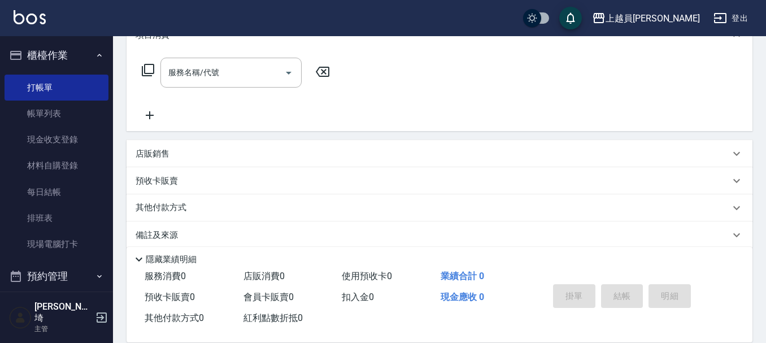
scroll to position [170, 0]
click at [236, 66] on input "服務名稱/代號" at bounding box center [223, 72] width 114 height 20
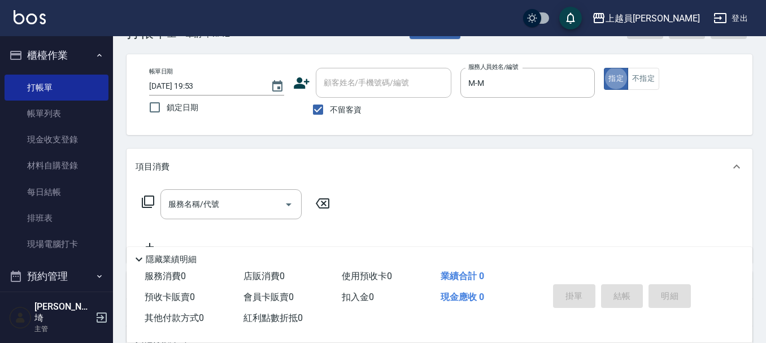
scroll to position [57, 0]
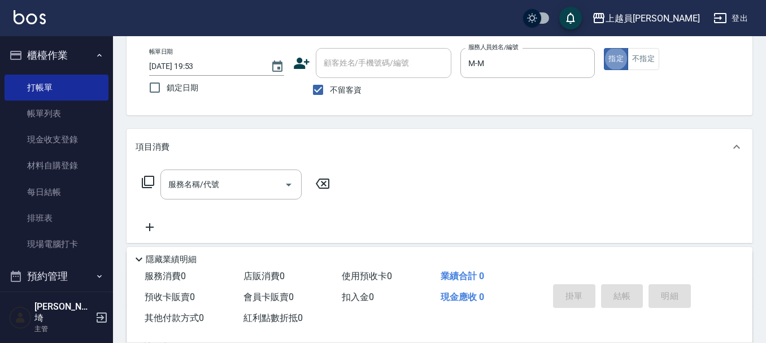
click at [238, 166] on div "服務名稱/代號 服務名稱/代號" at bounding box center [440, 204] width 626 height 78
click at [242, 186] on input "服務名稱/代號" at bounding box center [223, 185] width 114 height 20
drag, startPoint x: 200, startPoint y: 187, endPoint x: 523, endPoint y: 54, distance: 349.5
click at [201, 187] on input "服務名稱/代號" at bounding box center [223, 185] width 114 height 20
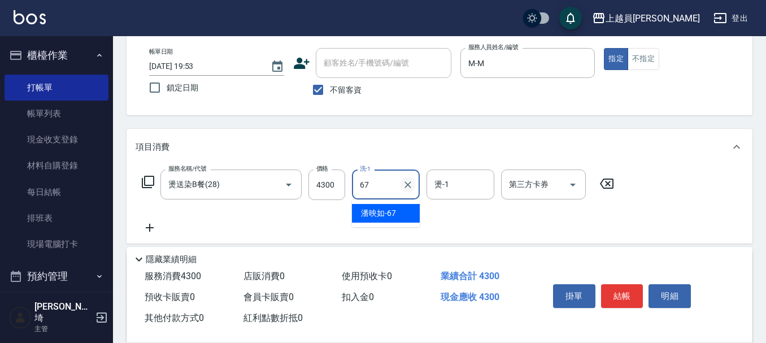
click at [400, 186] on button "Clear" at bounding box center [408, 185] width 16 height 16
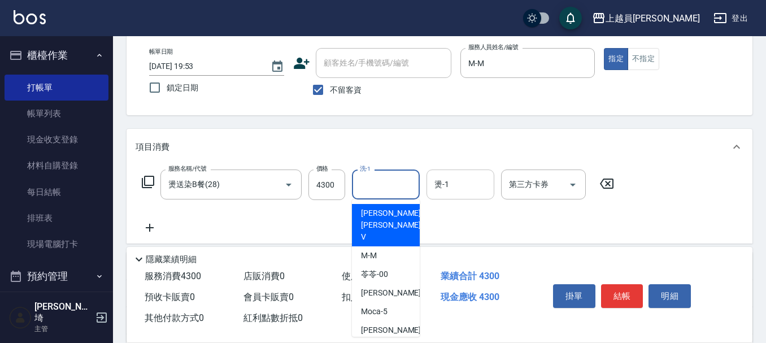
click at [456, 182] on input "燙-1" at bounding box center [461, 185] width 58 height 20
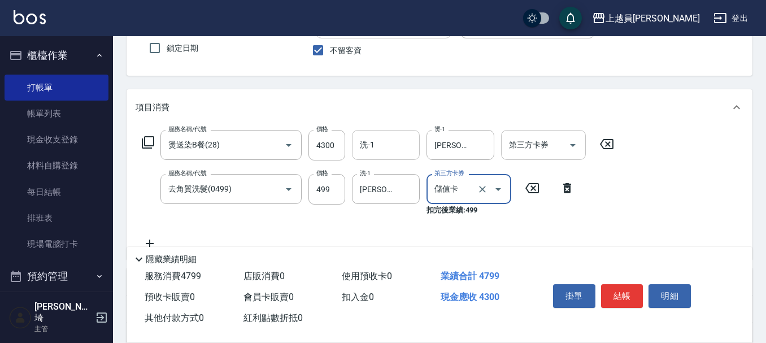
scroll to position [113, 0]
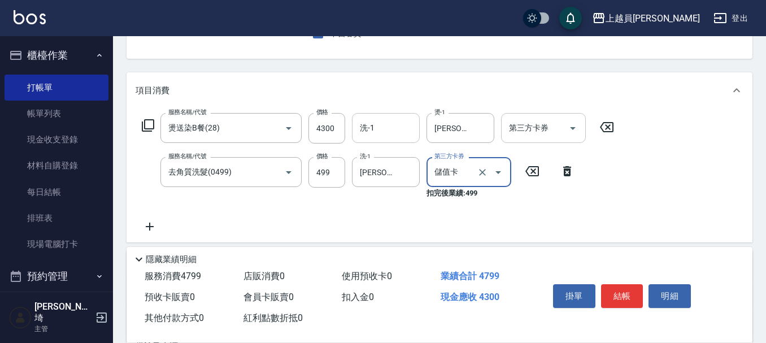
click at [566, 131] on icon "Open" at bounding box center [573, 129] width 14 height 14
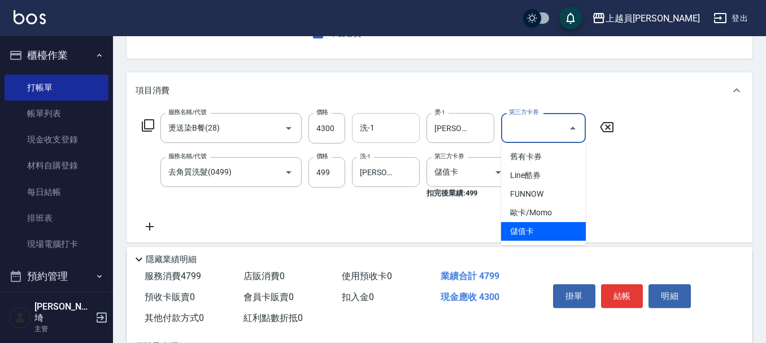
click at [540, 228] on span "儲值卡" at bounding box center [543, 231] width 85 height 19
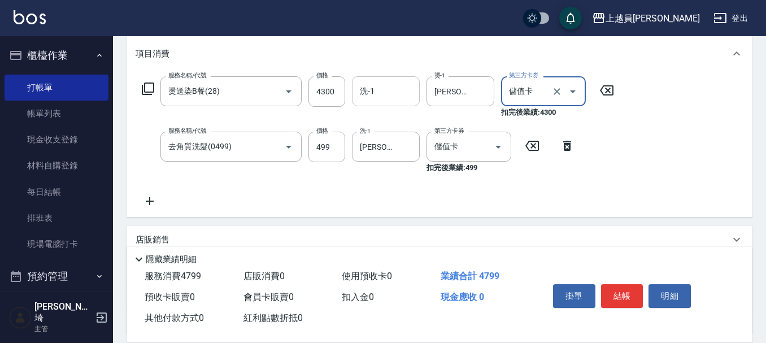
scroll to position [170, 0]
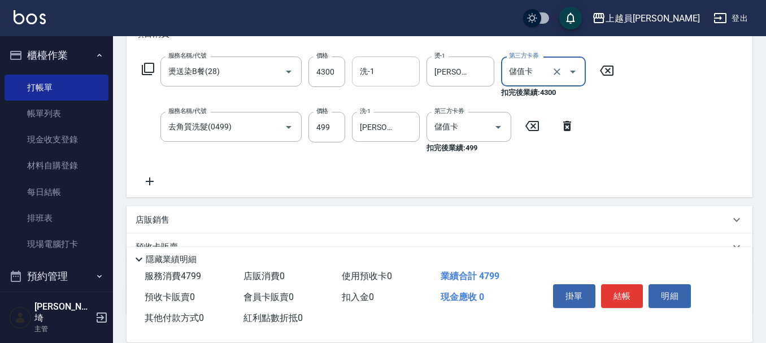
click at [149, 186] on icon at bounding box center [150, 182] width 28 height 14
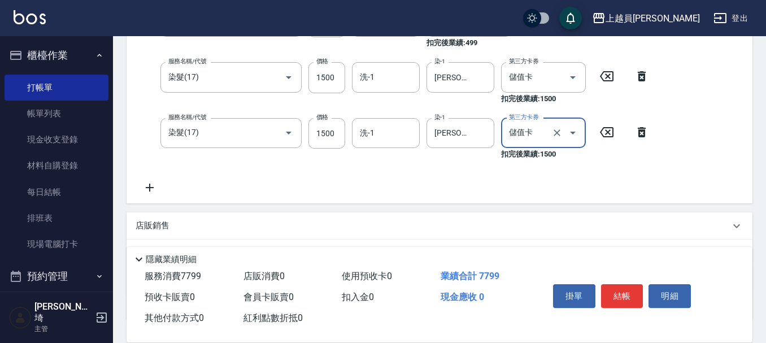
scroll to position [339, 0]
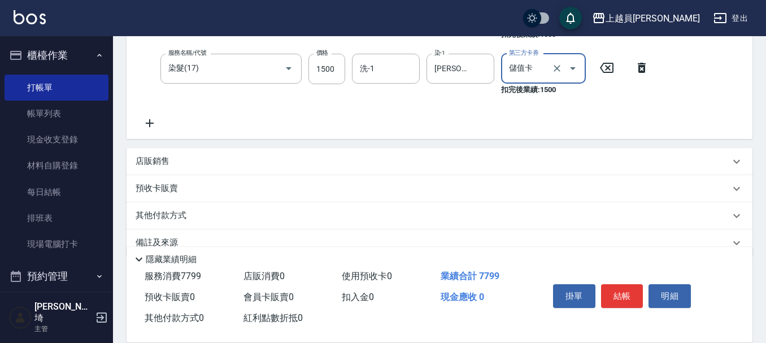
click at [182, 162] on div "店販銷售" at bounding box center [433, 161] width 595 height 12
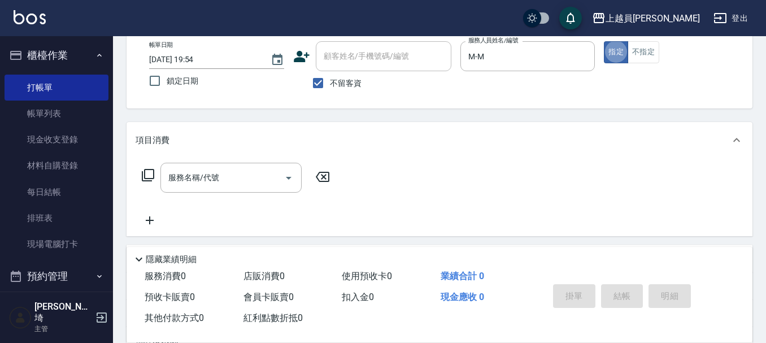
scroll to position [113, 0]
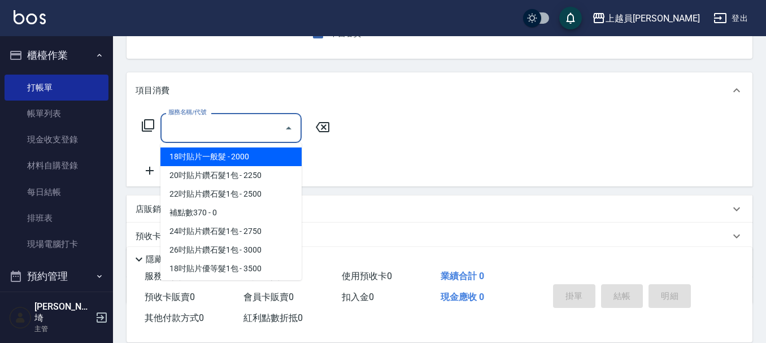
click at [215, 131] on input "服務名稱/代號" at bounding box center [223, 128] width 114 height 20
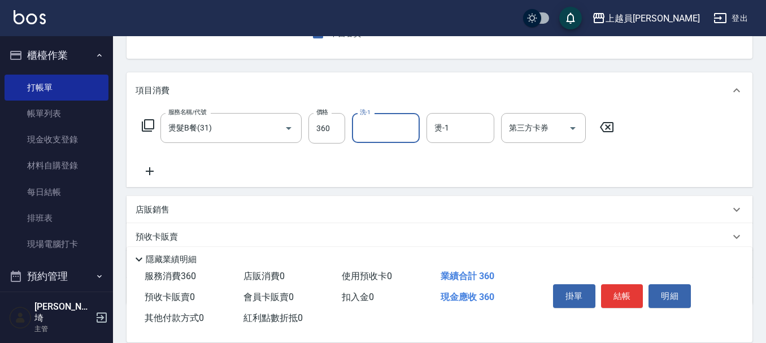
click at [304, 129] on div "服務名稱/代號 燙髮B餐(31) 服務名稱/代號 價格 360 價格 洗-1 洗-1 燙-1 燙-1 第三方卡券 第三方卡券" at bounding box center [379, 128] width 486 height 31
click at [333, 134] on input "360" at bounding box center [327, 128] width 37 height 31
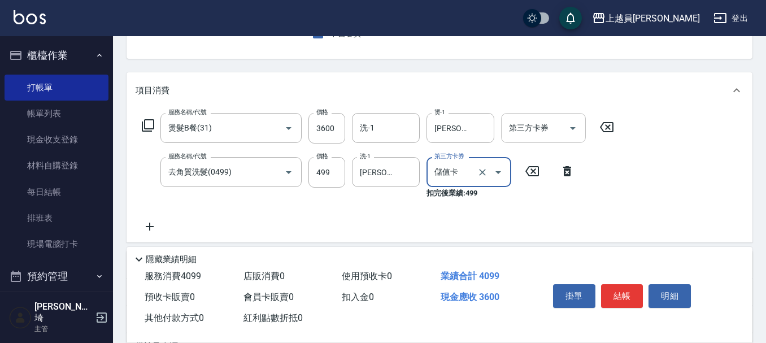
click at [578, 130] on icon "Open" at bounding box center [573, 129] width 14 height 14
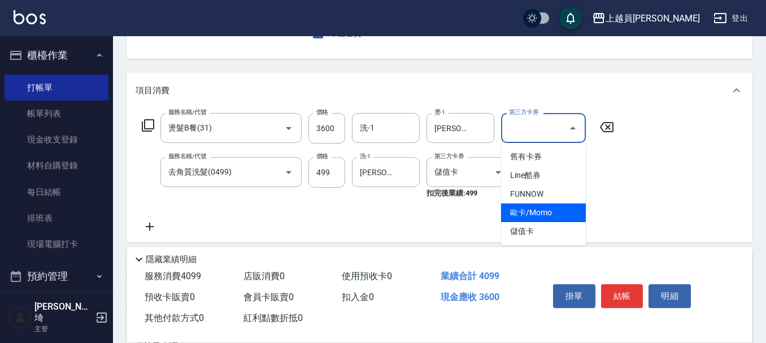
click at [539, 233] on span "儲值卡" at bounding box center [543, 231] width 85 height 19
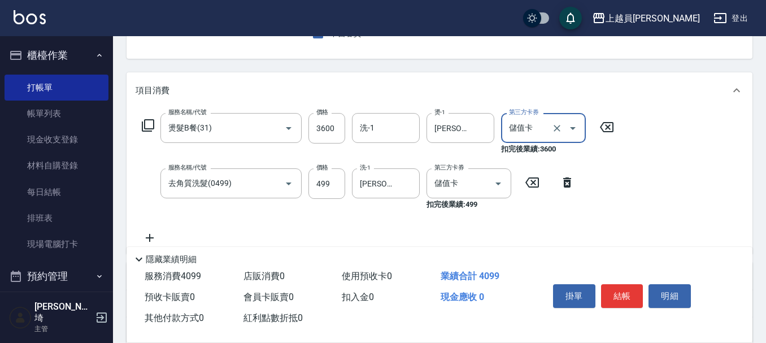
scroll to position [226, 0]
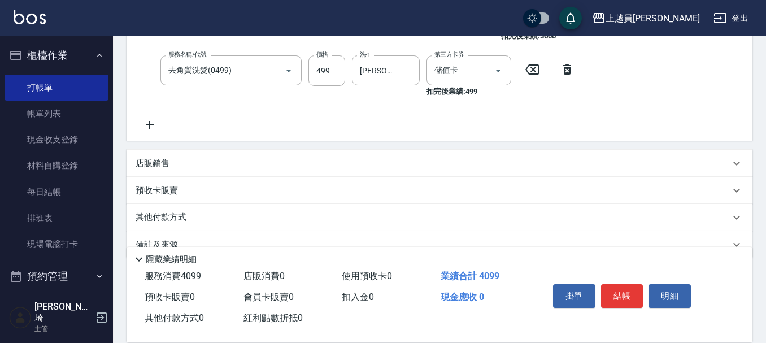
click at [162, 164] on p "店販銷售" at bounding box center [153, 164] width 34 height 12
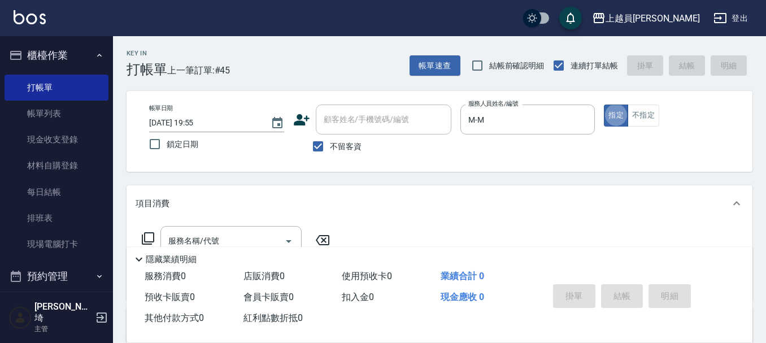
scroll to position [113, 0]
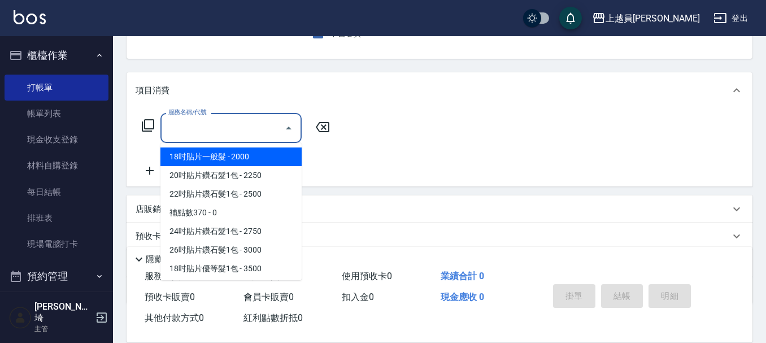
click at [241, 125] on input "服務名稱/代號" at bounding box center [223, 128] width 114 height 20
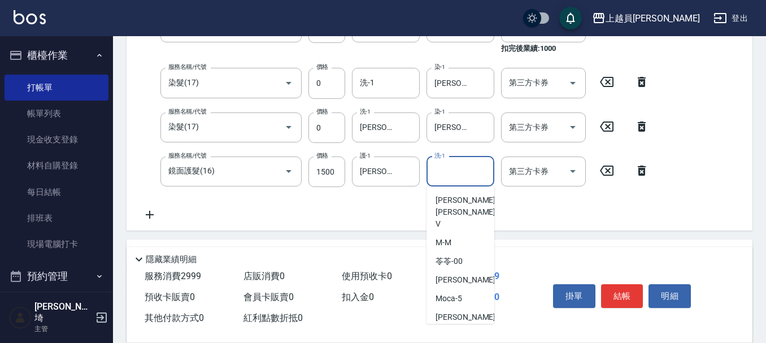
scroll to position [644, 0]
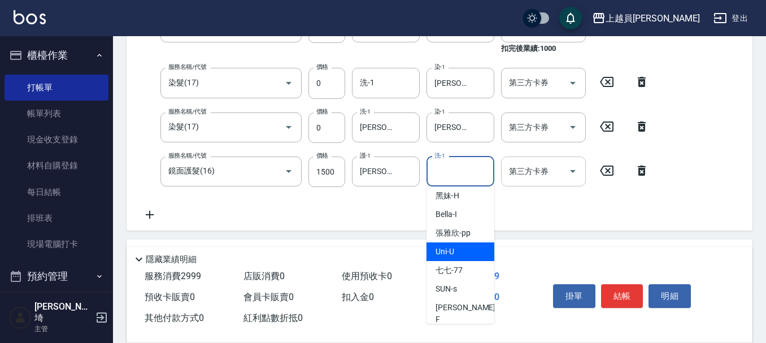
click at [582, 174] on div "第三方卡券" at bounding box center [543, 172] width 85 height 30
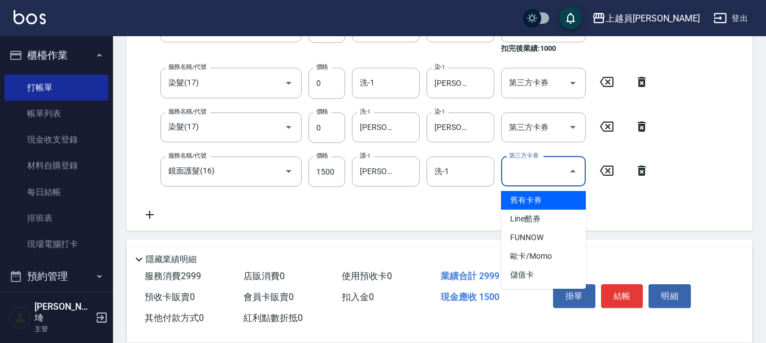
click at [578, 175] on icon "Close" at bounding box center [573, 171] width 14 height 14
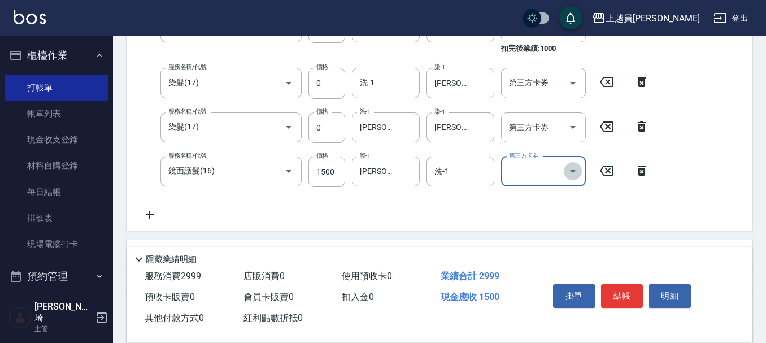
click at [569, 169] on icon "Open" at bounding box center [573, 171] width 14 height 14
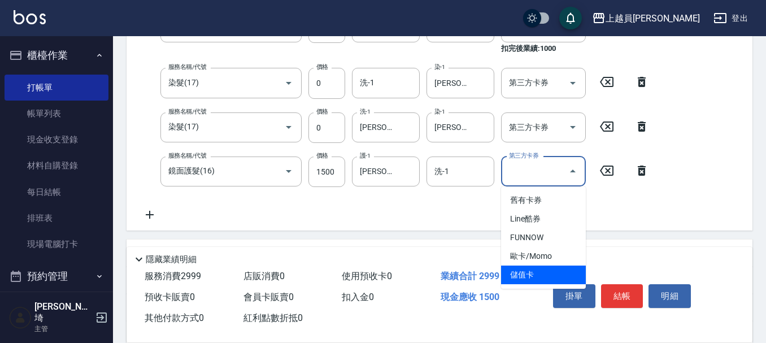
click at [533, 269] on span "儲值卡" at bounding box center [543, 275] width 85 height 19
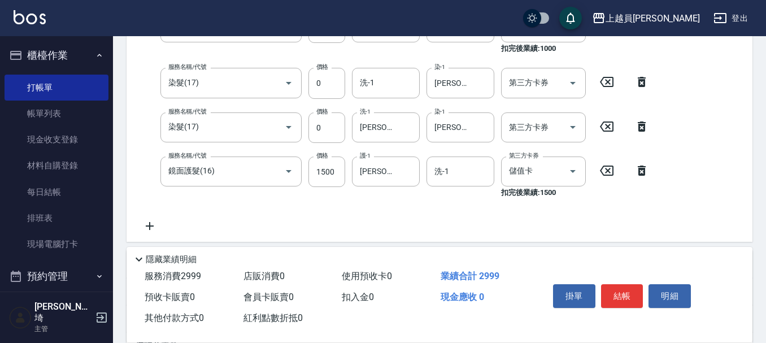
click at [155, 227] on icon at bounding box center [150, 226] width 28 height 14
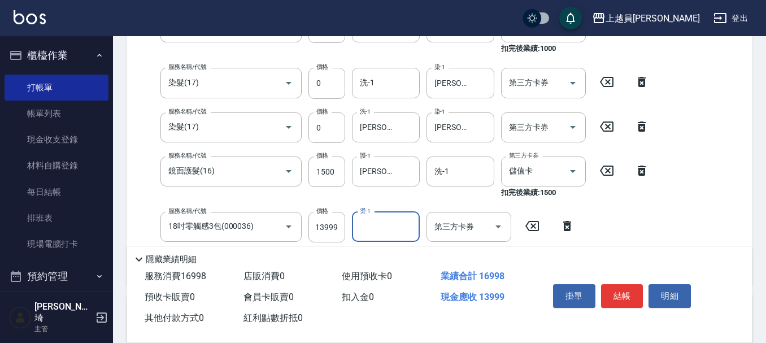
scroll to position [0, 0]
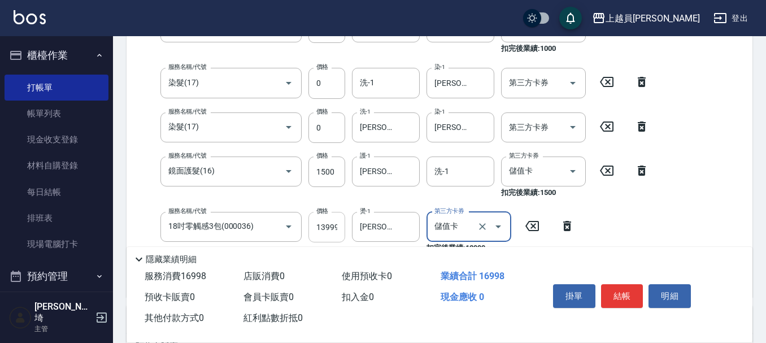
click at [328, 229] on input "13999" at bounding box center [327, 227] width 37 height 31
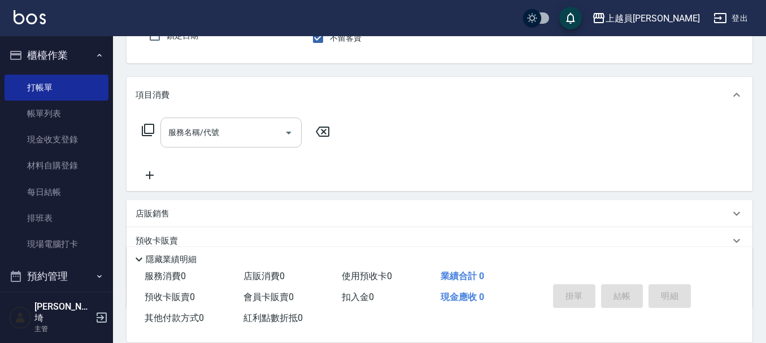
scroll to position [113, 0]
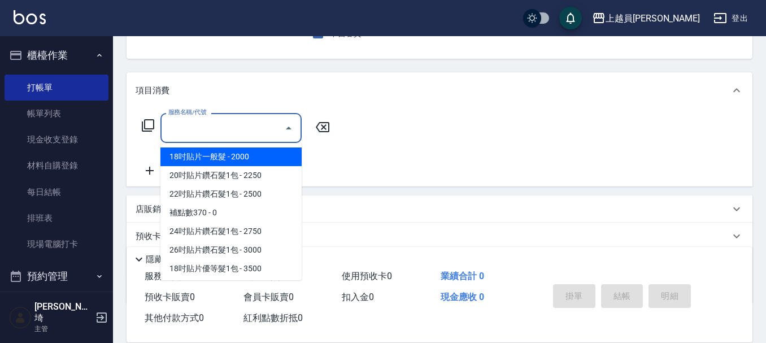
click at [213, 129] on input "服務名稱/代號" at bounding box center [223, 128] width 114 height 20
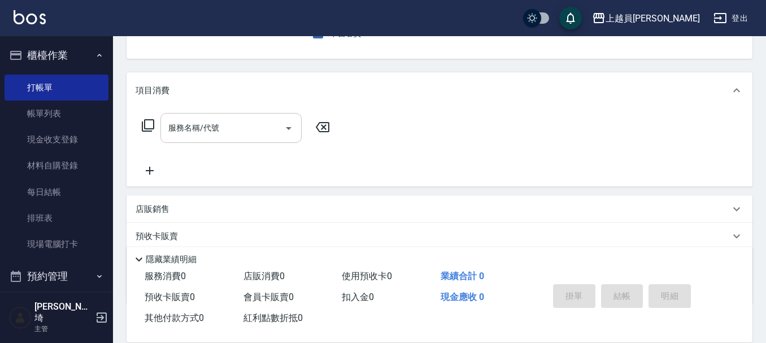
click at [223, 113] on div "服務名稱/代號" at bounding box center [231, 128] width 141 height 30
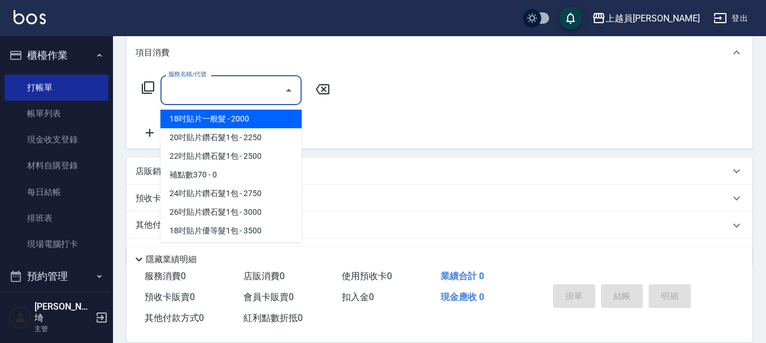
scroll to position [170, 0]
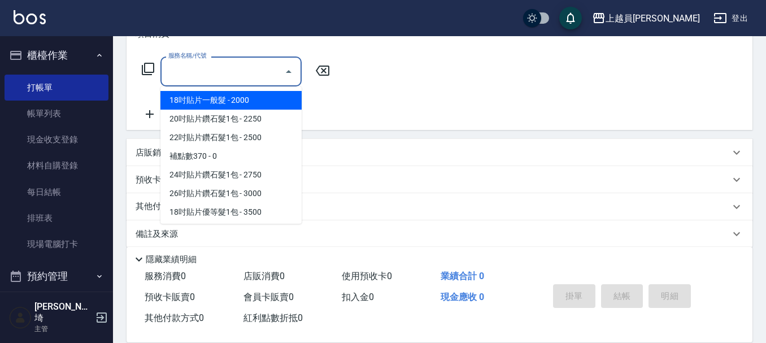
click at [437, 145] on div "店販銷售" at bounding box center [440, 152] width 626 height 27
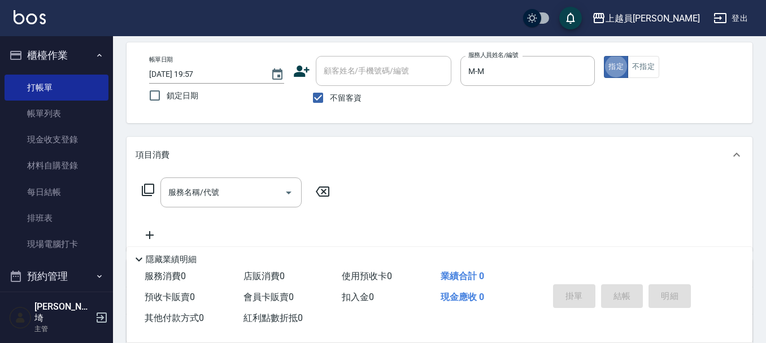
scroll to position [113, 0]
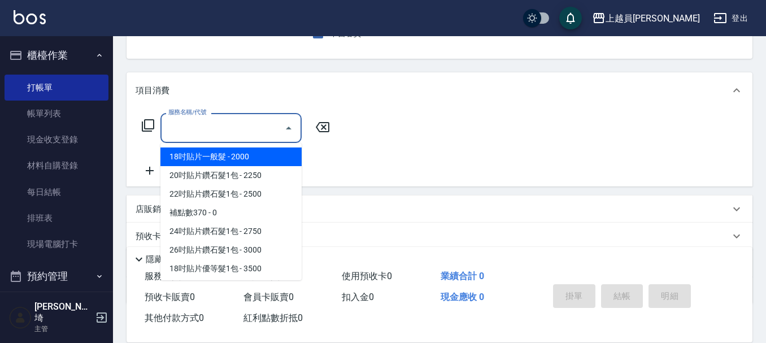
click at [245, 124] on input "服務名稱/代號" at bounding box center [223, 128] width 114 height 20
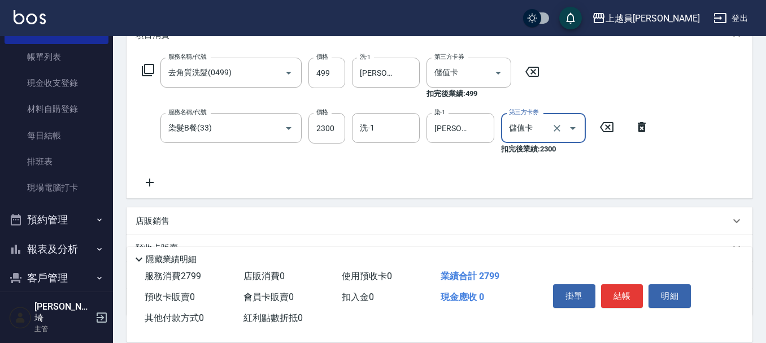
scroll to position [226, 0]
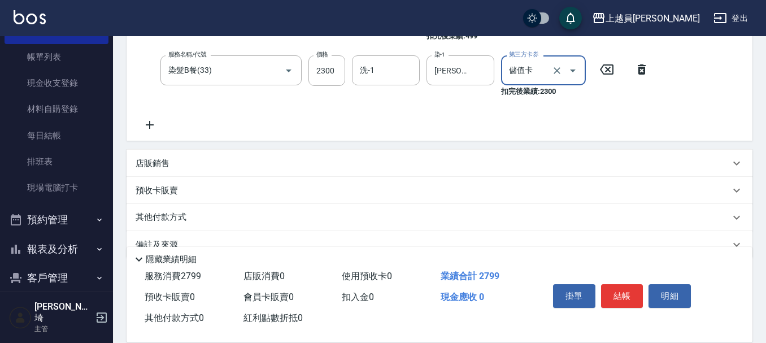
click at [193, 167] on div "店販銷售" at bounding box center [433, 164] width 595 height 12
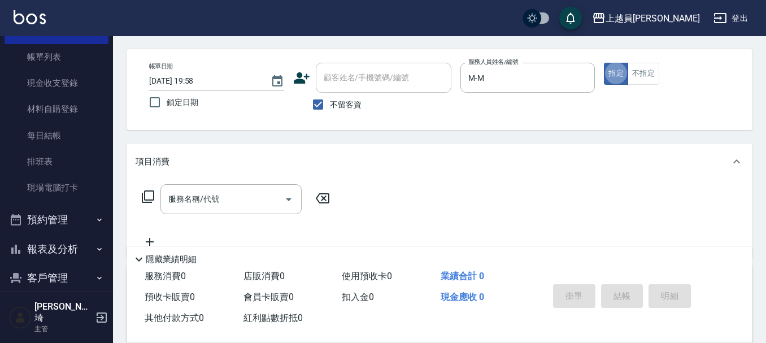
scroll to position [113, 0]
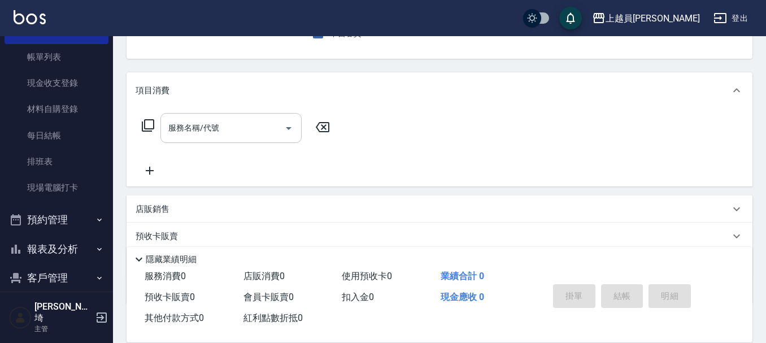
click at [236, 123] on input "服務名稱/代號" at bounding box center [223, 128] width 114 height 20
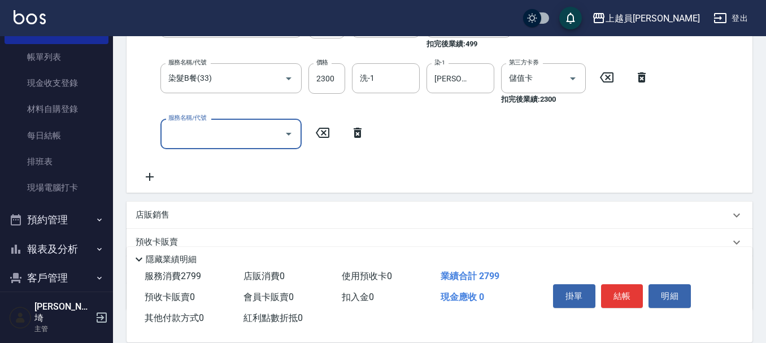
scroll to position [283, 0]
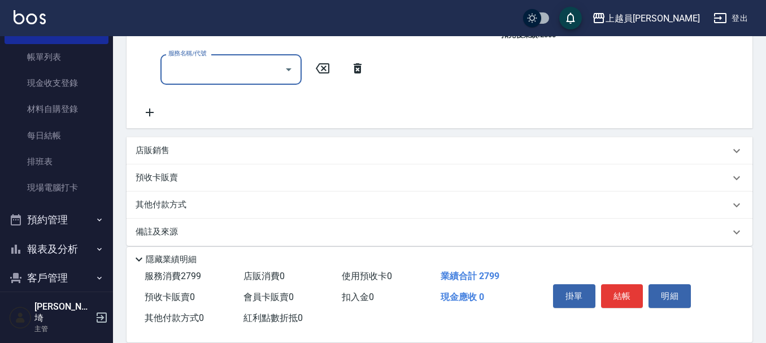
click at [202, 150] on div "店販銷售" at bounding box center [433, 151] width 595 height 12
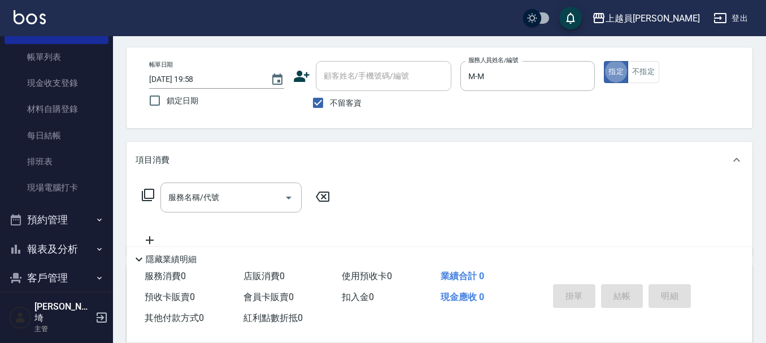
scroll to position [113, 0]
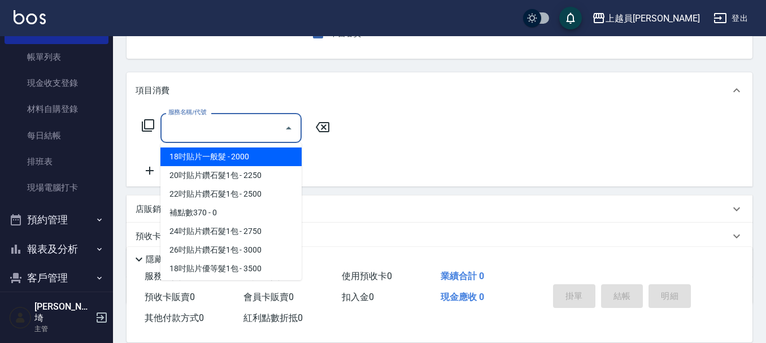
click at [218, 127] on div "服務名稱/代號 服務名稱/代號" at bounding box center [231, 128] width 141 height 30
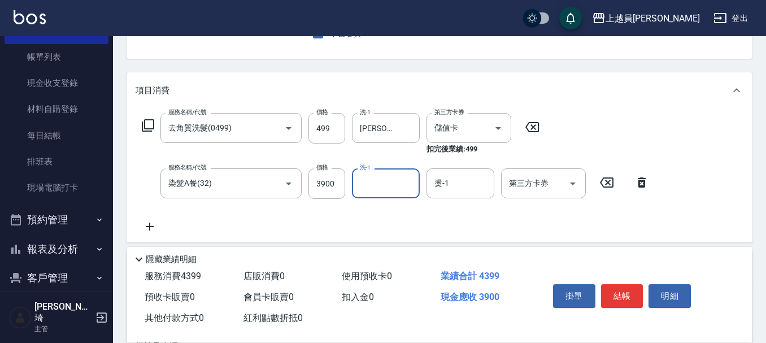
click at [348, 182] on div "服務名稱/代號 染髮A餐(32) 服務名稱/代號 價格 3900 價格 洗-1 洗-1 燙-1 燙-1 第三方卡券 第三方卡券" at bounding box center [396, 183] width 521 height 31
click at [341, 185] on input "3900" at bounding box center [327, 183] width 37 height 31
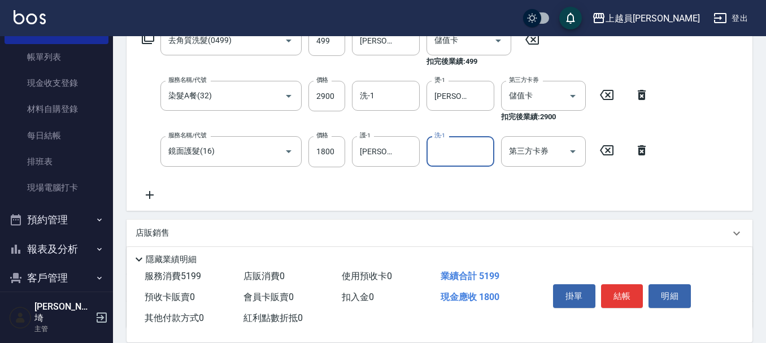
scroll to position [226, 0]
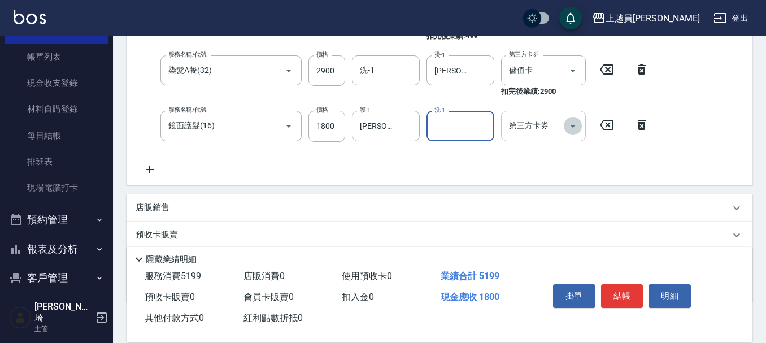
click at [575, 127] on icon "Open" at bounding box center [573, 126] width 14 height 14
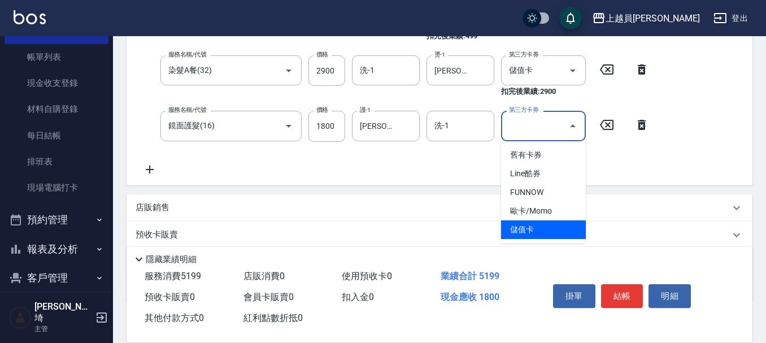
click at [561, 228] on span "儲值卡" at bounding box center [543, 229] width 85 height 19
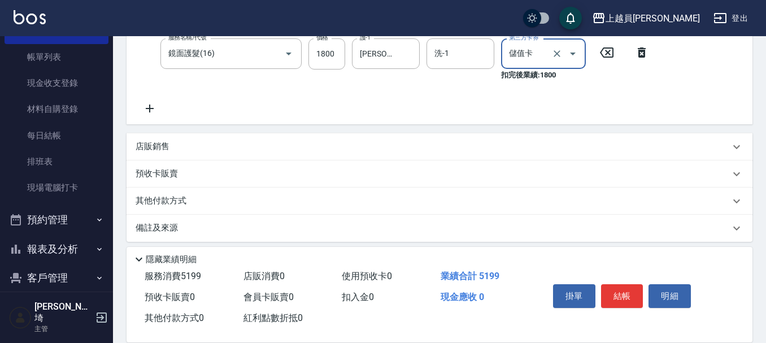
scroll to position [306, 0]
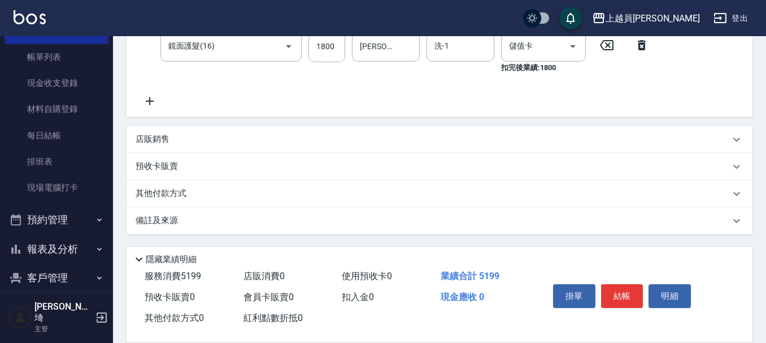
click at [183, 136] on div "店販銷售" at bounding box center [433, 139] width 595 height 12
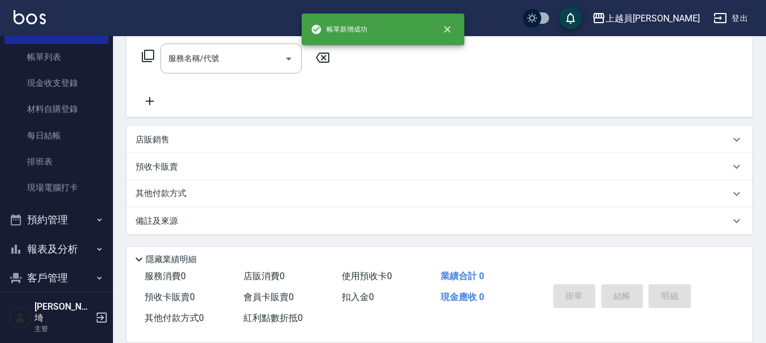
scroll to position [0, 0]
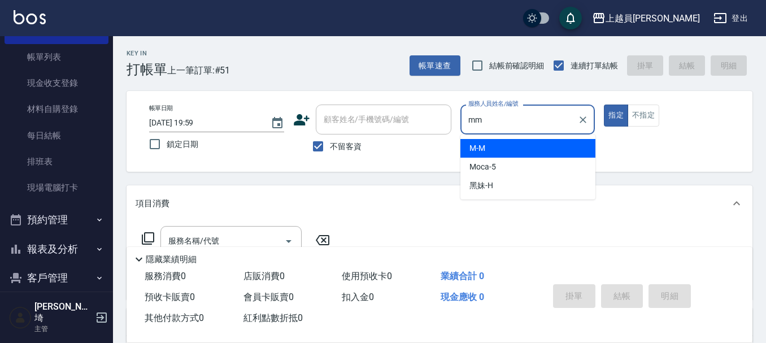
click at [604, 105] on button "指定" at bounding box center [616, 116] width 24 height 22
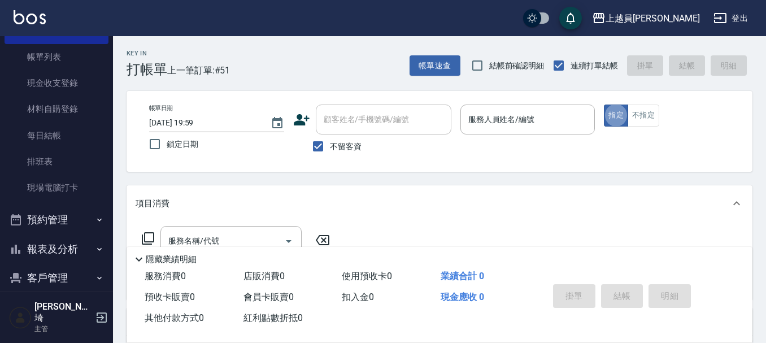
click at [491, 115] on input "服務人員姓名/編號" at bounding box center [528, 120] width 125 height 20
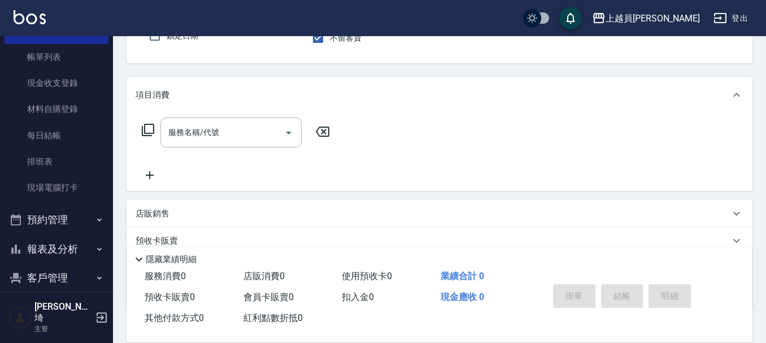
scroll to position [113, 0]
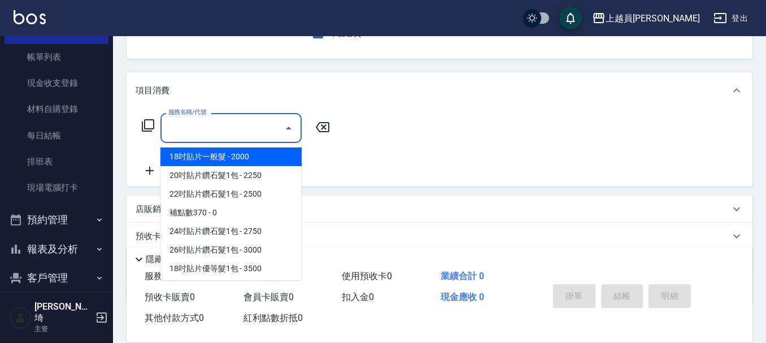
click at [224, 127] on input "服務名稱/代號" at bounding box center [223, 128] width 114 height 20
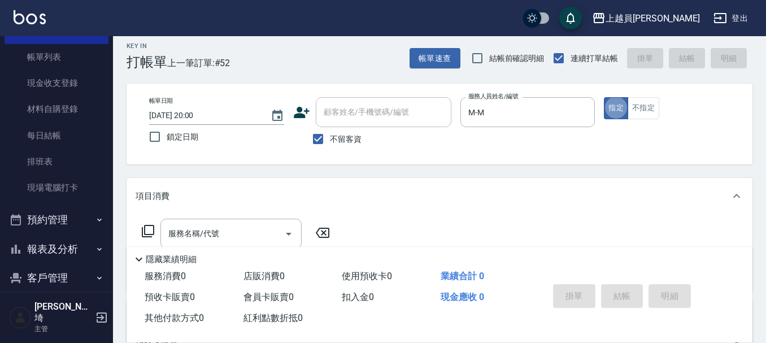
scroll to position [57, 0]
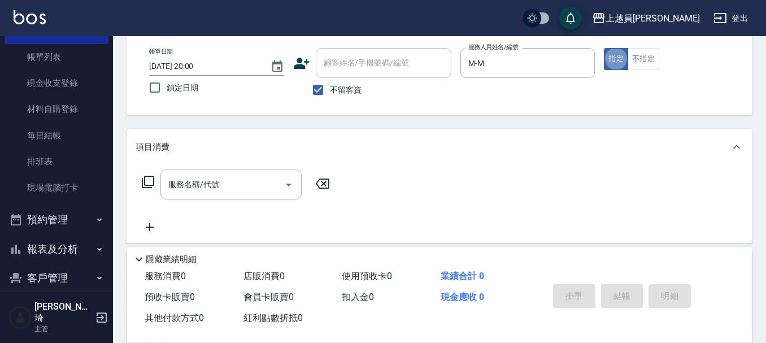
click at [210, 181] on div "服務名稱/代號 服務名稱/代號" at bounding box center [231, 185] width 141 height 30
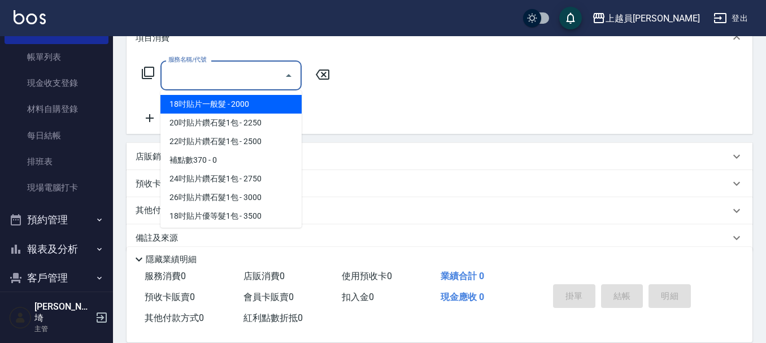
scroll to position [170, 0]
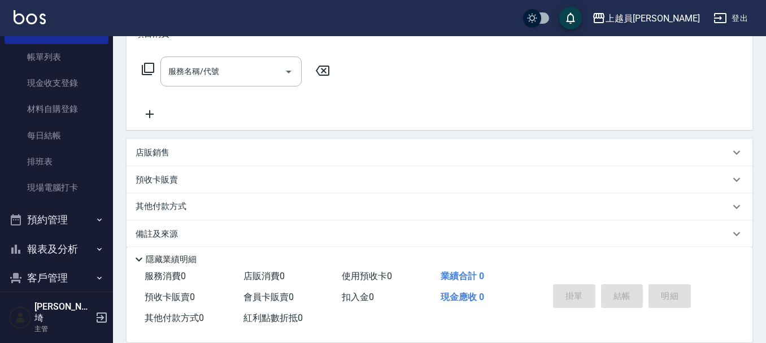
click at [327, 151] on div "店販銷售" at bounding box center [433, 153] width 595 height 12
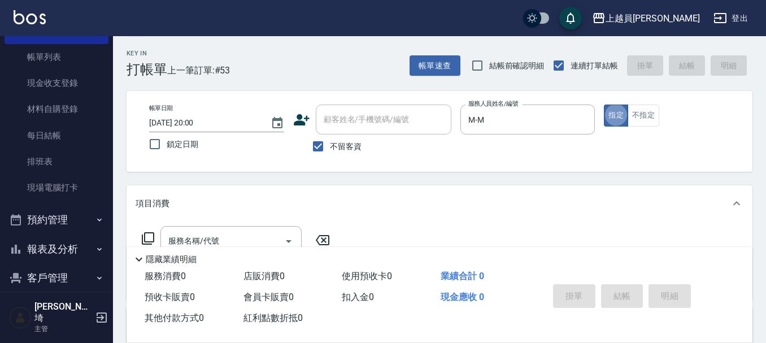
scroll to position [57, 0]
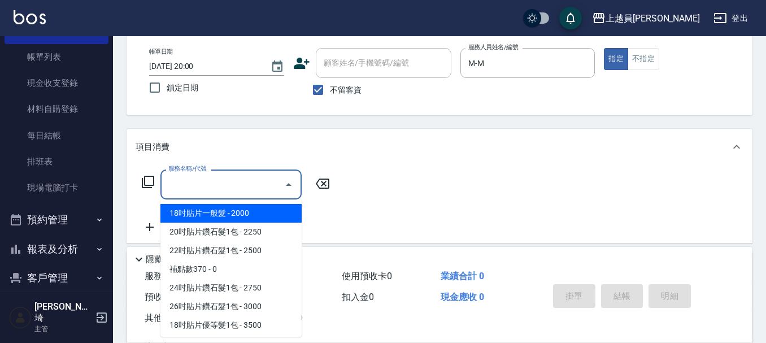
click at [227, 185] on input "服務名稱/代號" at bounding box center [223, 185] width 114 height 20
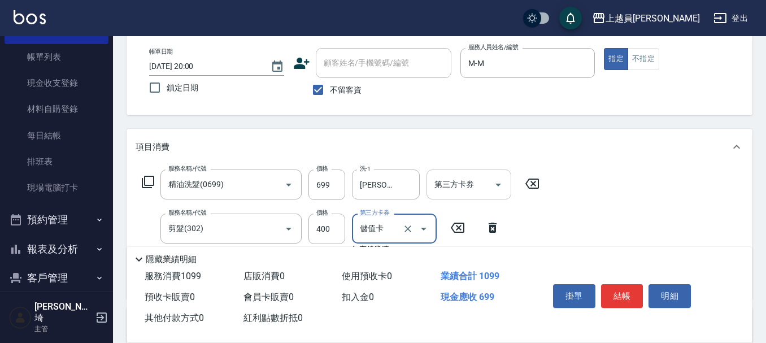
click at [486, 176] on input "第三方卡券" at bounding box center [461, 185] width 58 height 20
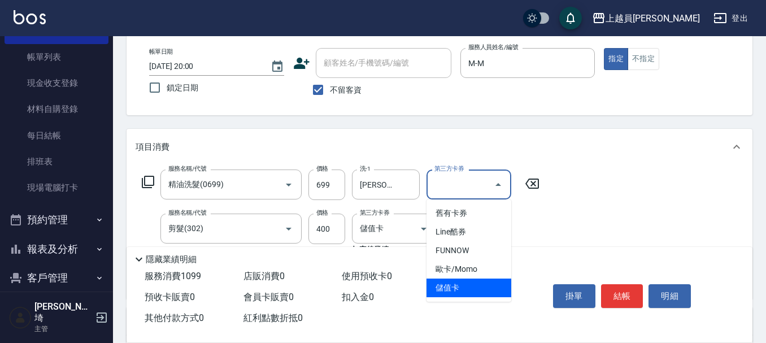
click at [472, 290] on span "儲值卡" at bounding box center [469, 288] width 85 height 19
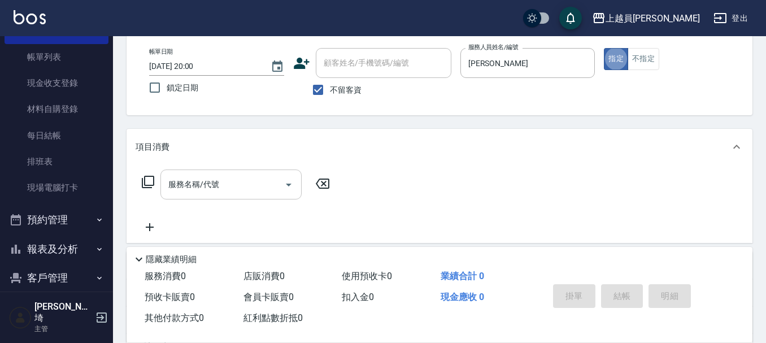
click at [257, 194] on input "服務名稱/代號" at bounding box center [223, 185] width 114 height 20
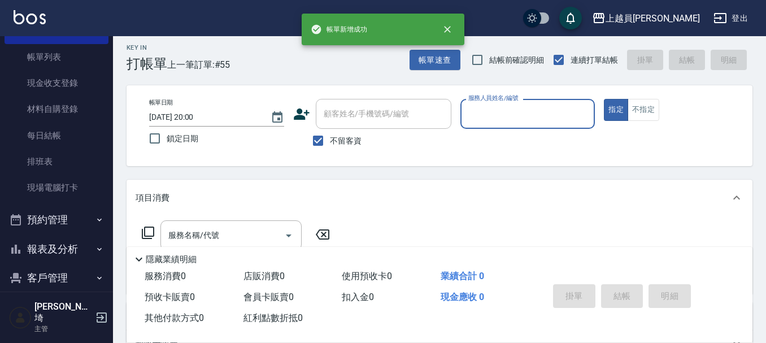
scroll to position [0, 0]
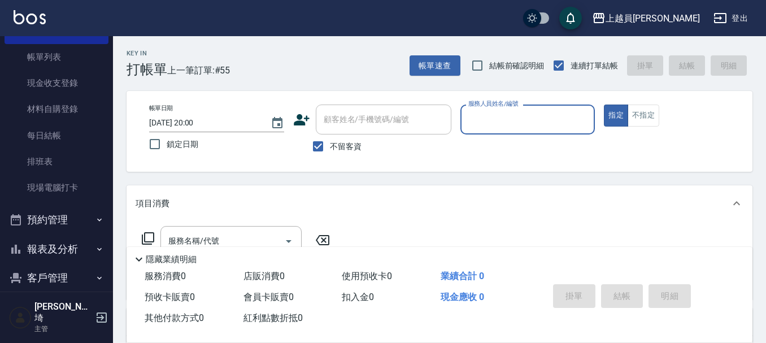
click at [56, 249] on button "報表及分析" at bounding box center [57, 249] width 104 height 29
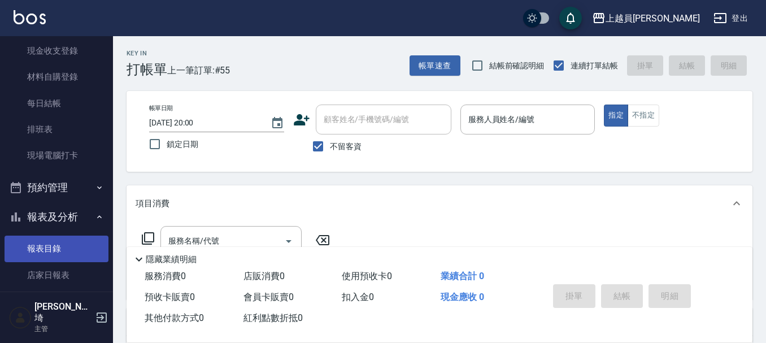
scroll to position [113, 0]
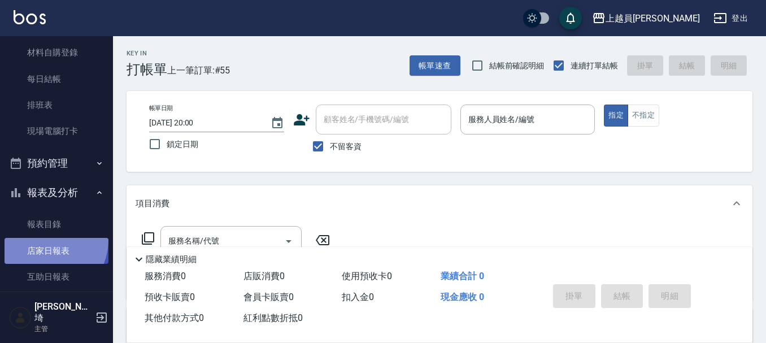
click at [45, 240] on link "店家日報表" at bounding box center [57, 251] width 104 height 26
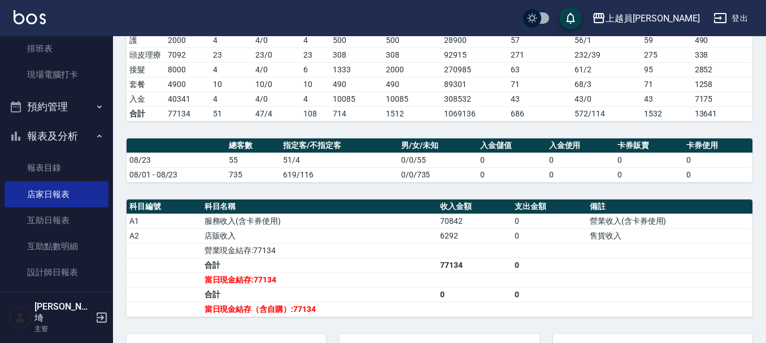
scroll to position [339, 0]
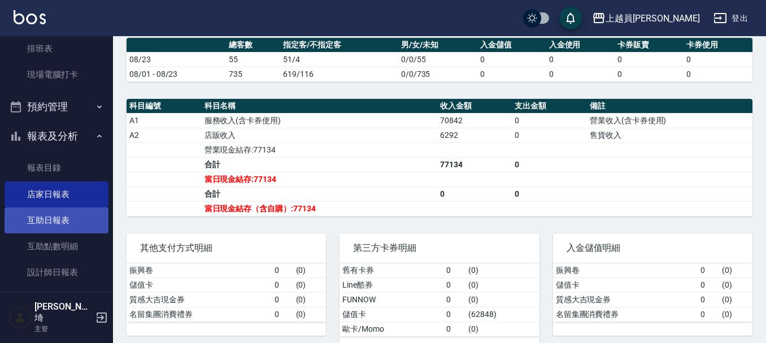
click at [28, 224] on link "互助日報表" at bounding box center [57, 220] width 104 height 26
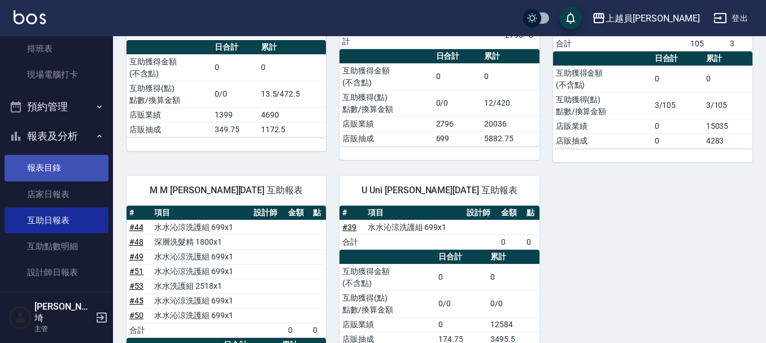
scroll to position [1477, 0]
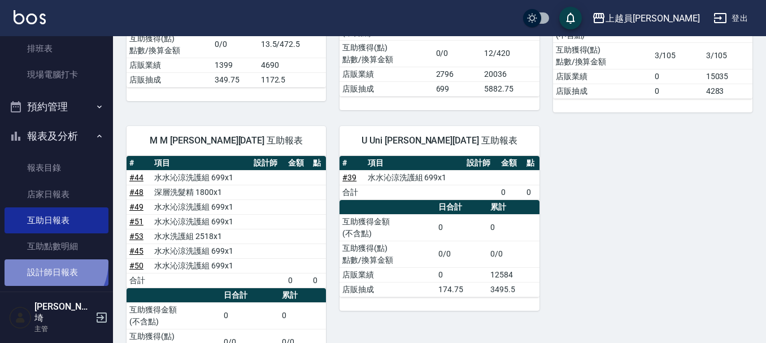
click at [49, 262] on link "設計師日報表" at bounding box center [57, 272] width 104 height 26
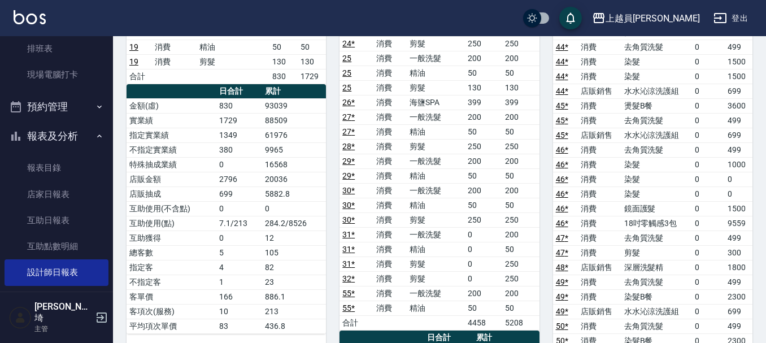
scroll to position [735, 0]
